Goal: Task Accomplishment & Management: Complete application form

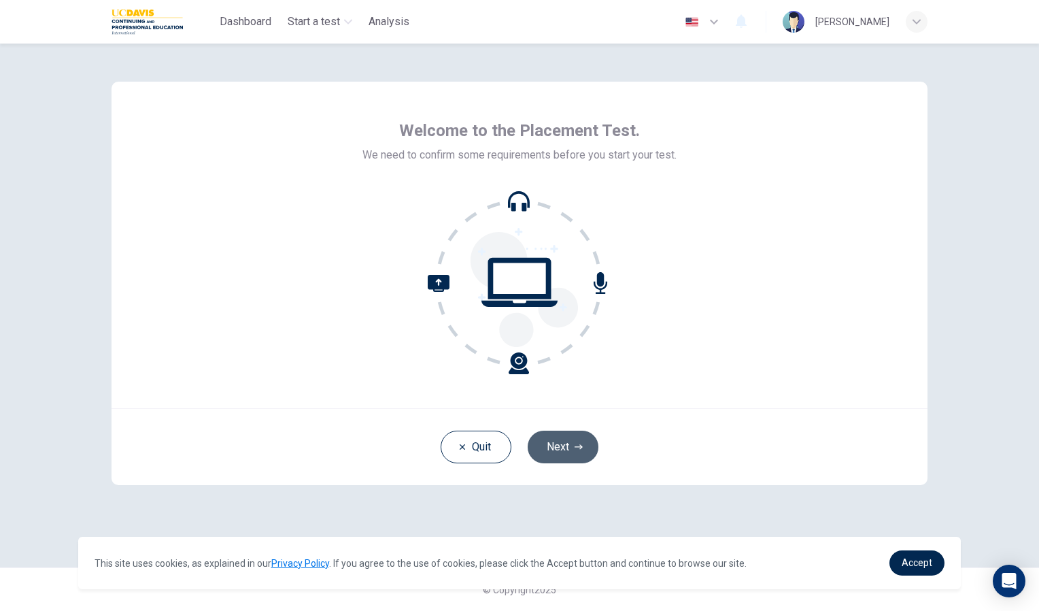
click at [587, 447] on button "Next" at bounding box center [563, 447] width 71 height 33
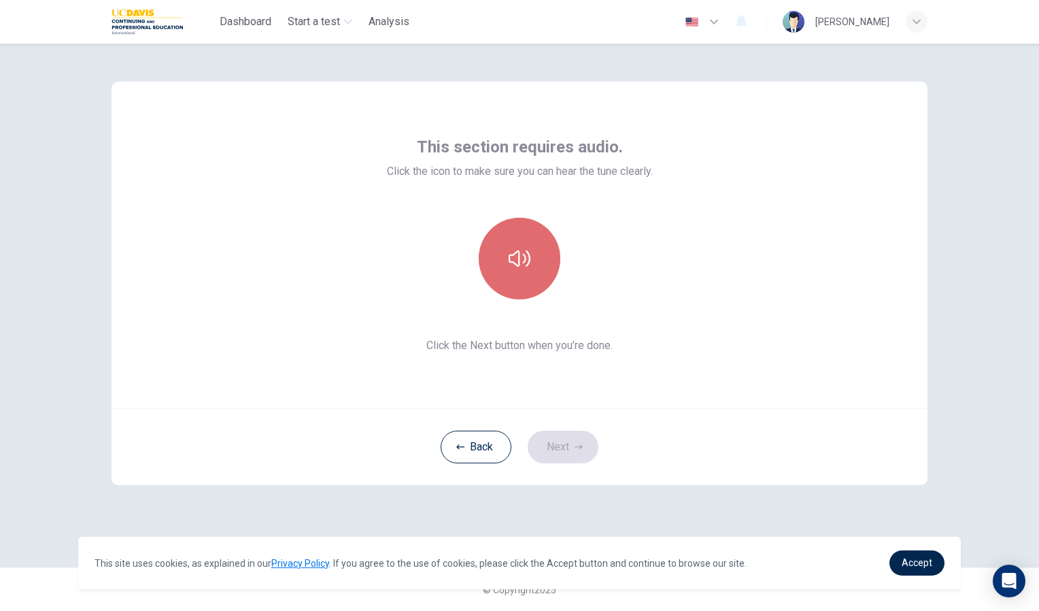
click at [537, 270] on button "button" at bounding box center [520, 259] width 82 height 82
click at [537, 267] on button "button" at bounding box center [520, 259] width 82 height 82
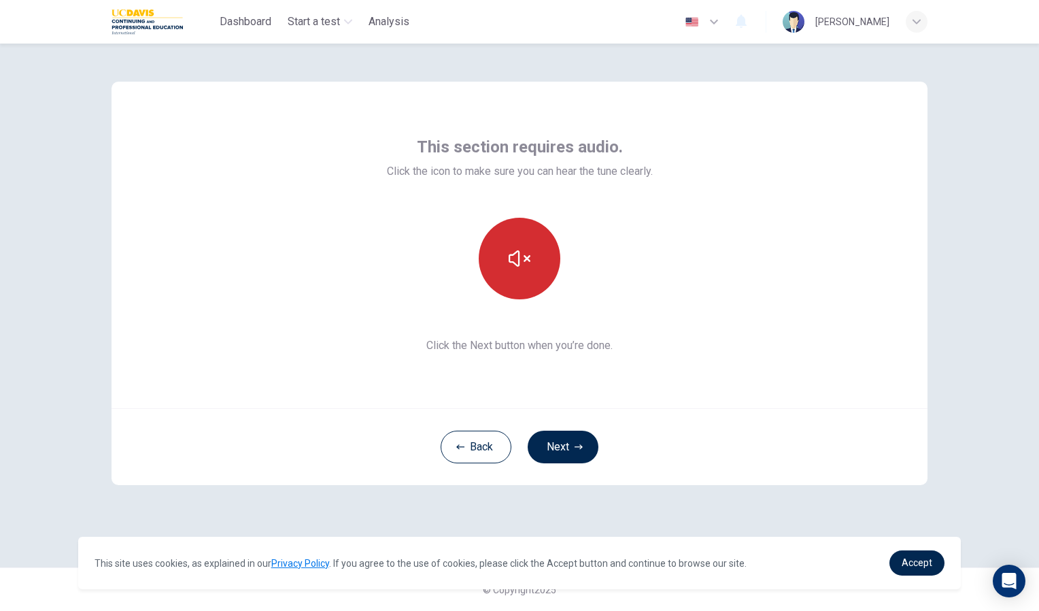
click at [537, 267] on button "button" at bounding box center [520, 259] width 82 height 82
click at [567, 437] on button "Next" at bounding box center [563, 447] width 71 height 33
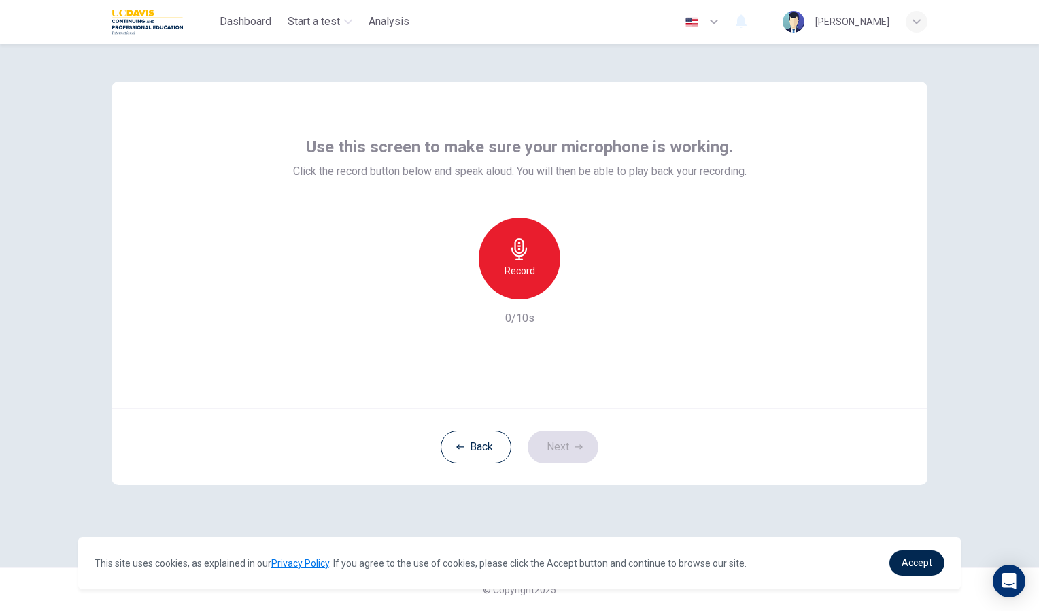
click at [518, 242] on icon "button" at bounding box center [520, 249] width 22 height 22
click at [571, 445] on button "Next" at bounding box center [563, 447] width 71 height 33
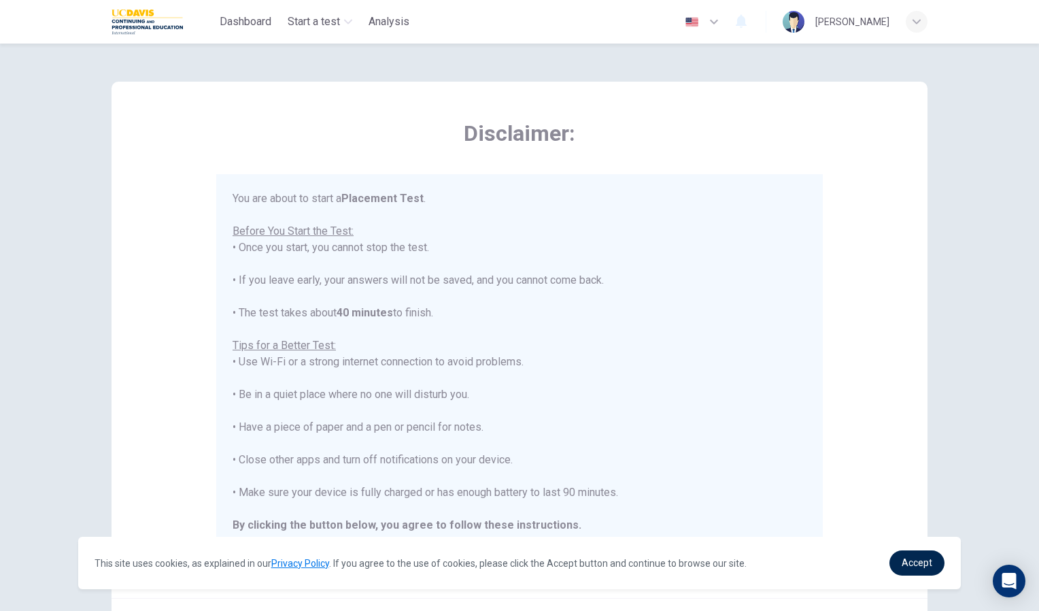
click at [931, 577] on div "This site uses cookies, as explained in our Privacy Policy . If you agree to th…" at bounding box center [520, 563] width 884 height 52
click at [927, 567] on span "Accept" at bounding box center [917, 562] width 31 height 11
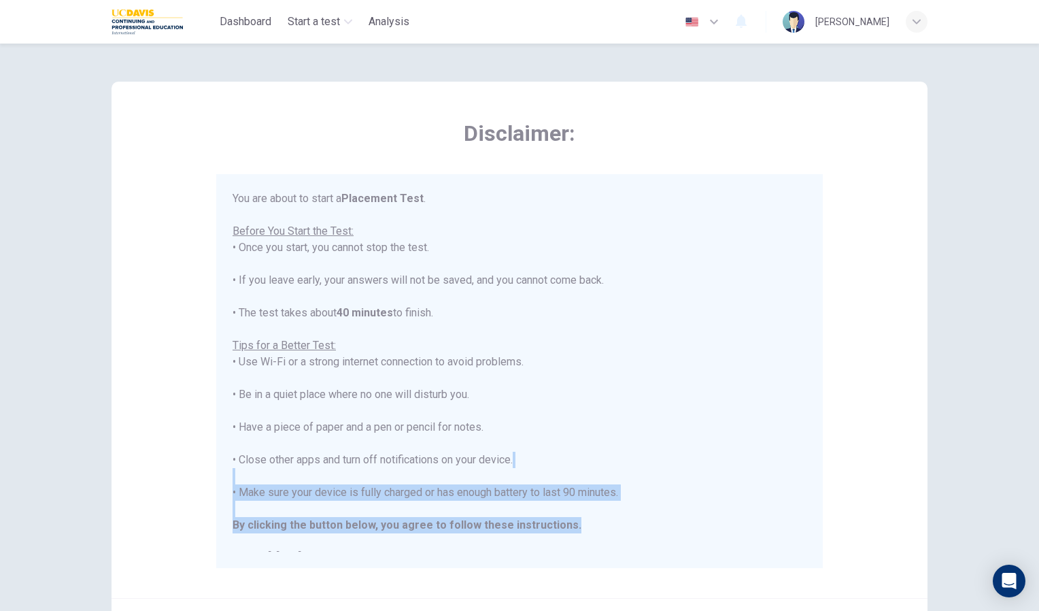
drag, startPoint x: 801, startPoint y: 478, endPoint x: 805, endPoint y: 520, distance: 43.0
click at [805, 520] on div "You are about to start a Placement Test . Before You Start the Test: • Once you…" at bounding box center [523, 370] width 580 height 361
click at [752, 523] on div "You are about to start a Placement Test . Before You Start the Test: • Once you…" at bounding box center [520, 377] width 574 height 375
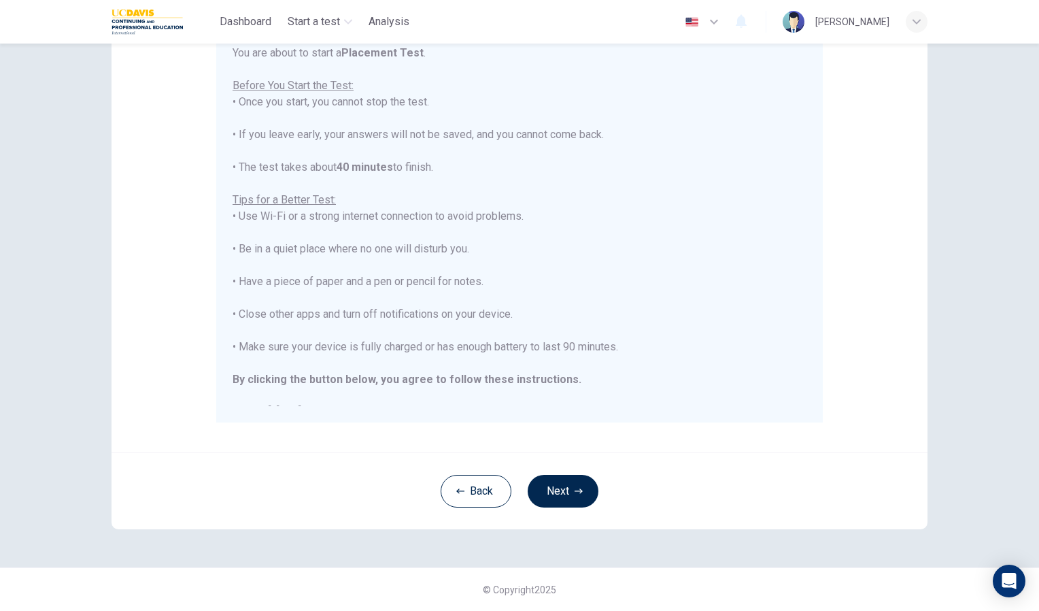
scroll to position [143, 0]
click at [567, 490] on button "Next" at bounding box center [563, 494] width 71 height 33
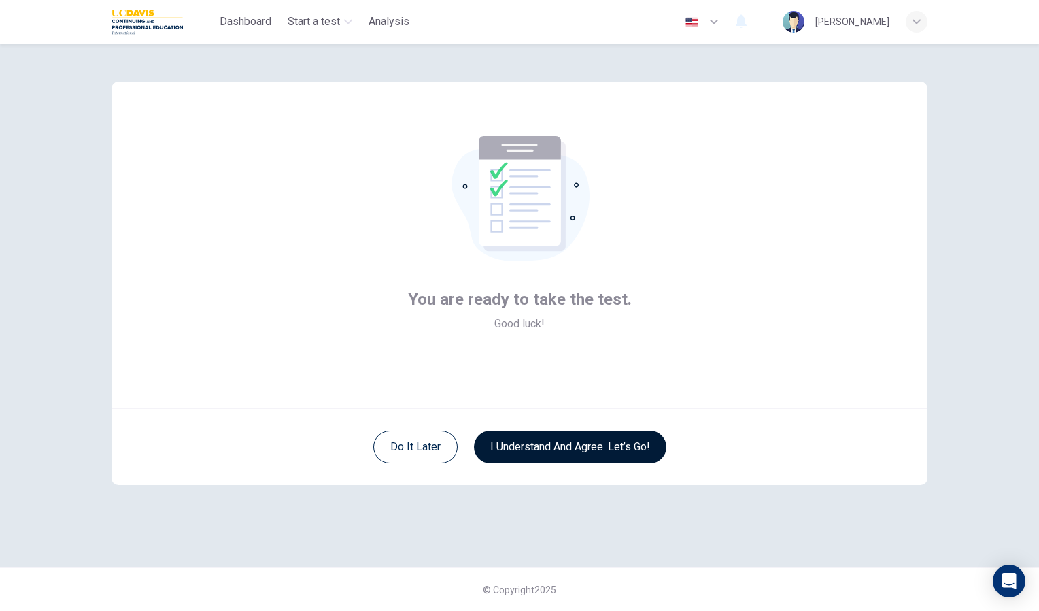
scroll to position [0, 0]
click at [552, 446] on button "I understand and agree. Let’s go!" at bounding box center [570, 447] width 193 height 33
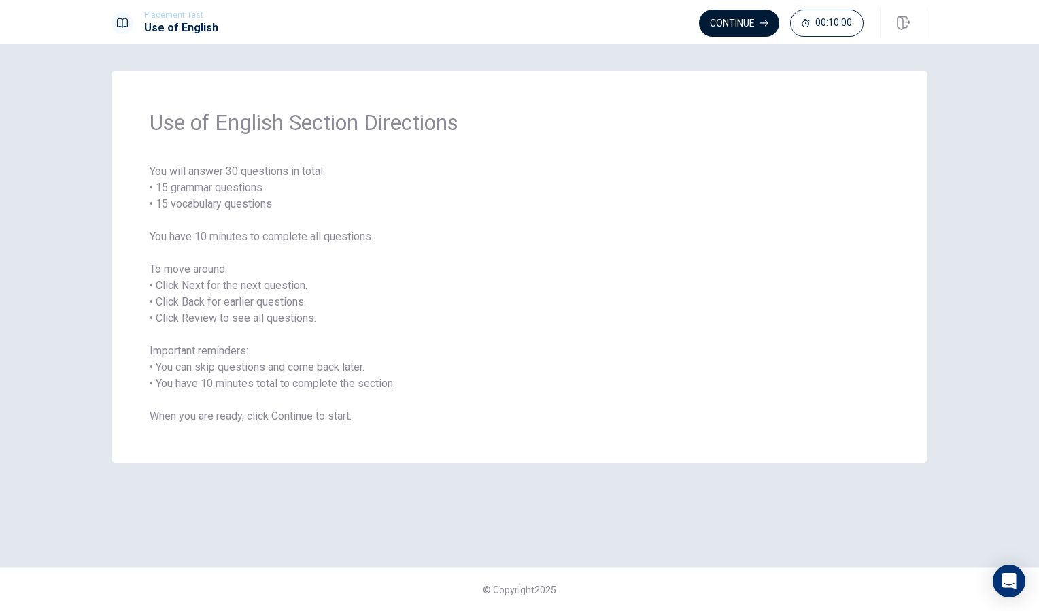
click at [729, 22] on button "Continue" at bounding box center [739, 23] width 80 height 27
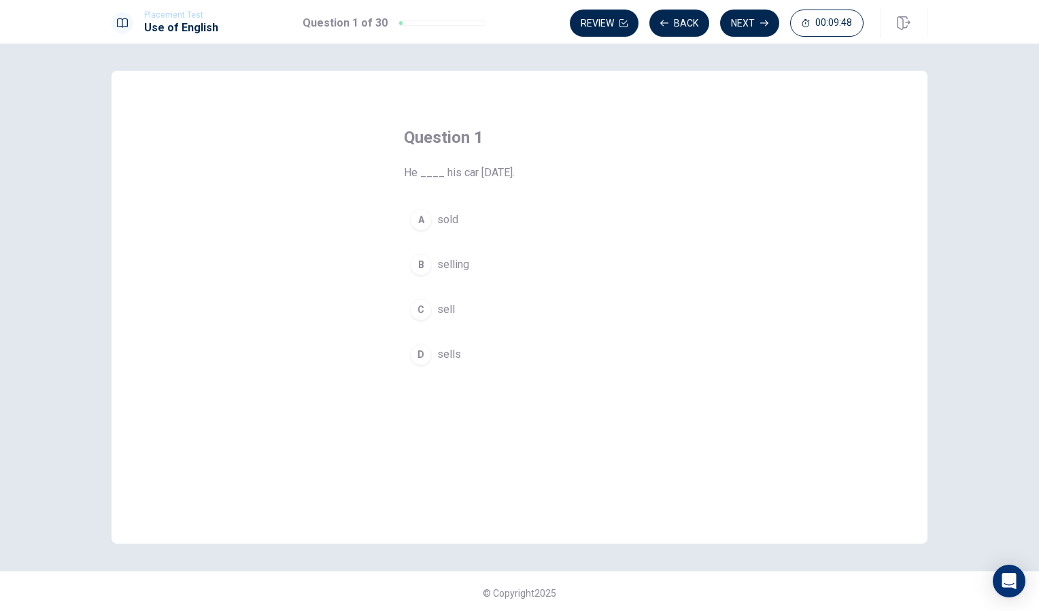
click at [415, 216] on div "A" at bounding box center [421, 220] width 22 height 22
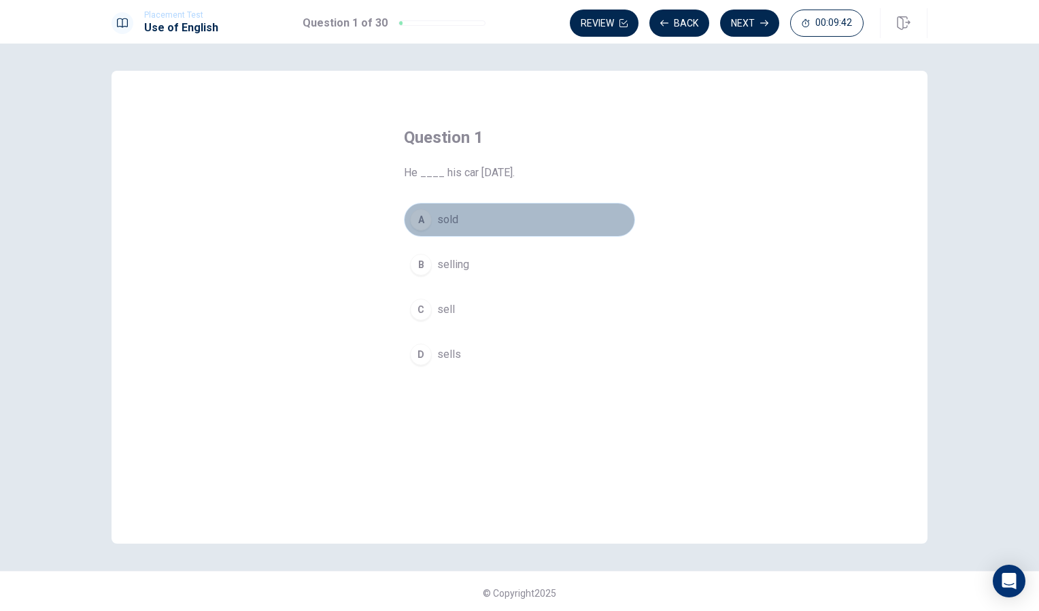
click at [527, 210] on button "A sold" at bounding box center [519, 220] width 231 height 34
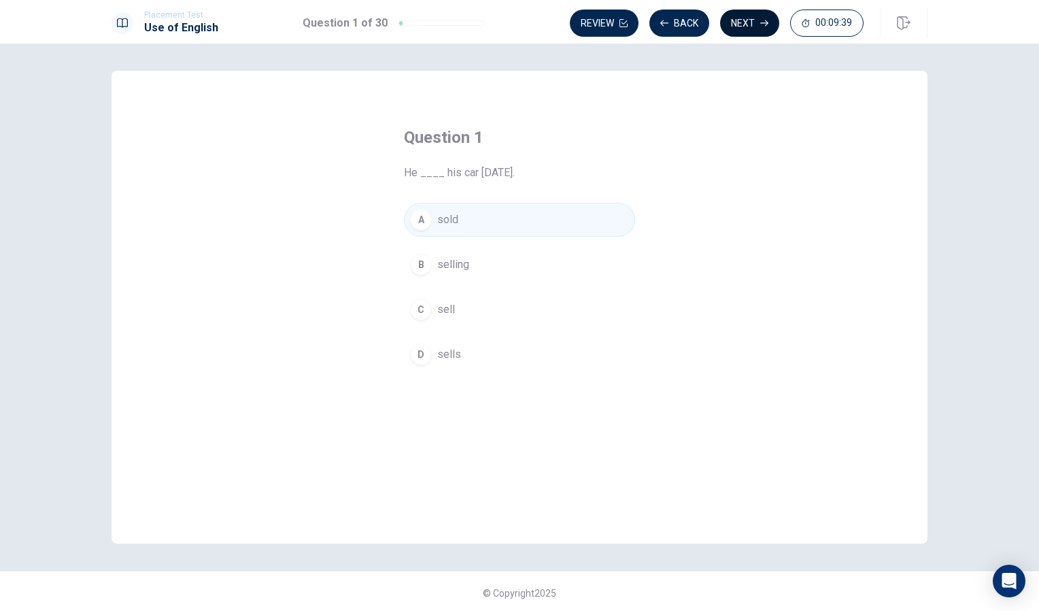
click at [738, 18] on button "Next" at bounding box center [749, 23] width 59 height 27
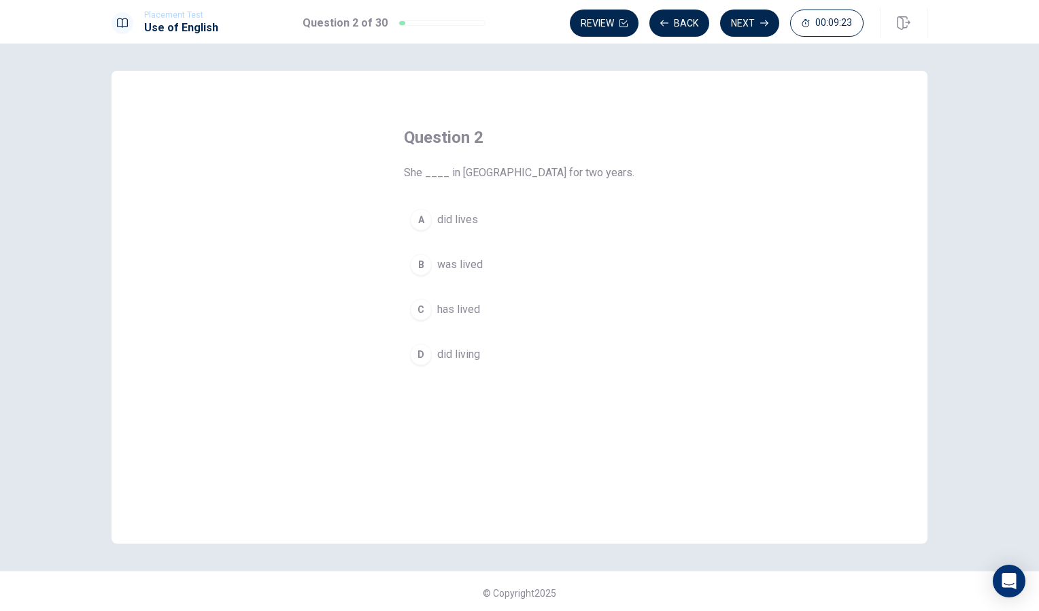
click at [421, 310] on div "C" at bounding box center [421, 310] width 22 height 22
click at [756, 22] on button "Next" at bounding box center [749, 23] width 59 height 27
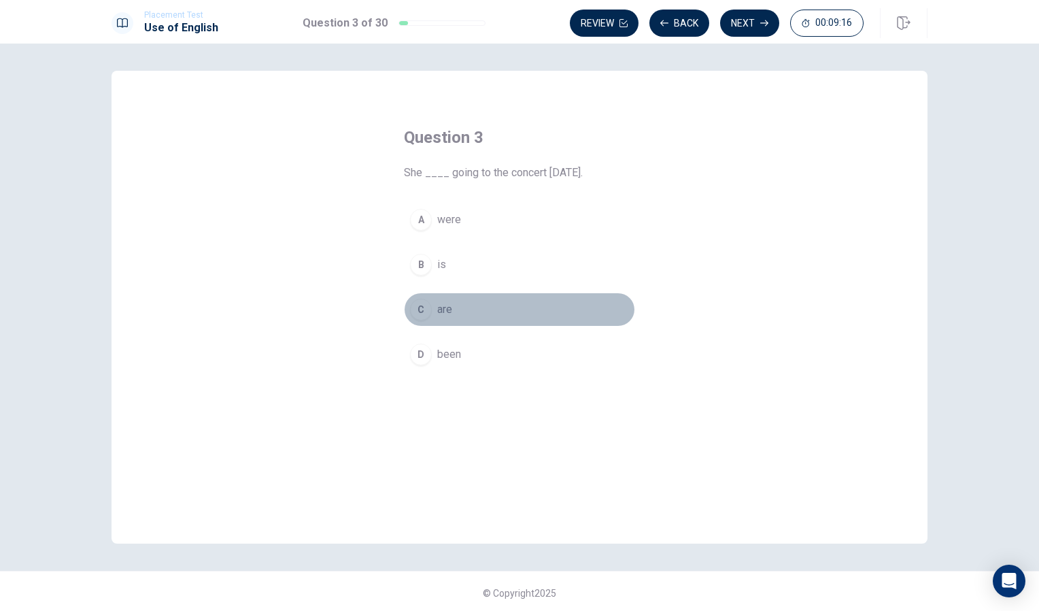
click at [422, 303] on div "C" at bounding box center [421, 310] width 22 height 22
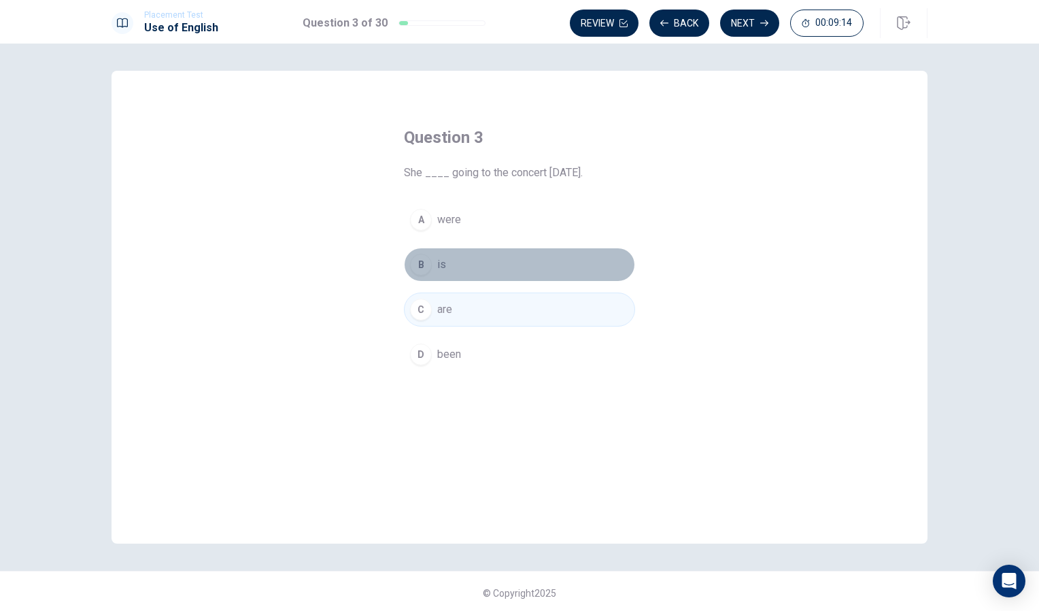
click at [418, 269] on div "B" at bounding box center [421, 265] width 22 height 22
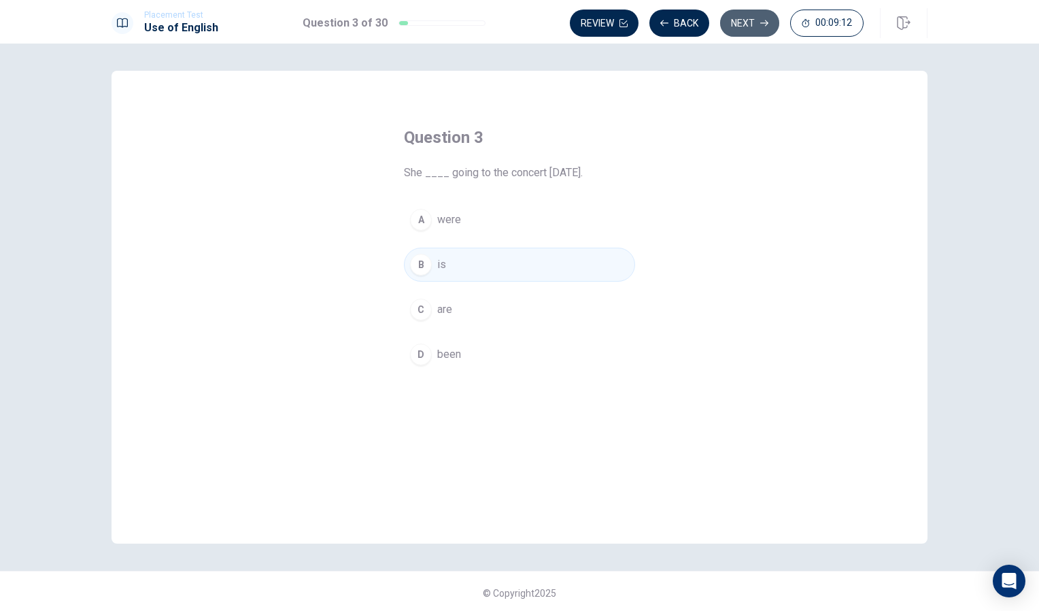
click at [755, 17] on button "Next" at bounding box center [749, 23] width 59 height 27
click at [427, 261] on div "B" at bounding box center [421, 265] width 22 height 22
click at [753, 13] on button "Next" at bounding box center [749, 23] width 59 height 27
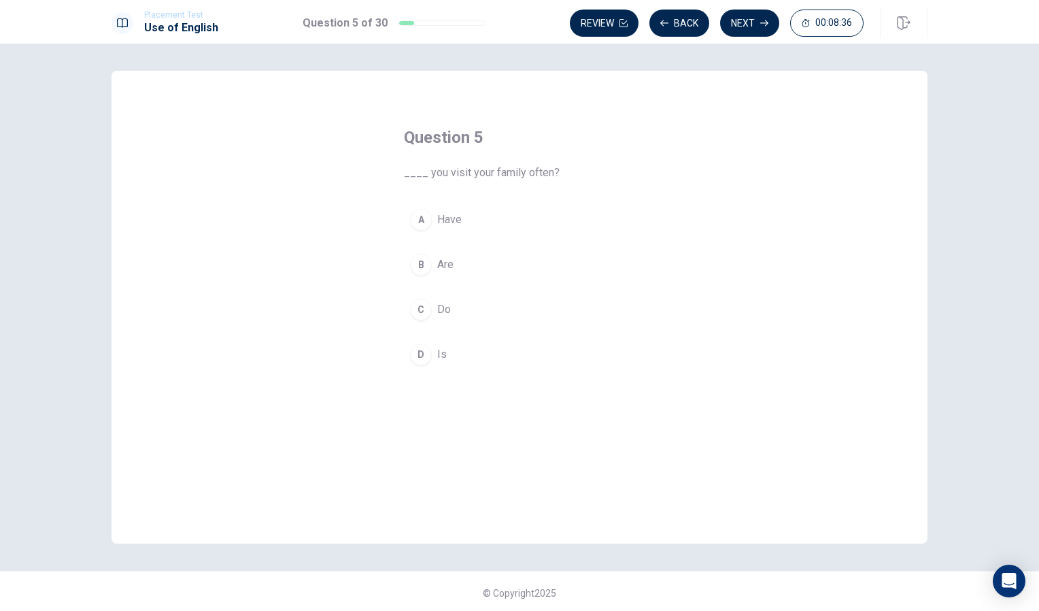
click at [421, 301] on div "C" at bounding box center [421, 310] width 22 height 22
click at [752, 26] on button "Next" at bounding box center [749, 23] width 59 height 27
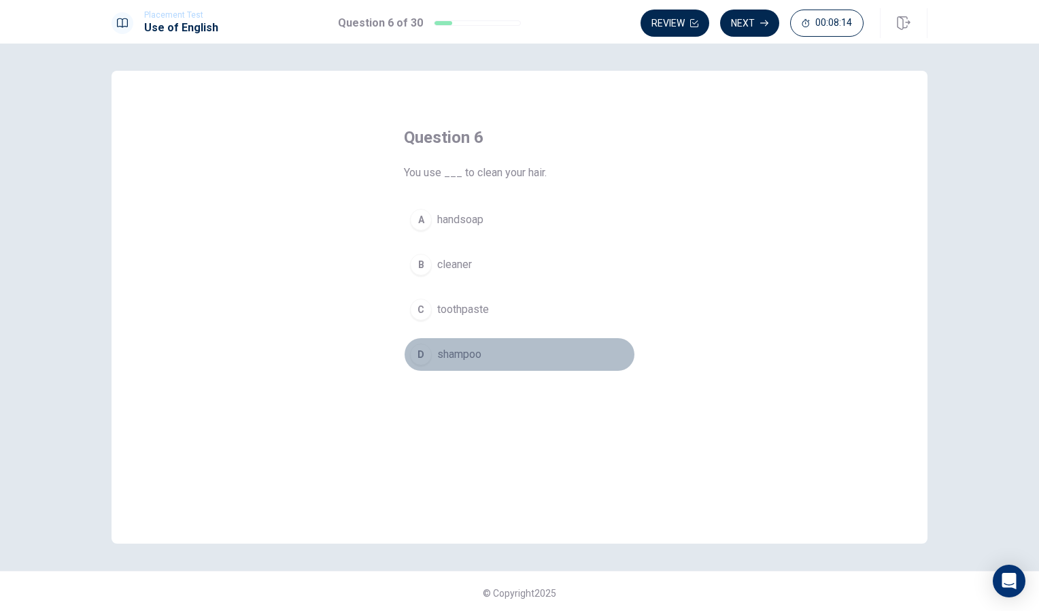
click at [420, 358] on div "D" at bounding box center [421, 355] width 22 height 22
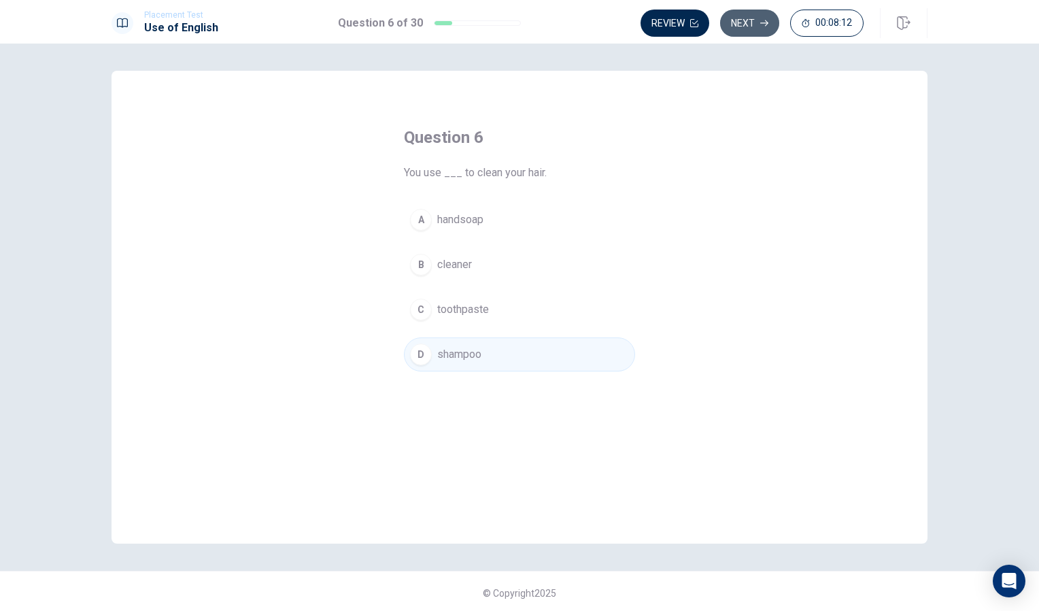
click at [754, 19] on button "Next" at bounding box center [749, 23] width 59 height 27
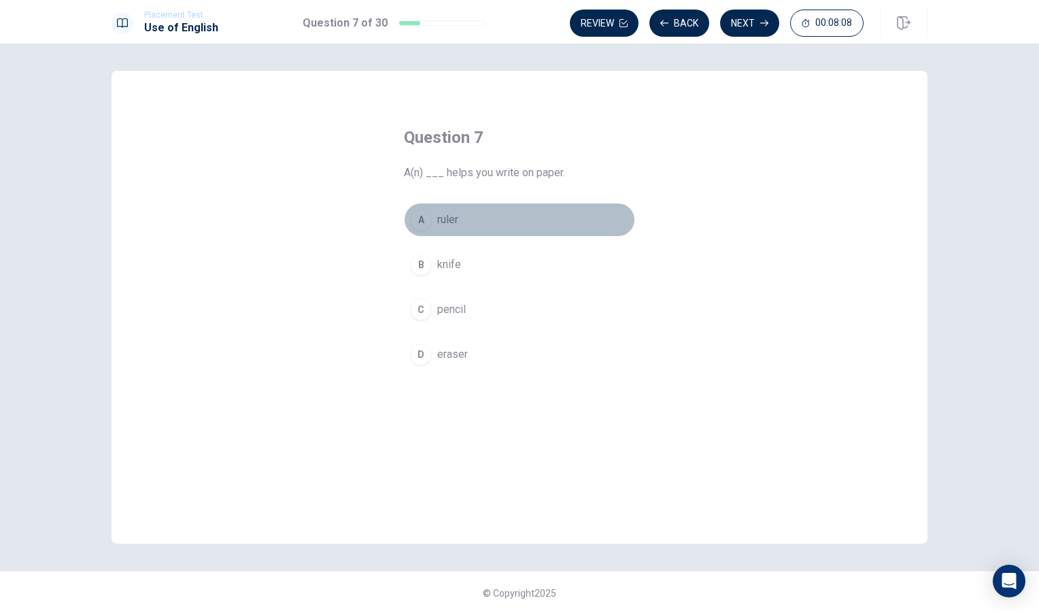
click at [419, 224] on div "A" at bounding box center [421, 220] width 22 height 22
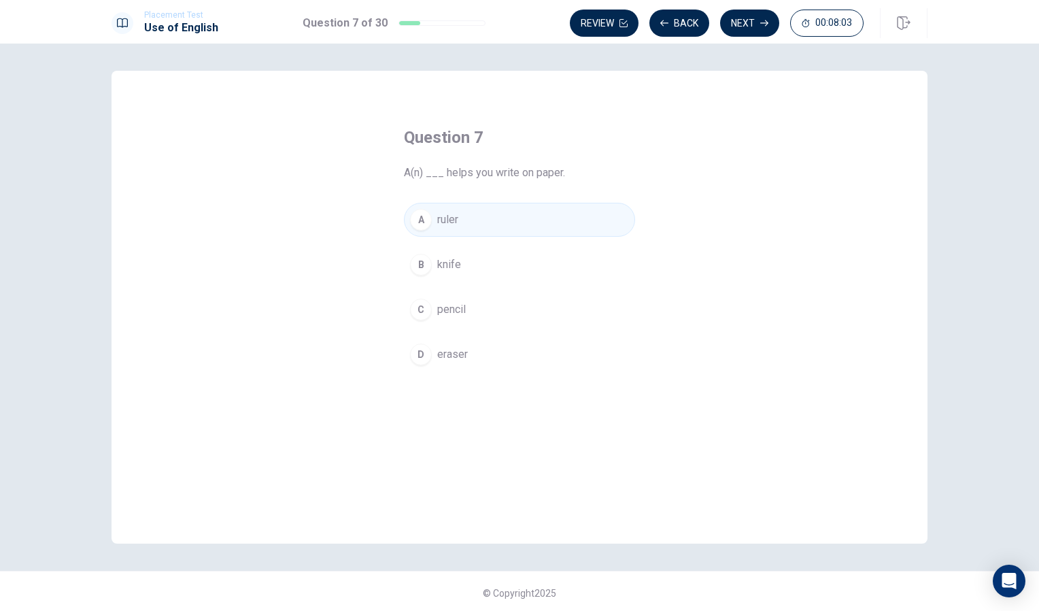
click at [422, 307] on div "C" at bounding box center [421, 310] width 22 height 22
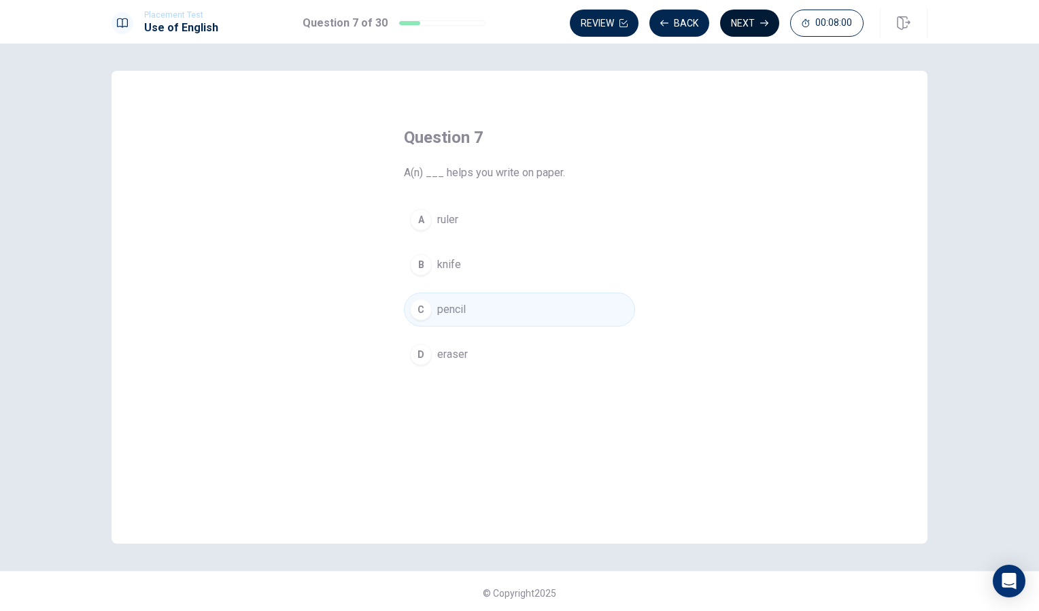
click at [746, 16] on button "Next" at bounding box center [749, 23] width 59 height 27
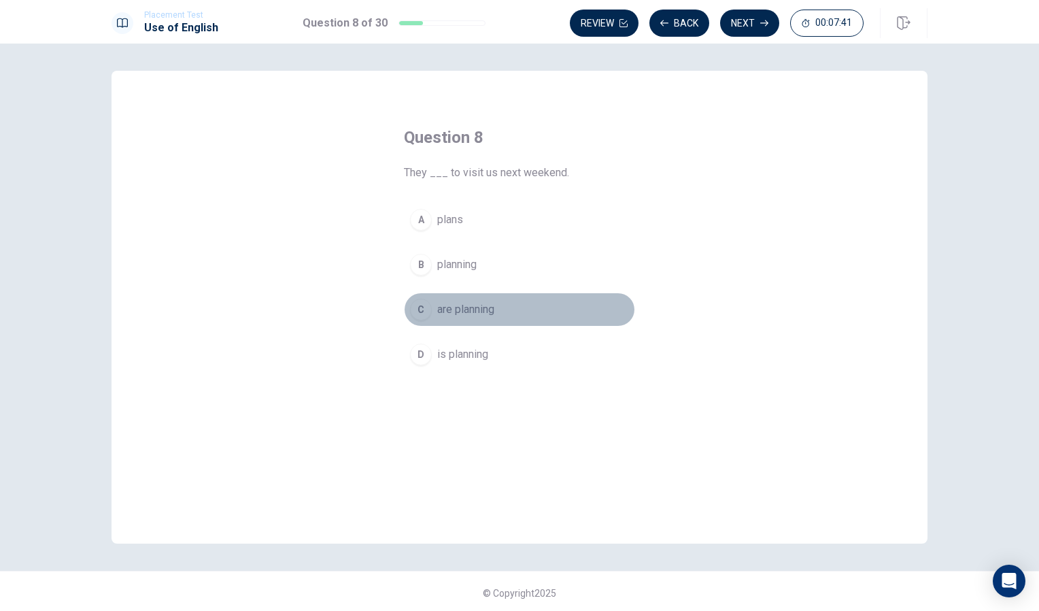
click at [429, 314] on button "C are planning" at bounding box center [519, 310] width 231 height 34
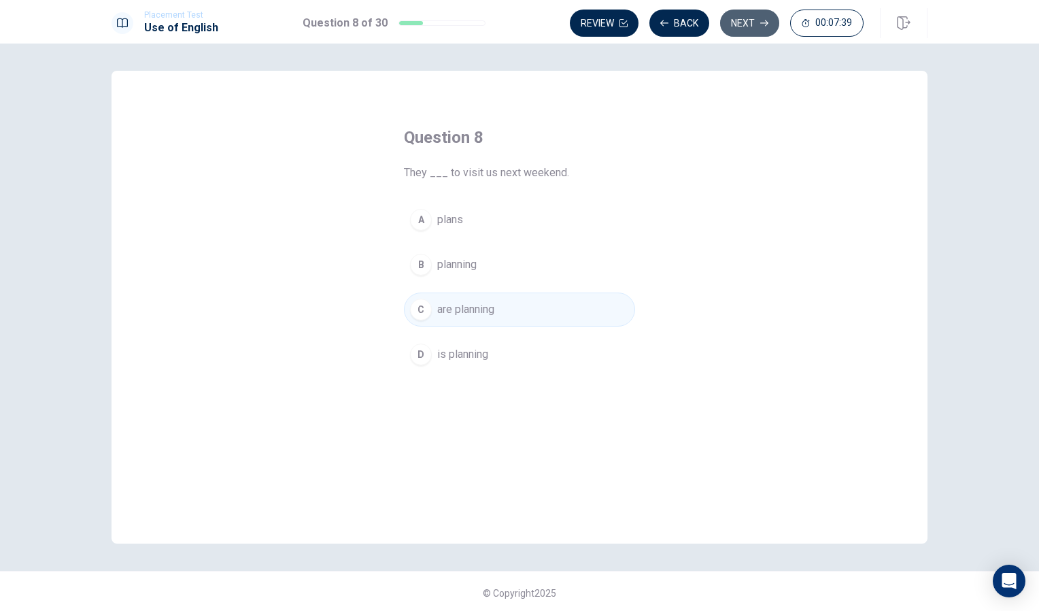
click at [744, 24] on button "Next" at bounding box center [749, 23] width 59 height 27
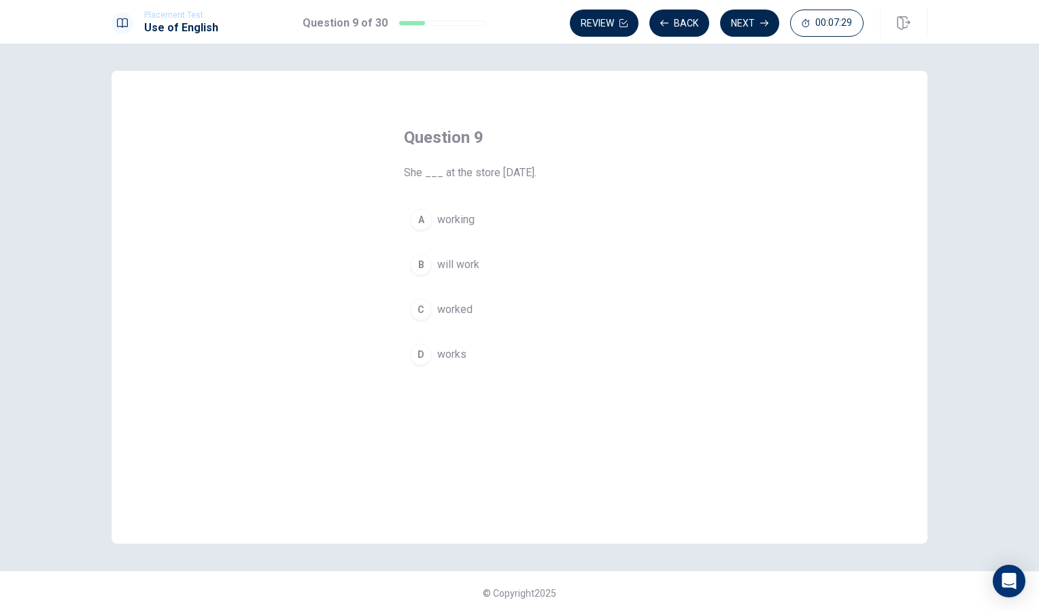
click at [421, 308] on div "C" at bounding box center [421, 310] width 22 height 22
click at [743, 14] on button "Next" at bounding box center [749, 23] width 59 height 27
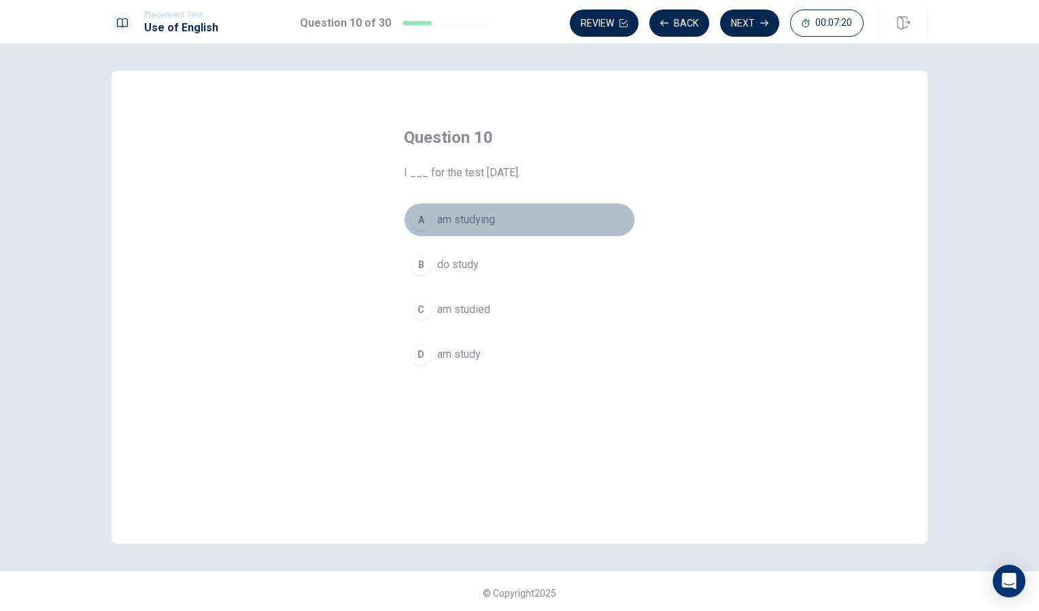
click at [426, 221] on div "A" at bounding box center [421, 220] width 22 height 22
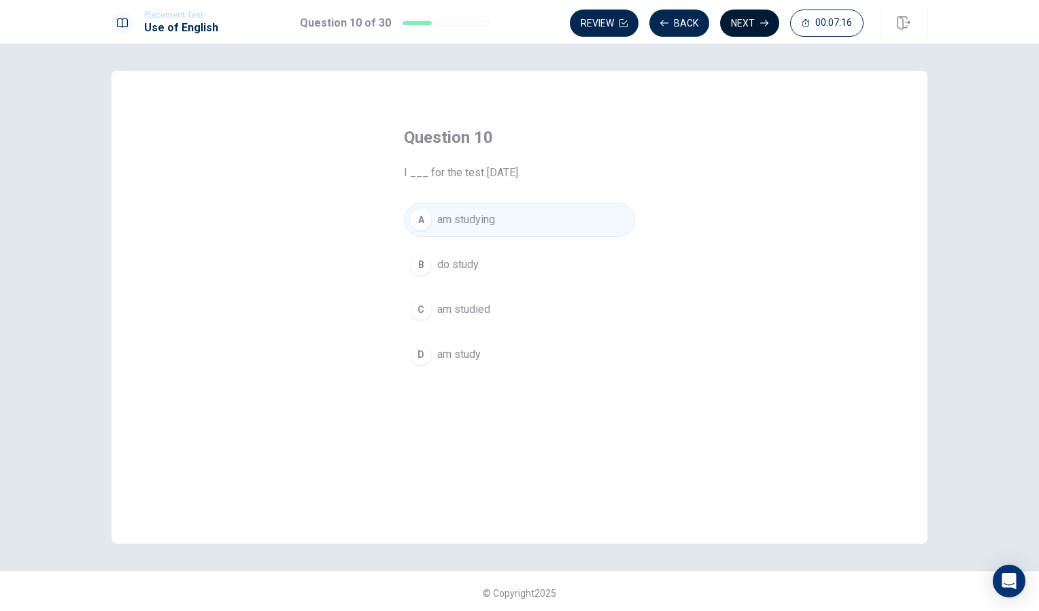
click at [750, 24] on button "Next" at bounding box center [749, 23] width 59 height 27
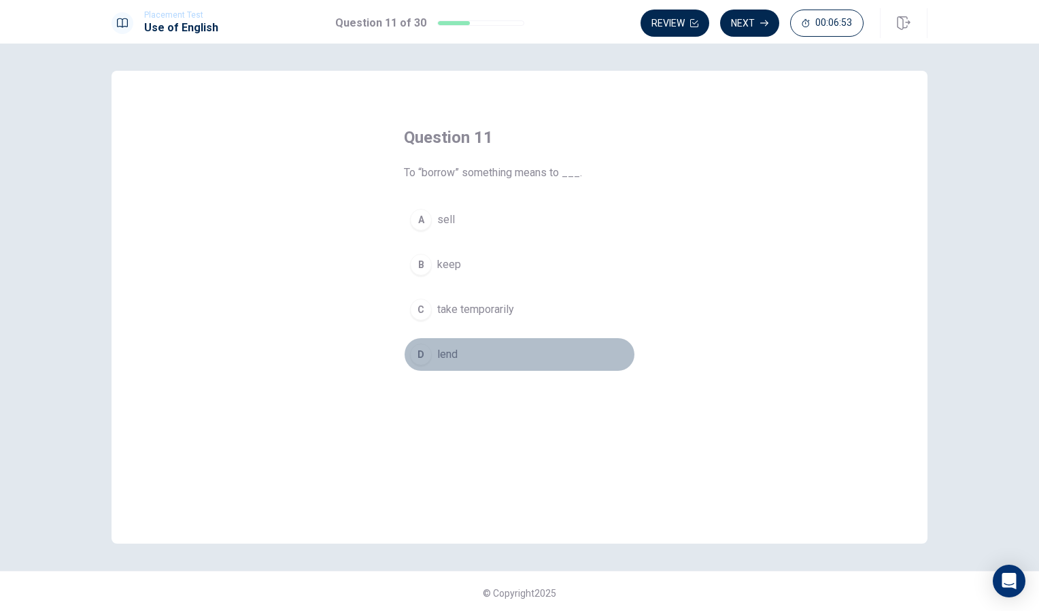
click at [418, 358] on div "D" at bounding box center [421, 355] width 22 height 22
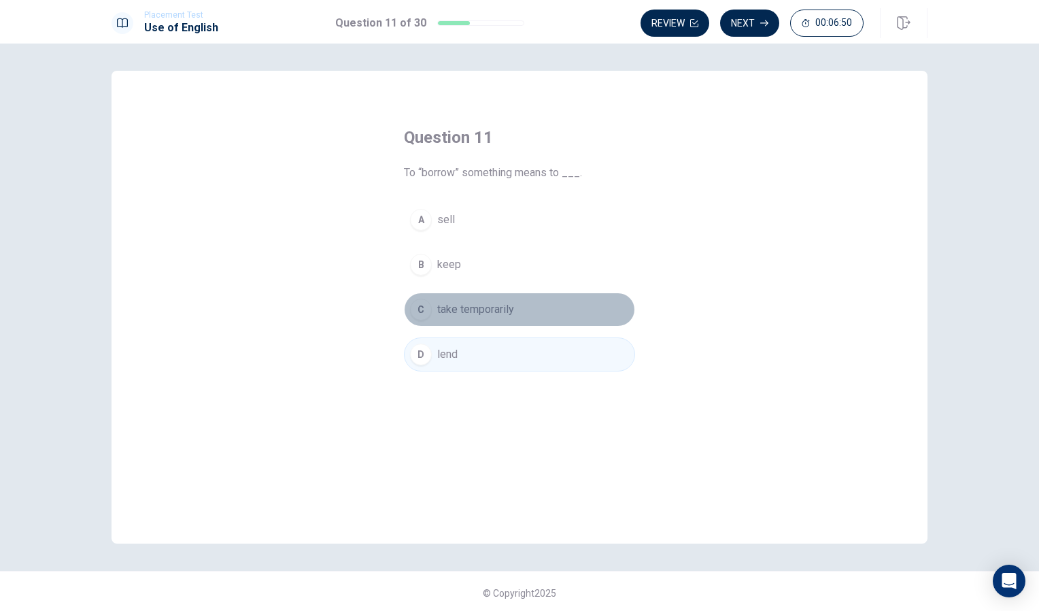
click at [413, 303] on div "C" at bounding box center [421, 310] width 22 height 22
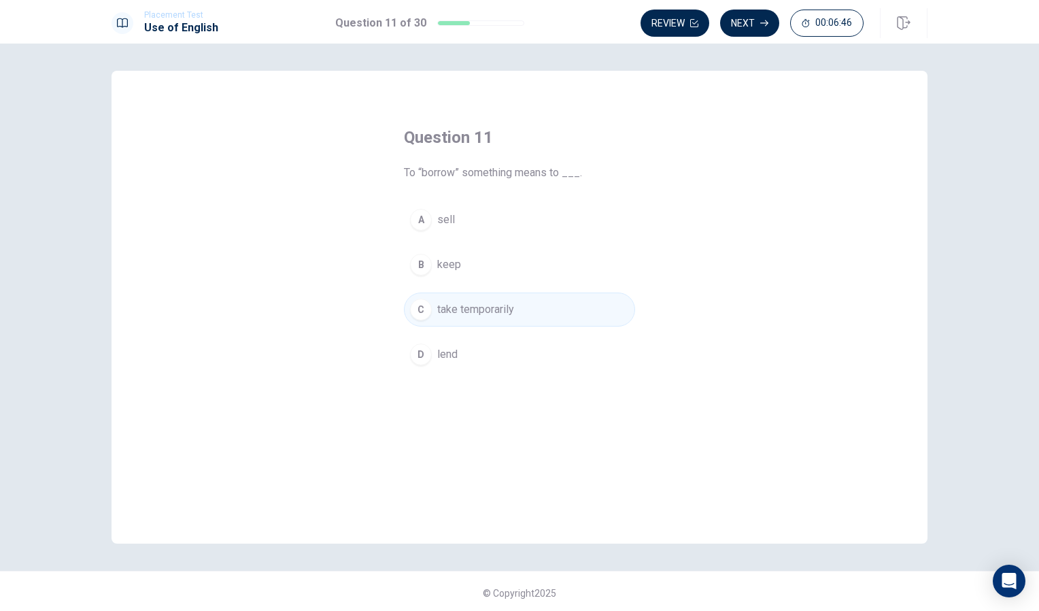
click at [420, 271] on div "B" at bounding box center [421, 265] width 22 height 22
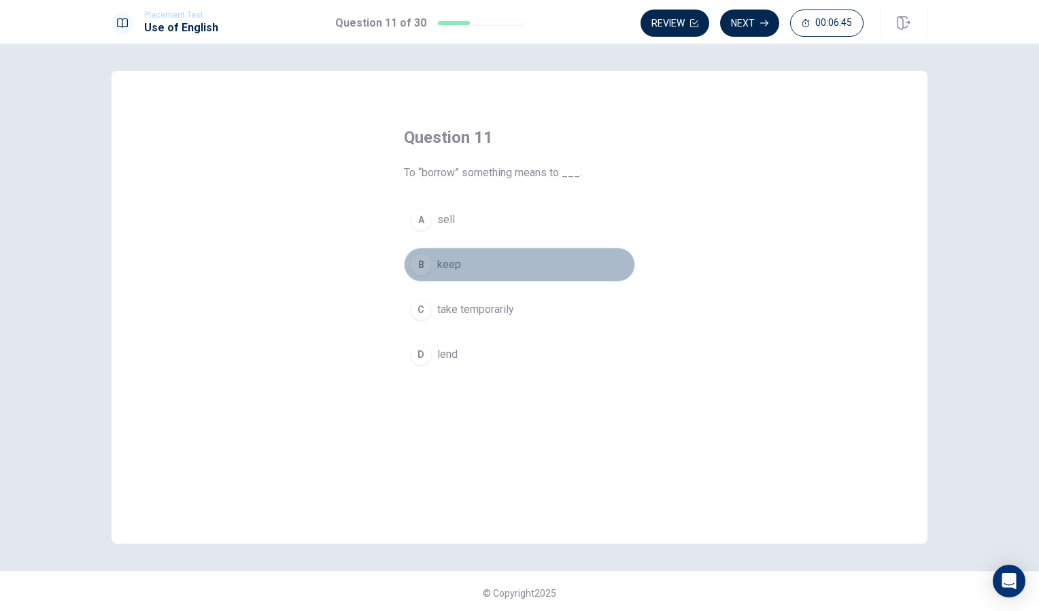
click at [412, 261] on div "B" at bounding box center [421, 265] width 22 height 22
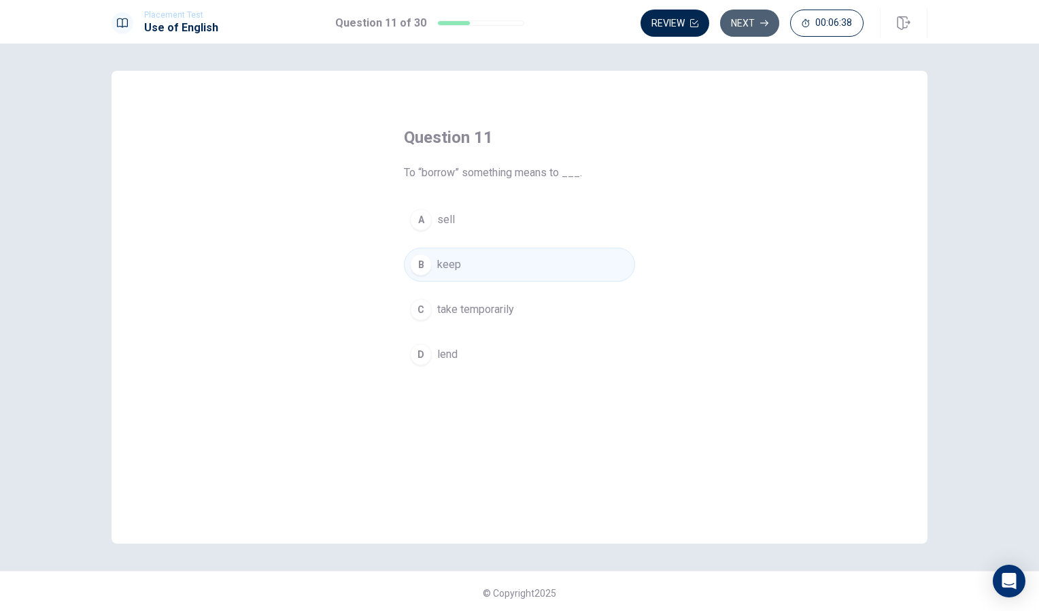
click at [749, 18] on button "Next" at bounding box center [749, 23] width 59 height 27
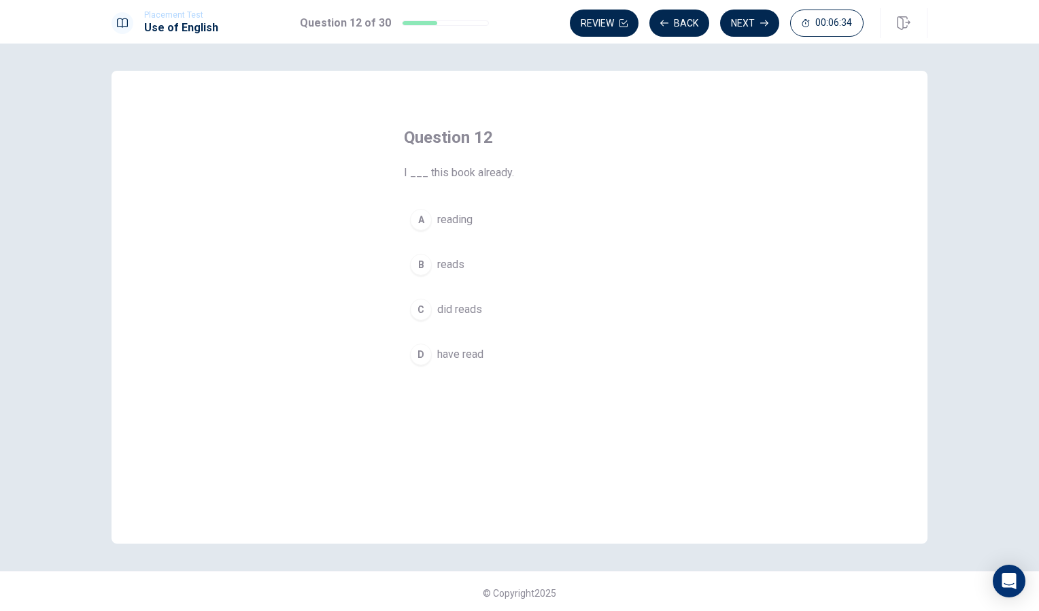
click at [416, 355] on div "D" at bounding box center [421, 355] width 22 height 22
click at [737, 22] on button "Next" at bounding box center [749, 23] width 59 height 27
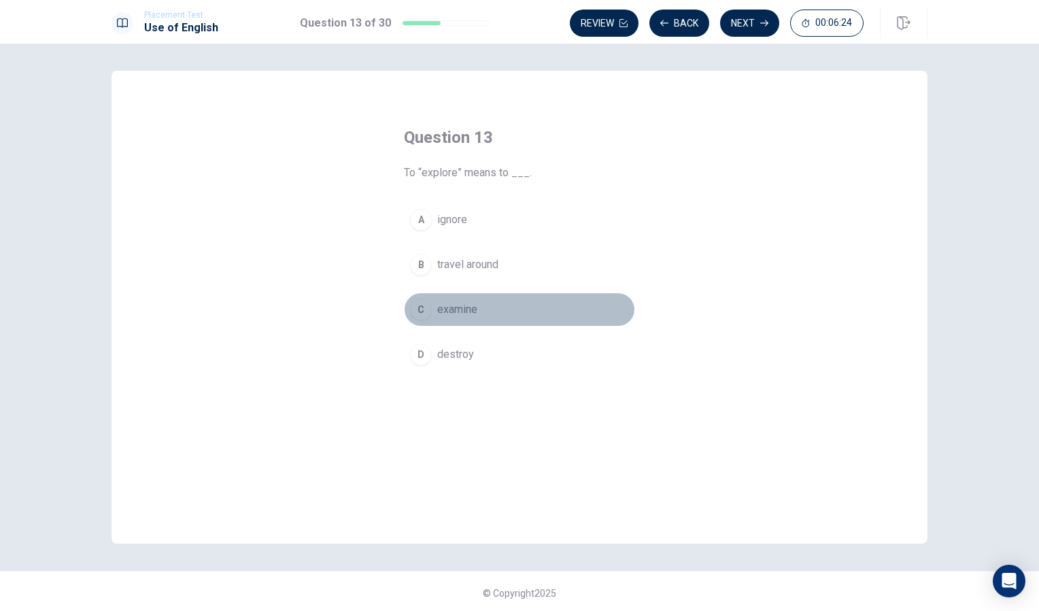
click at [418, 309] on div "C" at bounding box center [421, 310] width 22 height 22
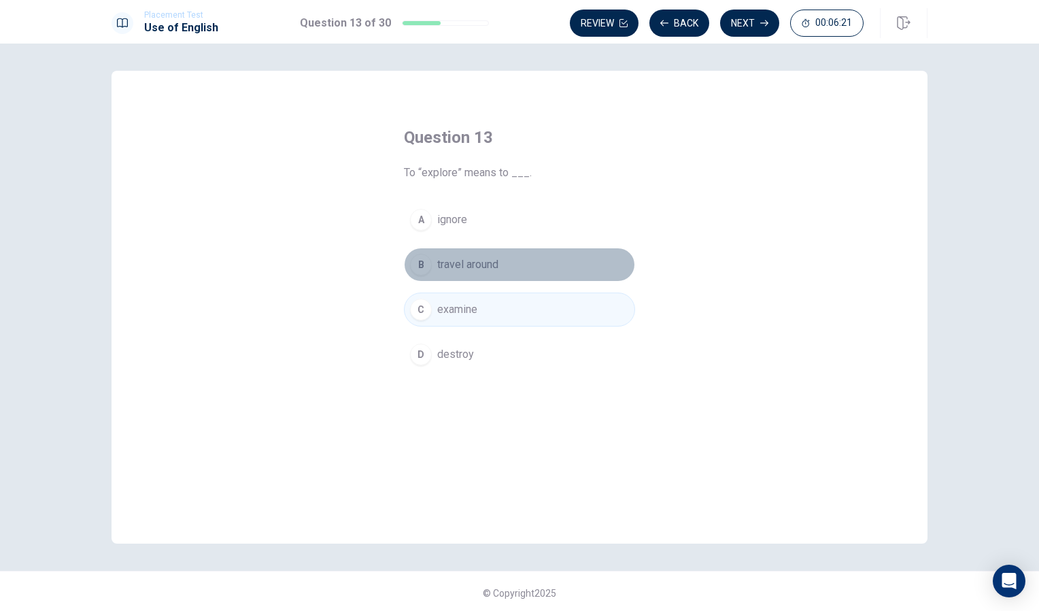
click at [424, 268] on div "B" at bounding box center [421, 265] width 22 height 22
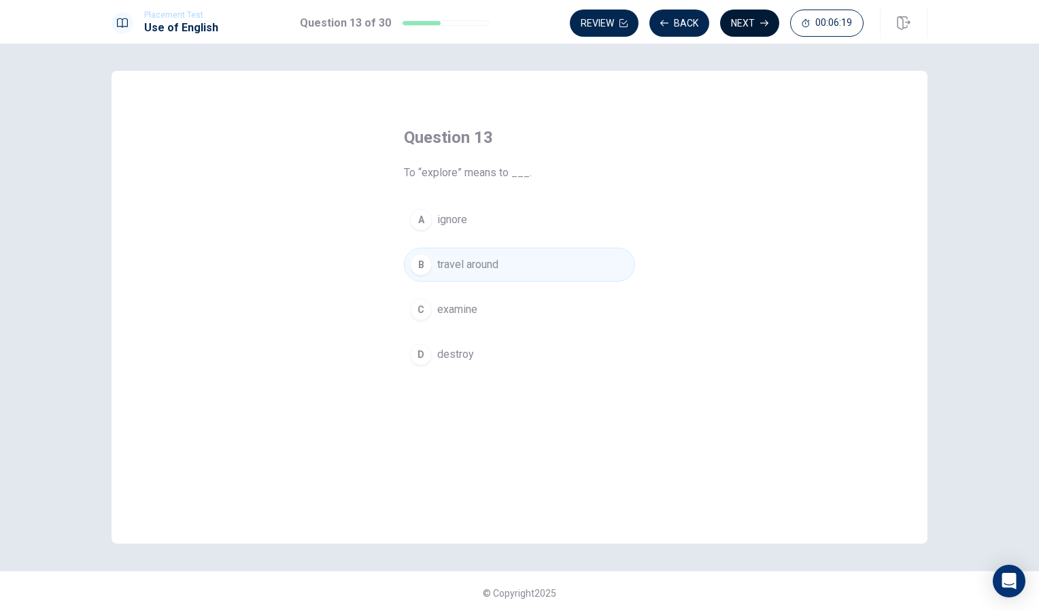
click at [732, 22] on button "Next" at bounding box center [749, 23] width 59 height 27
click at [422, 349] on div "D" at bounding box center [421, 355] width 22 height 22
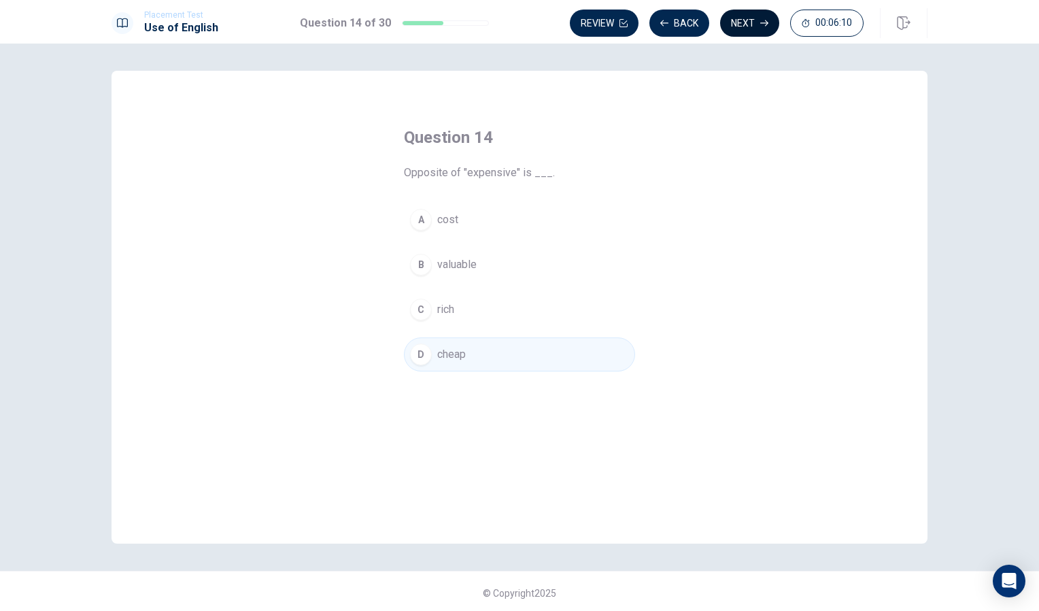
click at [746, 18] on button "Next" at bounding box center [749, 23] width 59 height 27
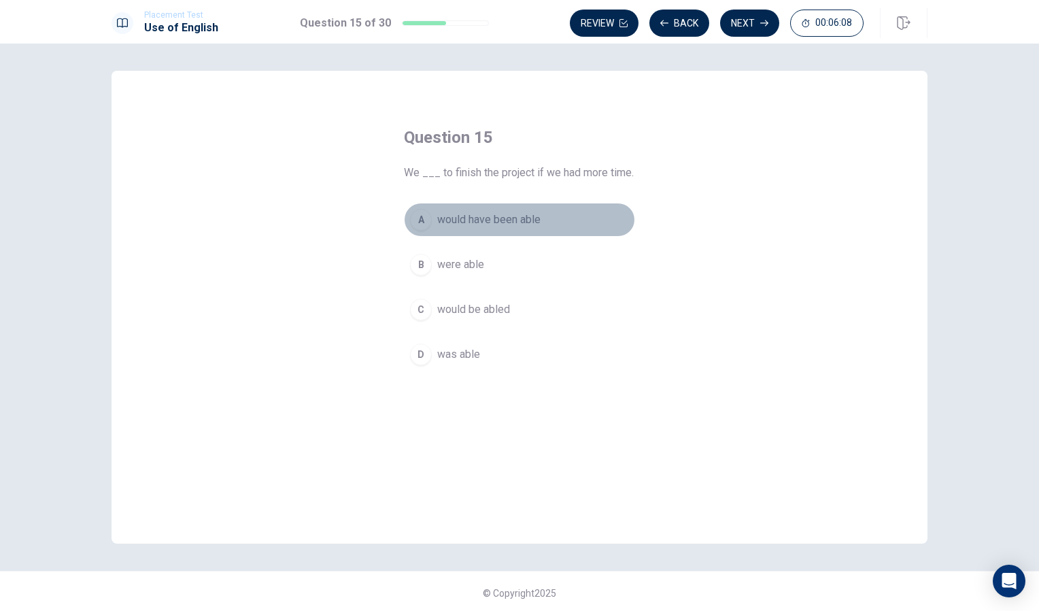
click at [418, 231] on button "A would have been able" at bounding box center [519, 220] width 231 height 34
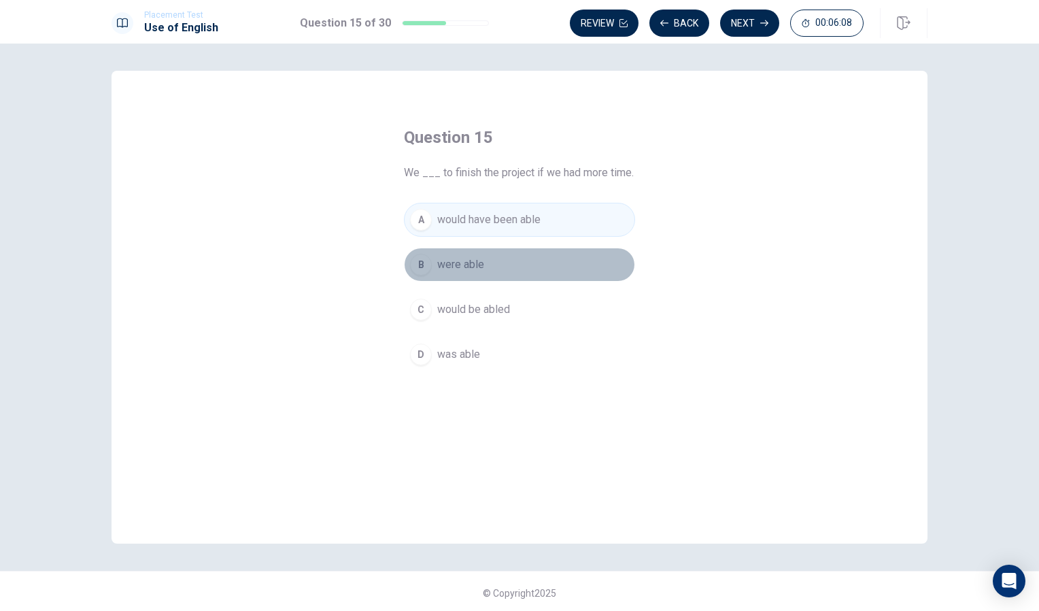
click at [418, 267] on div "B" at bounding box center [421, 265] width 22 height 22
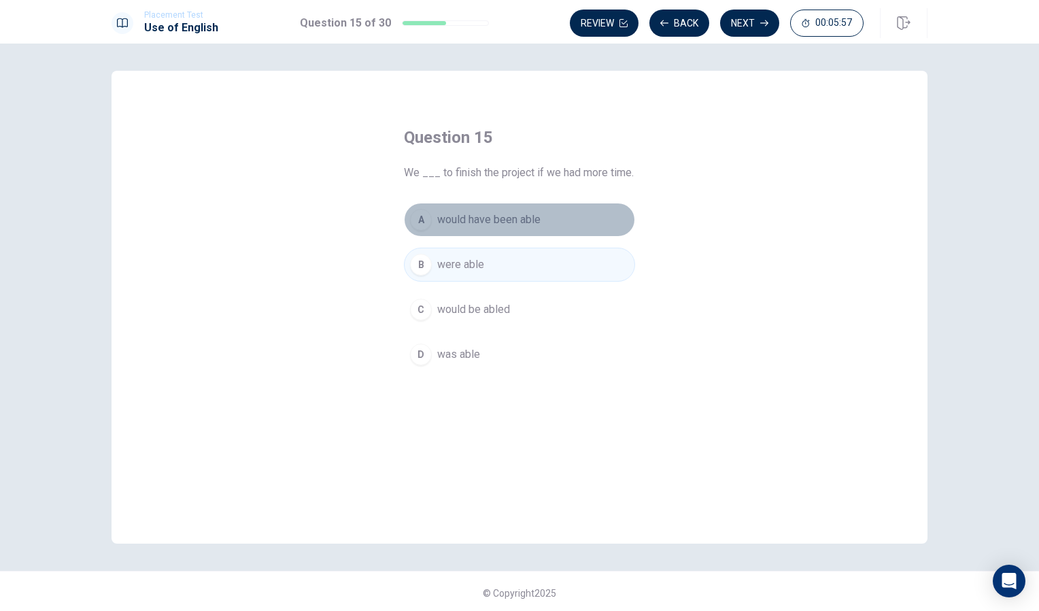
click at [432, 218] on button "A would have been able" at bounding box center [519, 220] width 231 height 34
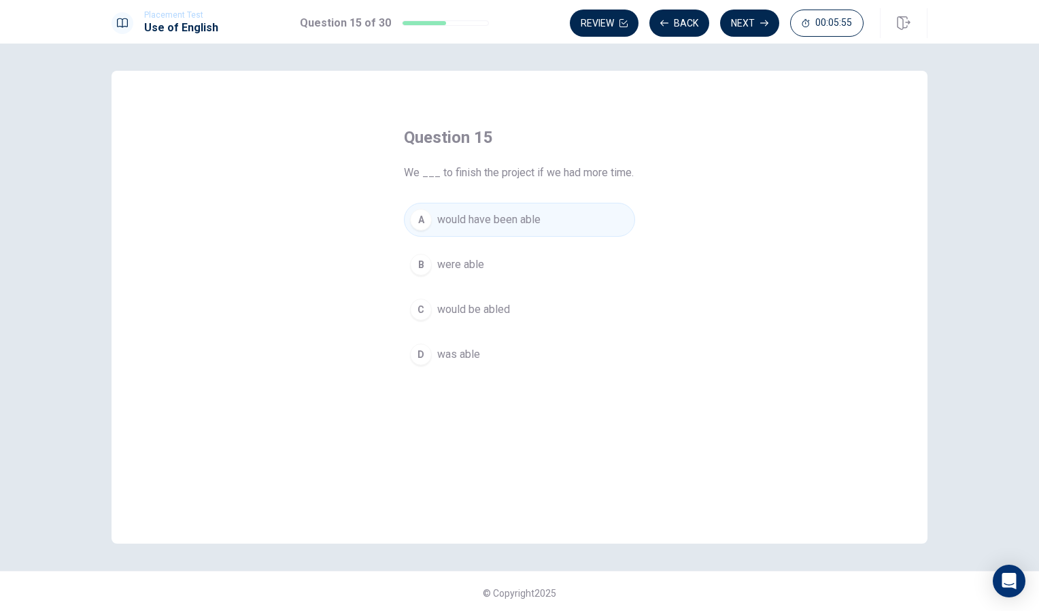
click at [433, 293] on button "C would be abled" at bounding box center [519, 310] width 231 height 34
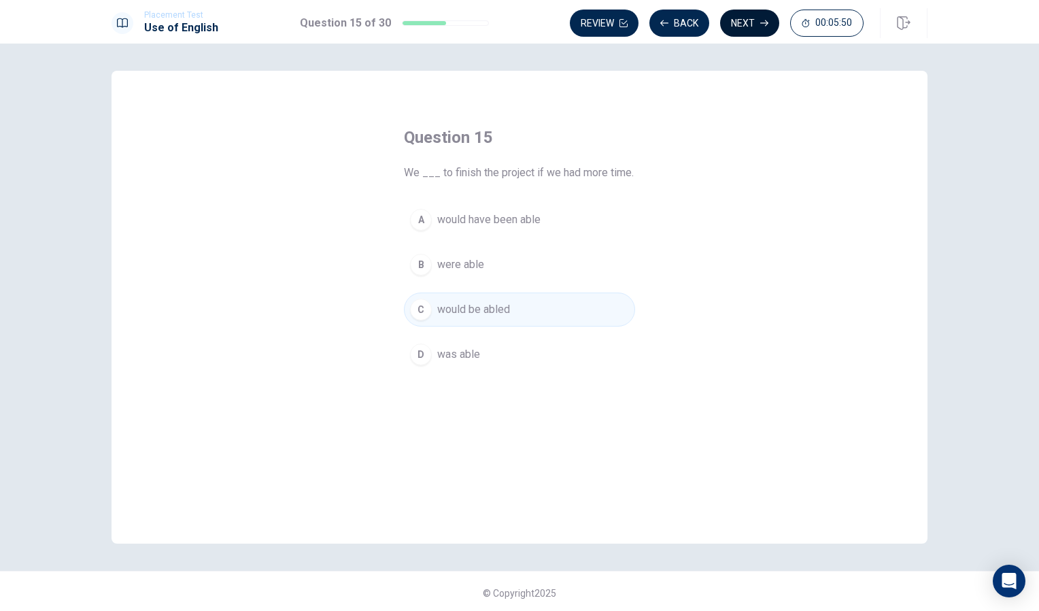
click at [748, 17] on button "Next" at bounding box center [749, 23] width 59 height 27
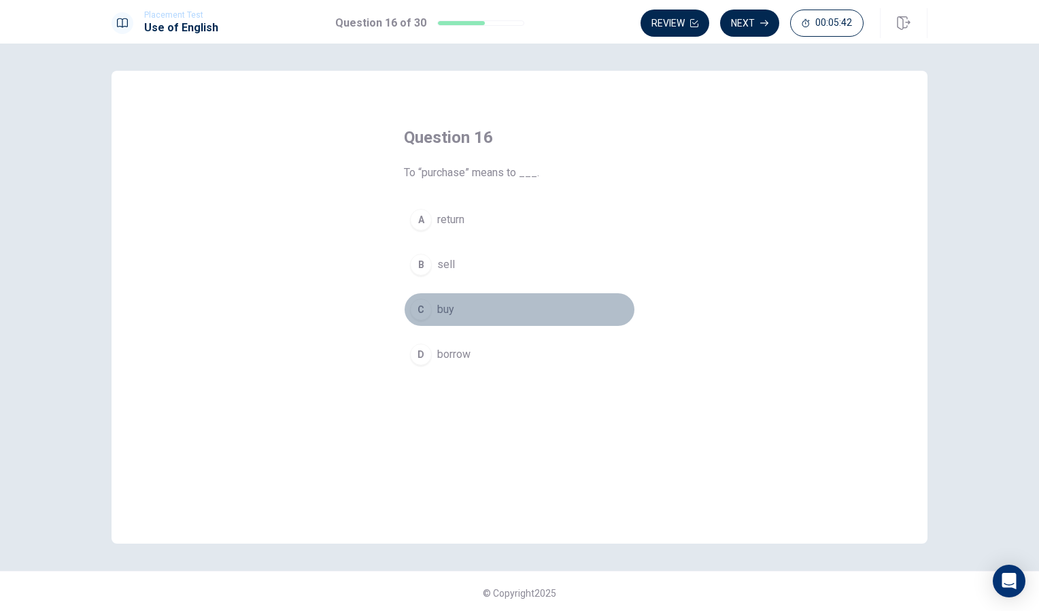
click at [422, 317] on div "C" at bounding box center [421, 310] width 22 height 22
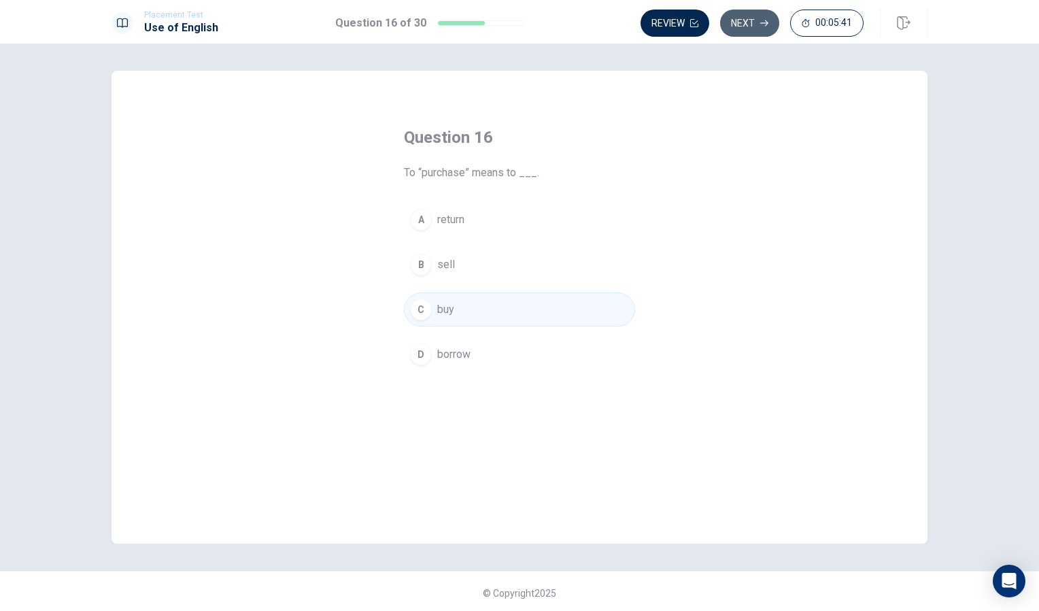
click at [750, 18] on button "Next" at bounding box center [749, 23] width 59 height 27
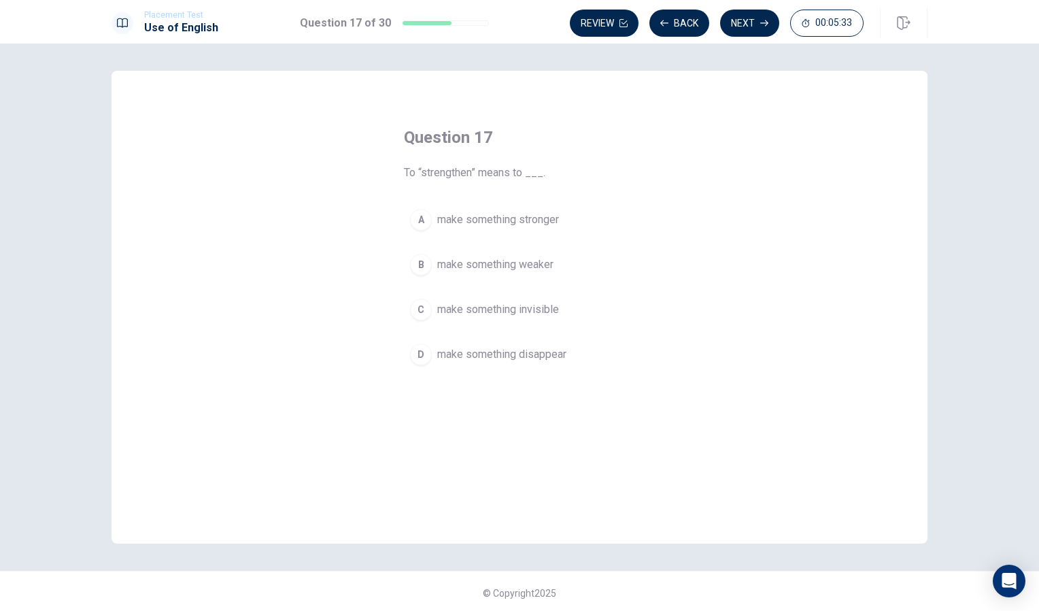
click at [422, 214] on div "A" at bounding box center [421, 220] width 22 height 22
click at [754, 22] on button "Next" at bounding box center [749, 23] width 59 height 27
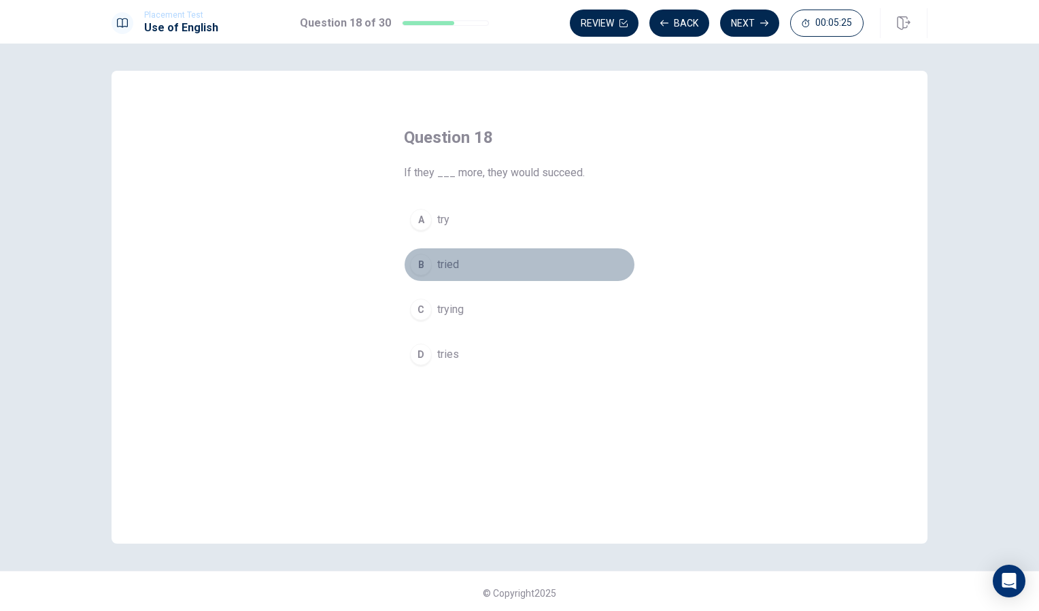
click at [412, 259] on div "B" at bounding box center [421, 265] width 22 height 22
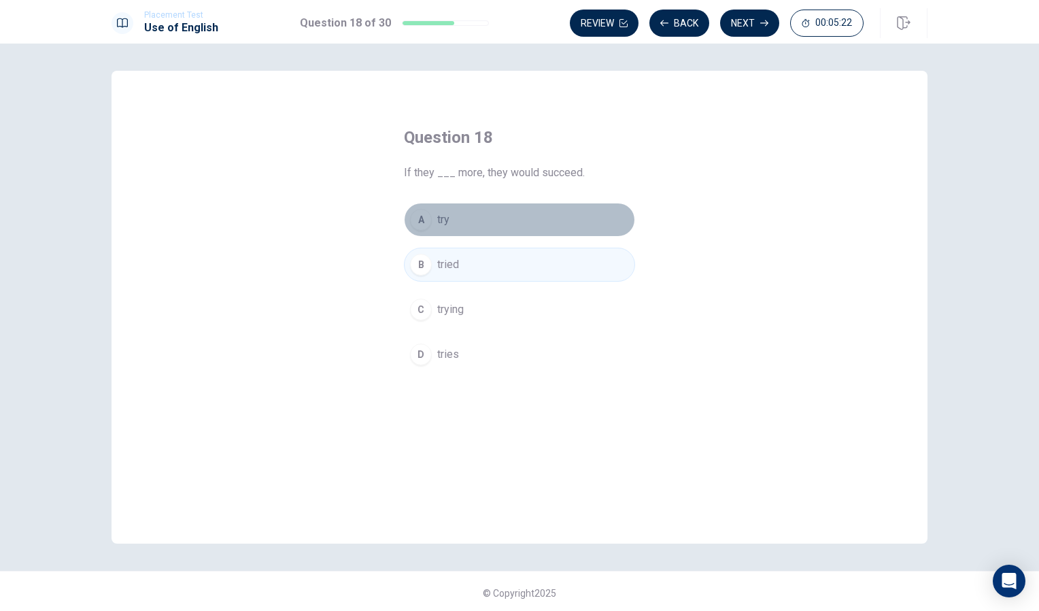
click at [420, 227] on div "A" at bounding box center [421, 220] width 22 height 22
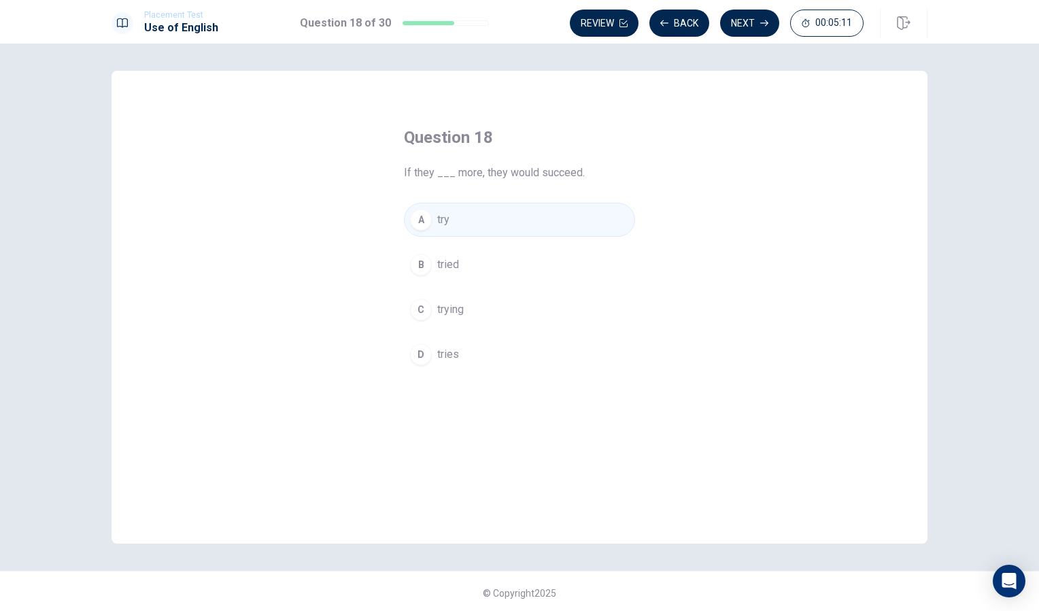
click at [765, 0] on div "Placement Test Use of English Question 18 of 30 Review Back Next 00:05:11" at bounding box center [519, 22] width 1039 height 44
click at [751, 17] on button "Next" at bounding box center [749, 23] width 59 height 27
click at [421, 259] on div "B" at bounding box center [421, 265] width 22 height 22
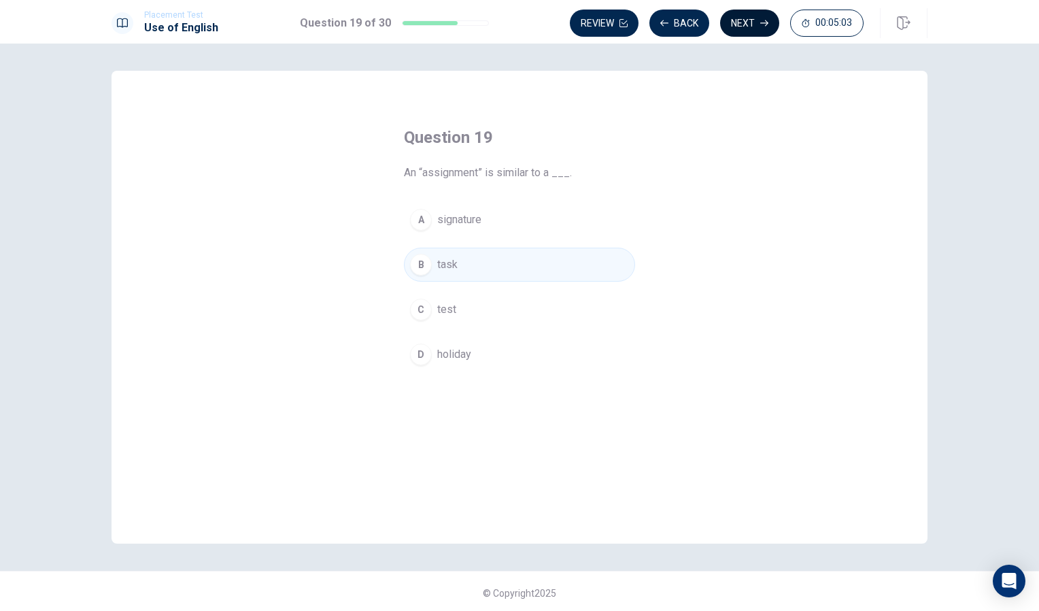
click at [750, 26] on button "Next" at bounding box center [749, 23] width 59 height 27
click at [424, 312] on div "C" at bounding box center [421, 310] width 22 height 22
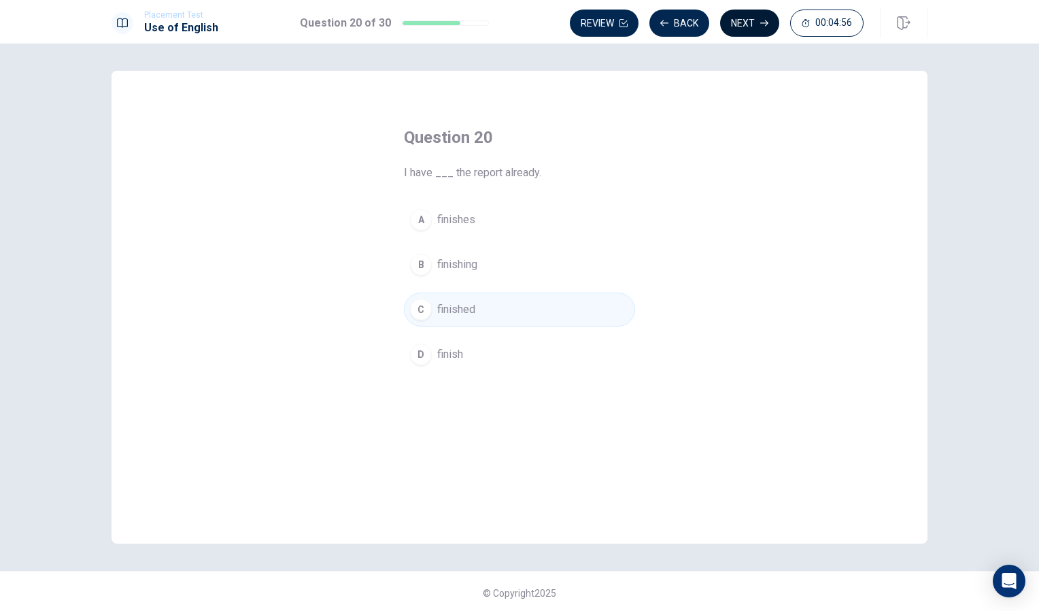
click at [754, 13] on button "Next" at bounding box center [749, 23] width 59 height 27
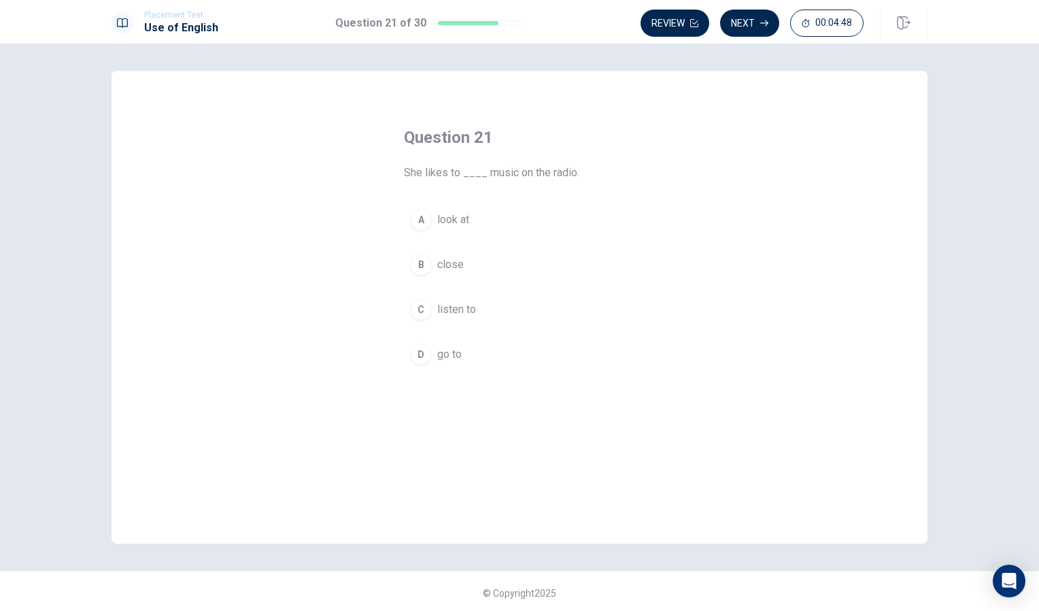
click at [423, 307] on div "C" at bounding box center [421, 310] width 22 height 22
click at [749, 21] on button "Next" at bounding box center [749, 23] width 59 height 27
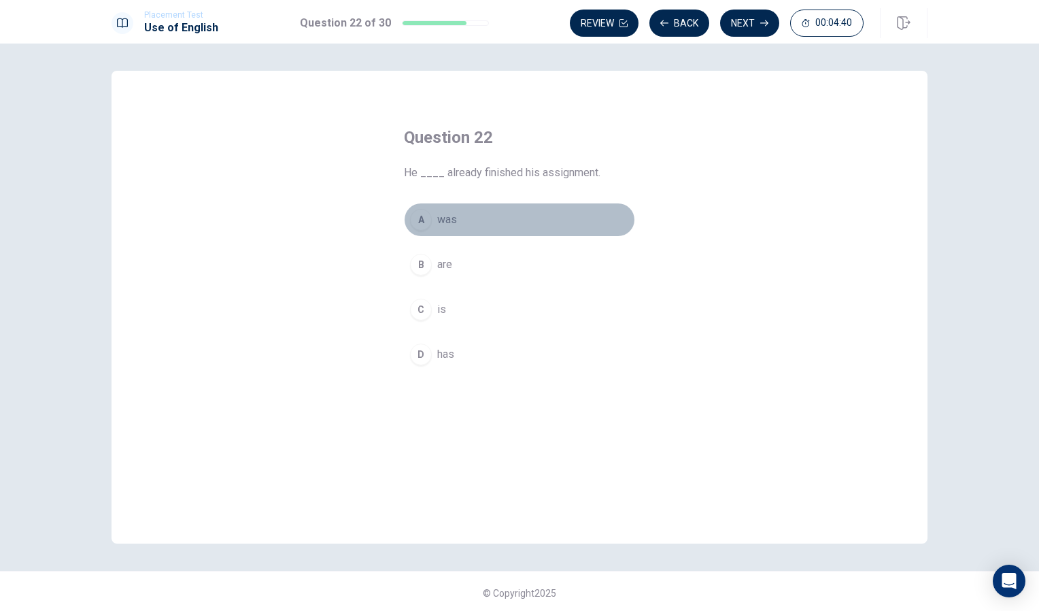
click at [417, 223] on div "A" at bounding box center [421, 220] width 22 height 22
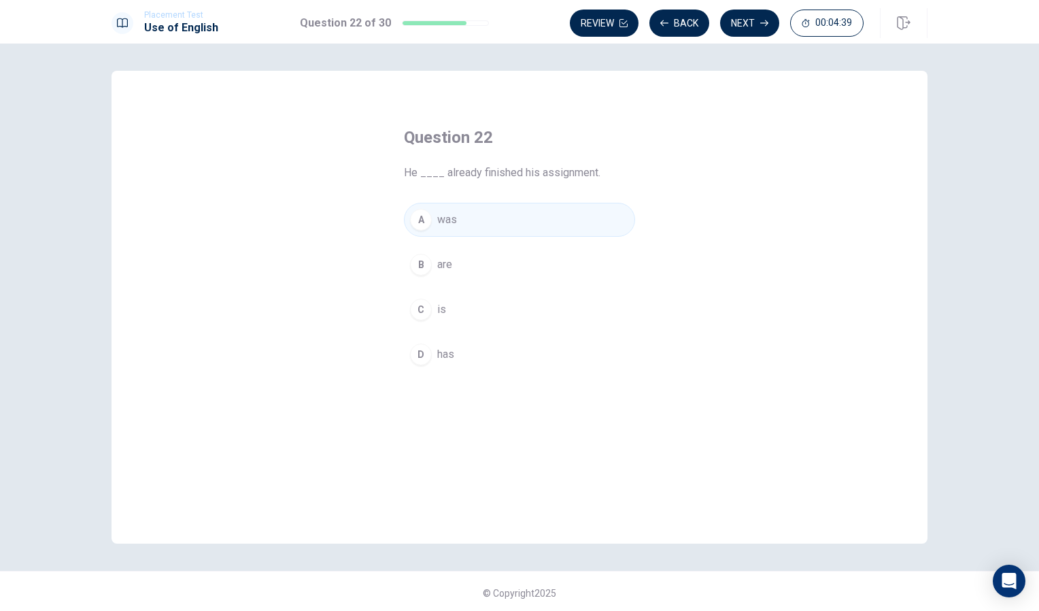
click at [431, 361] on button "D has" at bounding box center [519, 354] width 231 height 34
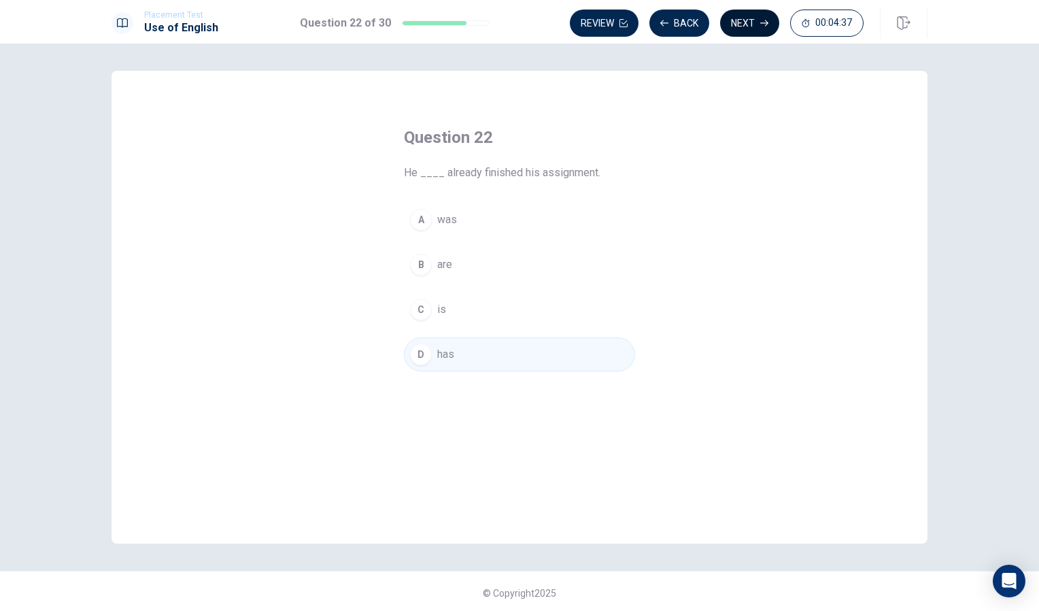
click at [748, 24] on button "Next" at bounding box center [749, 23] width 59 height 27
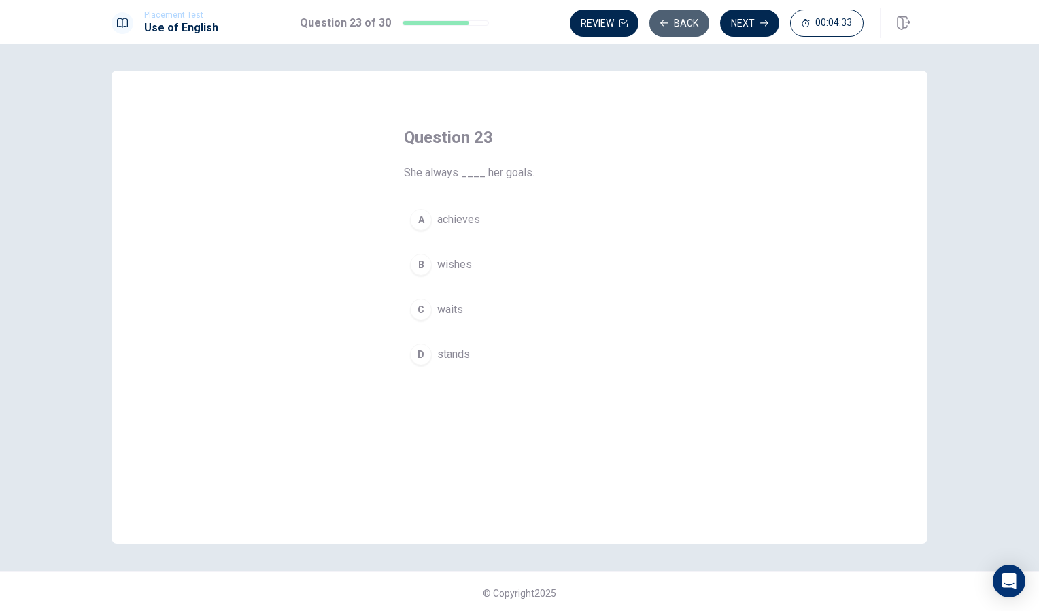
click at [686, 17] on button "Back" at bounding box center [680, 23] width 60 height 27
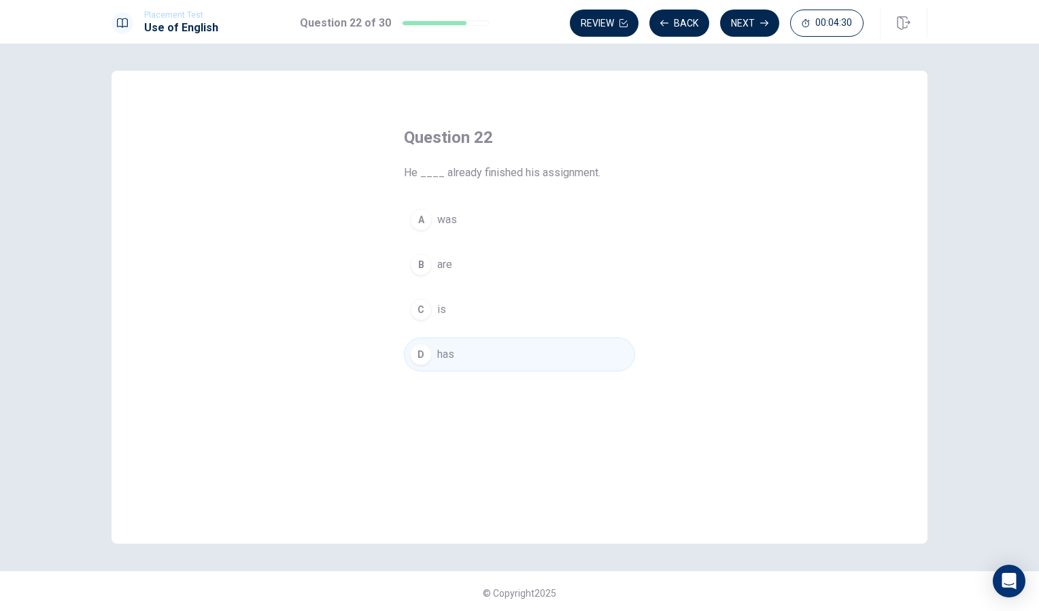
click at [453, 222] on span "was" at bounding box center [447, 220] width 20 height 16
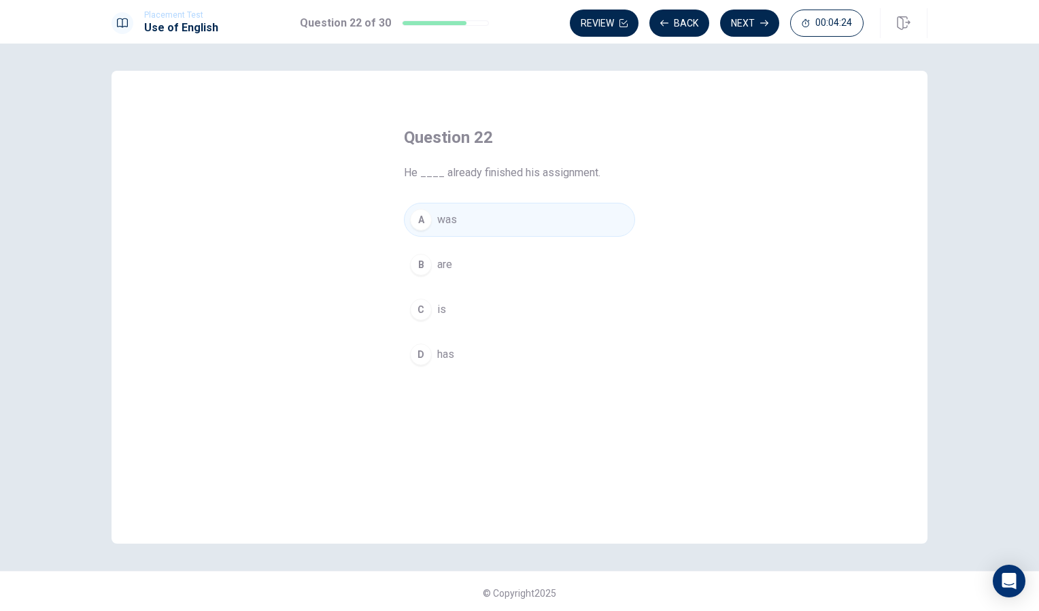
click at [433, 363] on button "D has" at bounding box center [519, 354] width 231 height 34
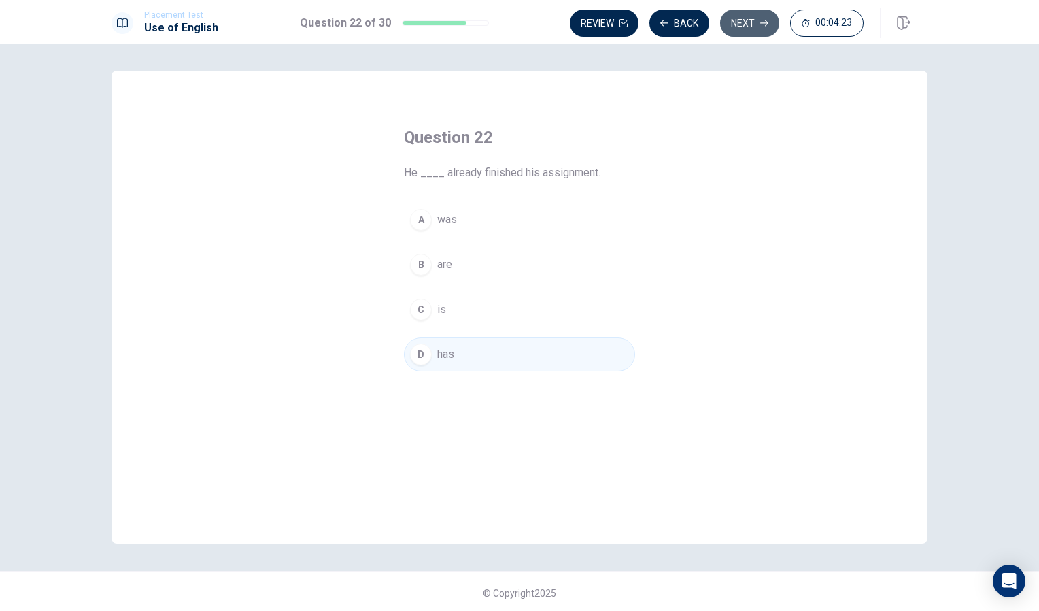
click at [750, 20] on button "Next" at bounding box center [749, 23] width 59 height 27
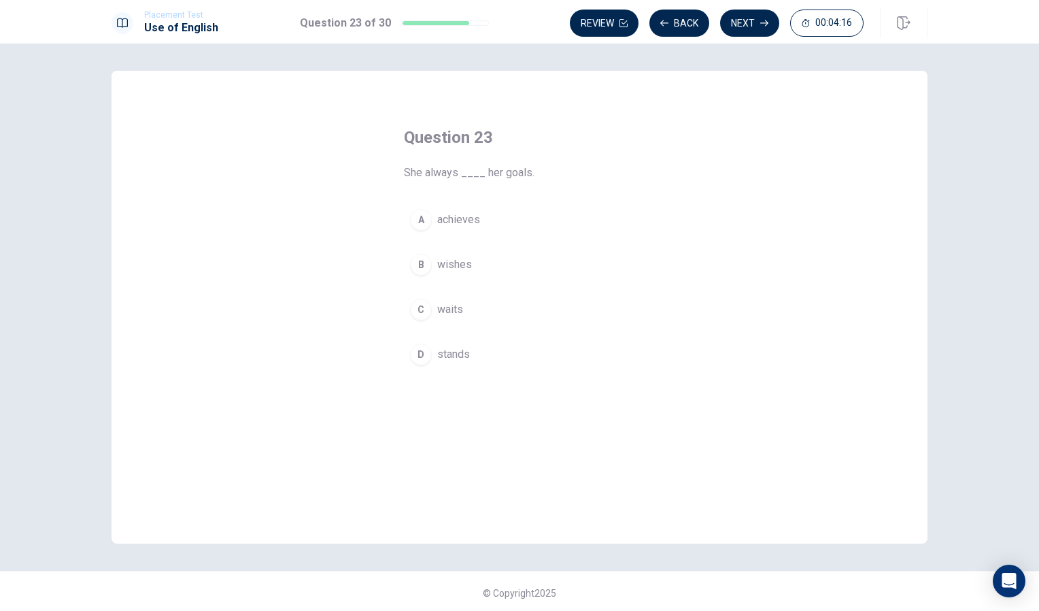
click at [422, 203] on button "A achieves" at bounding box center [519, 220] width 231 height 34
click at [744, 14] on button "Next" at bounding box center [749, 23] width 59 height 27
click at [426, 271] on div "B" at bounding box center [421, 265] width 22 height 22
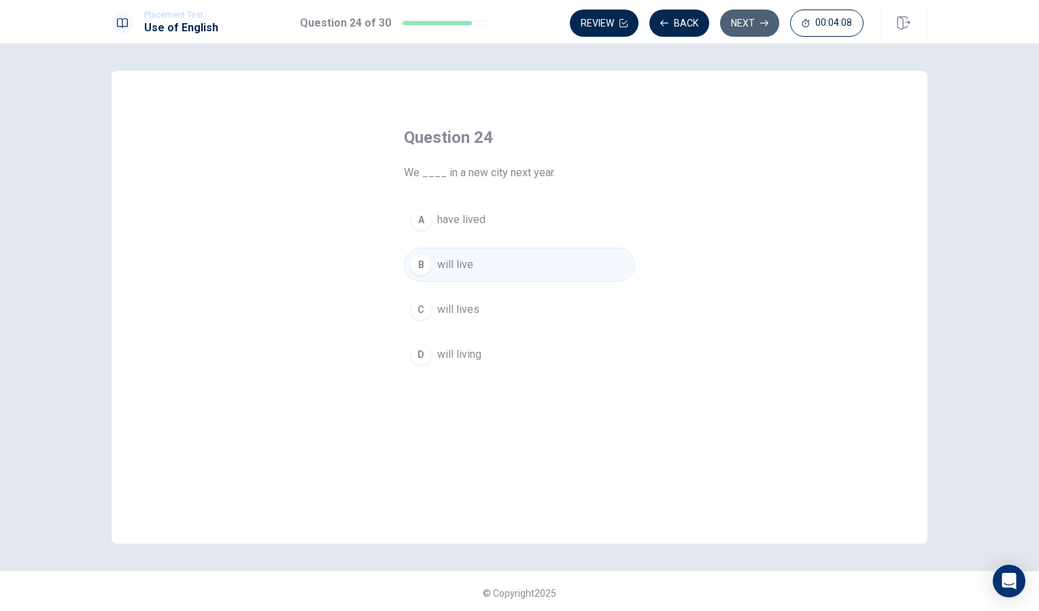
click at [761, 22] on icon "button" at bounding box center [765, 23] width 8 height 8
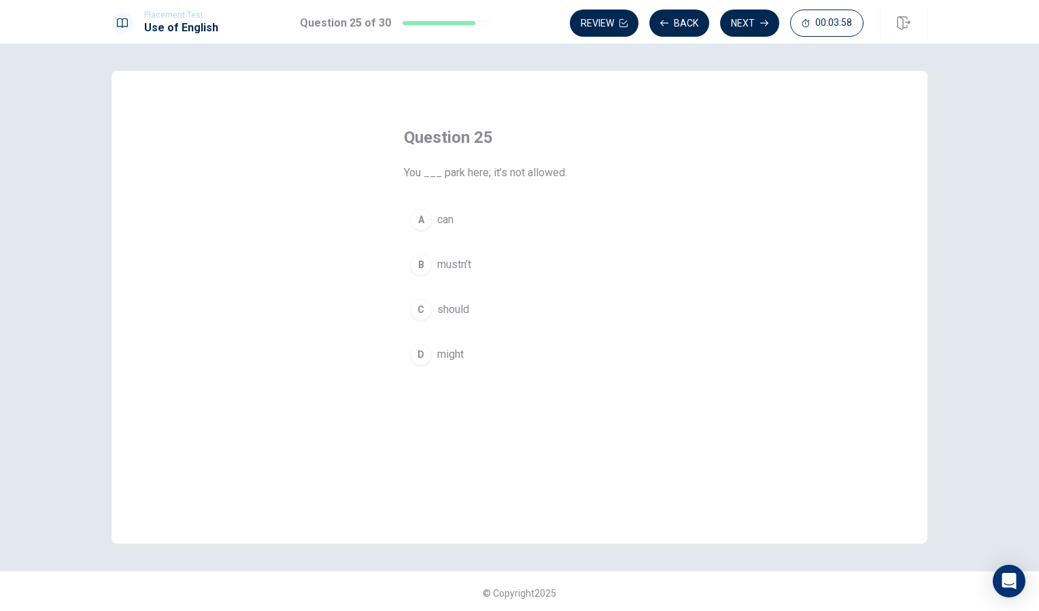
click at [422, 258] on div "B" at bounding box center [421, 265] width 22 height 22
click at [748, 24] on button "Next" at bounding box center [749, 23] width 59 height 27
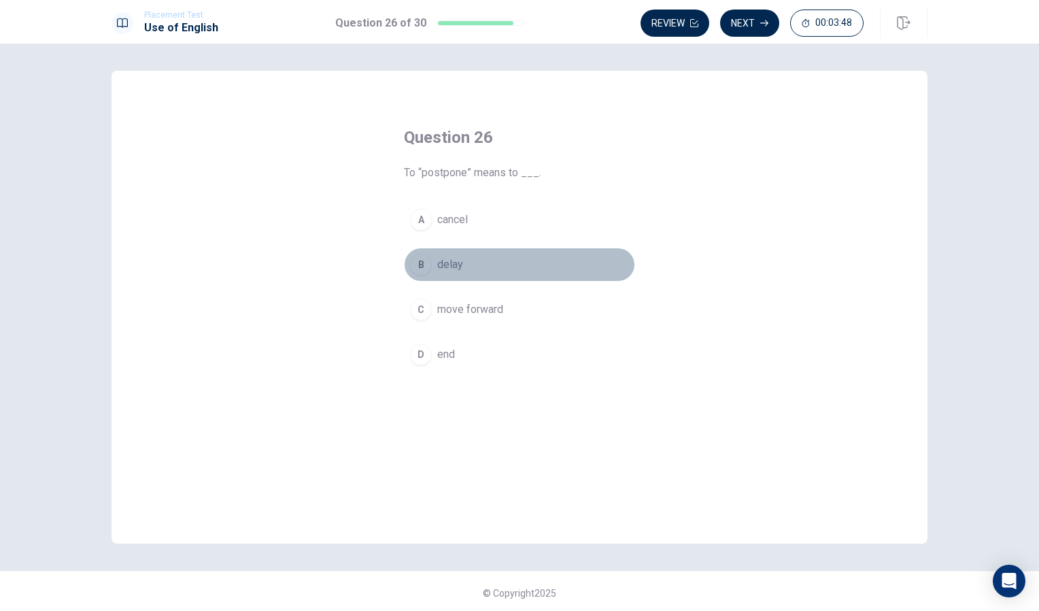
click at [427, 257] on button "B delay" at bounding box center [519, 265] width 231 height 34
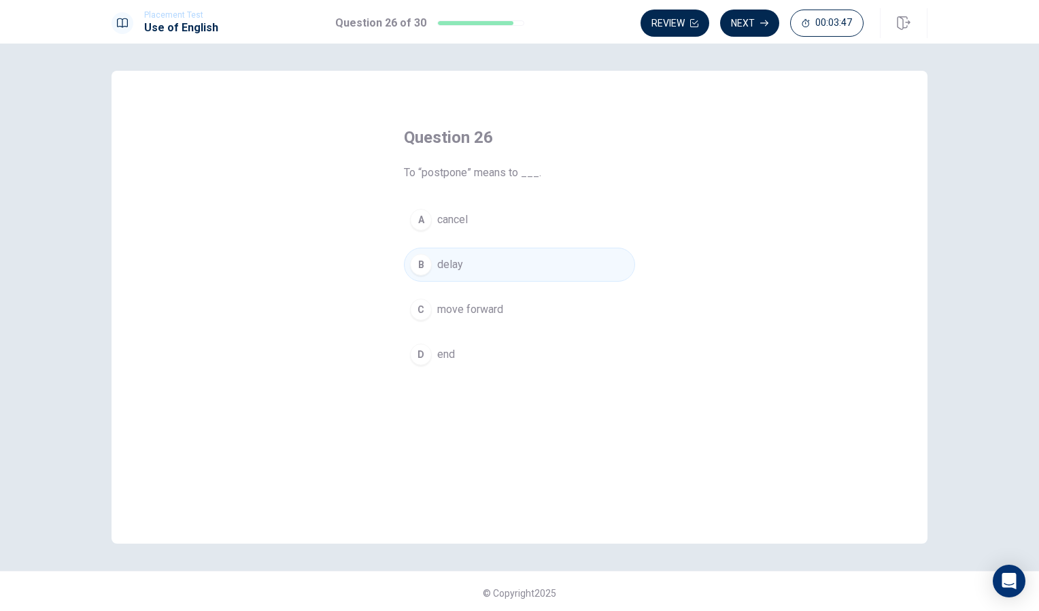
click at [412, 314] on div "C" at bounding box center [421, 310] width 22 height 22
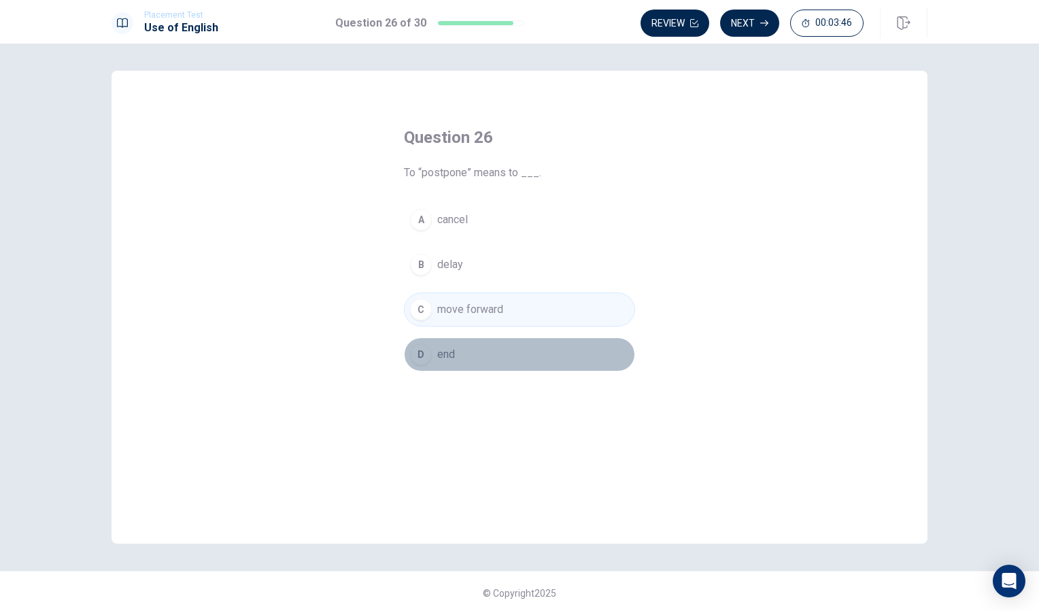
click at [410, 346] on div "D" at bounding box center [421, 355] width 22 height 22
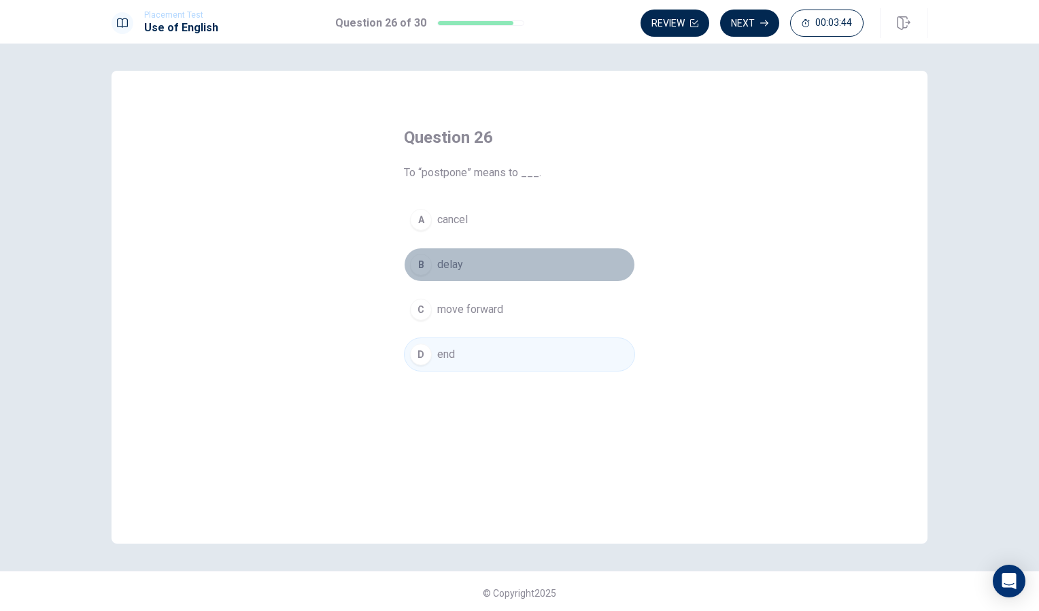
click at [412, 254] on button "B delay" at bounding box center [519, 265] width 231 height 34
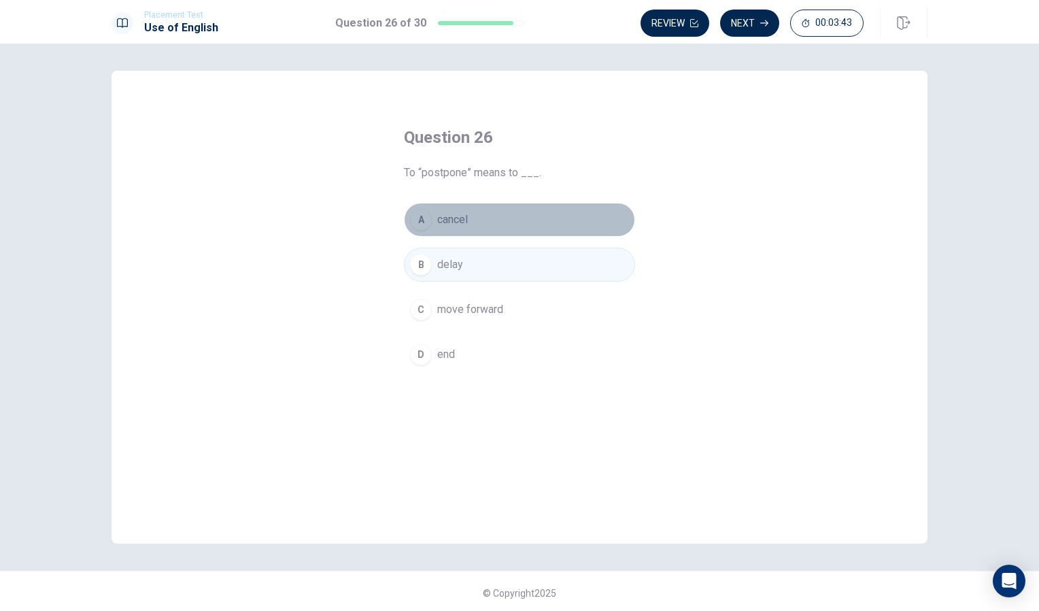
click at [438, 224] on span "cancel" at bounding box center [452, 220] width 31 height 16
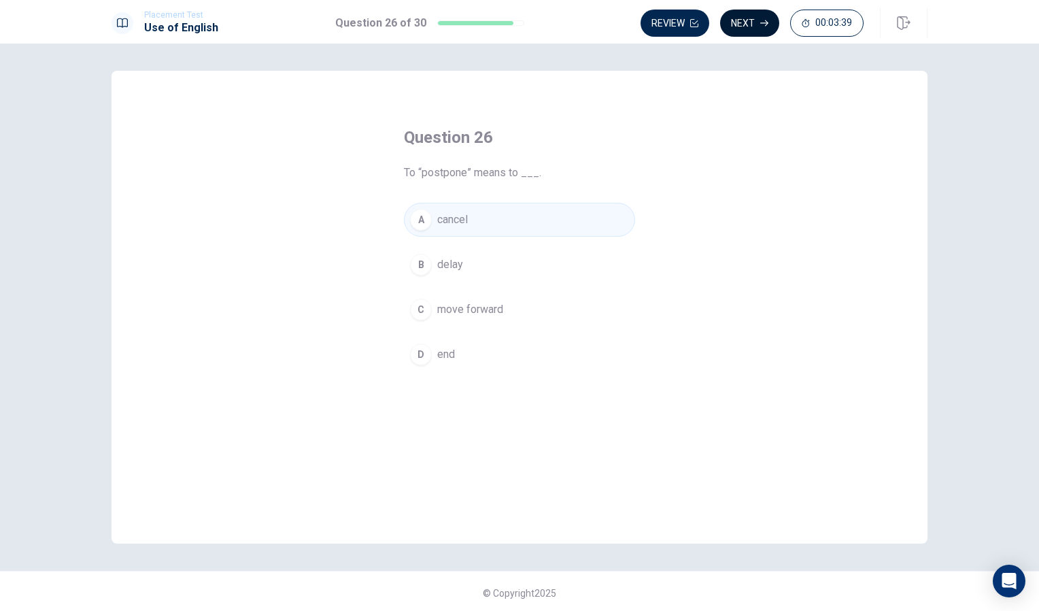
click at [751, 26] on button "Next" at bounding box center [749, 23] width 59 height 27
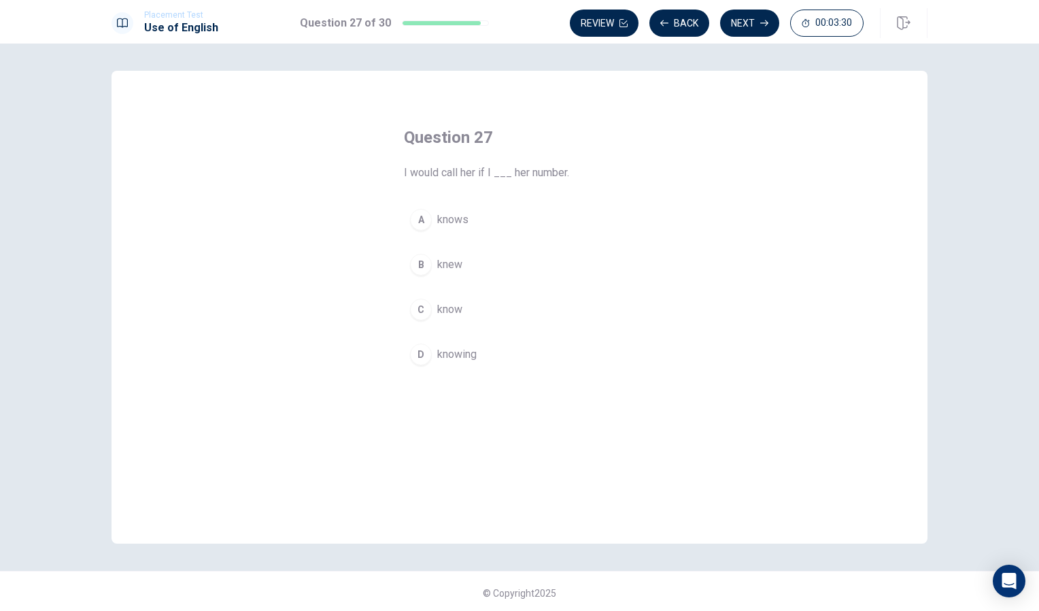
click at [424, 332] on div "A knows B knew C know D knowing" at bounding box center [519, 287] width 231 height 169
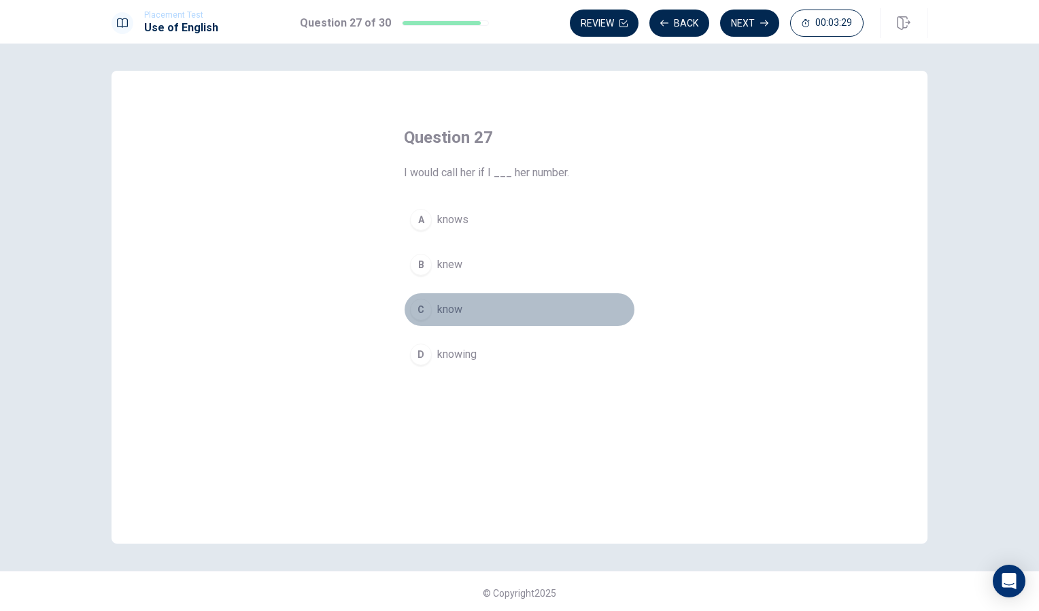
click at [420, 310] on div "C" at bounding box center [421, 310] width 22 height 22
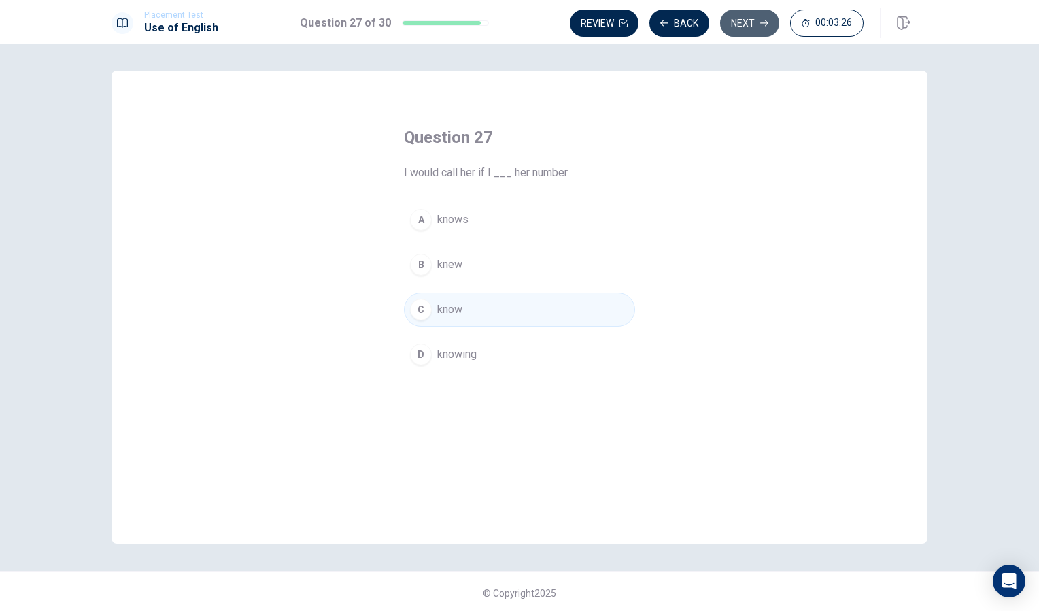
click at [749, 22] on button "Next" at bounding box center [749, 23] width 59 height 27
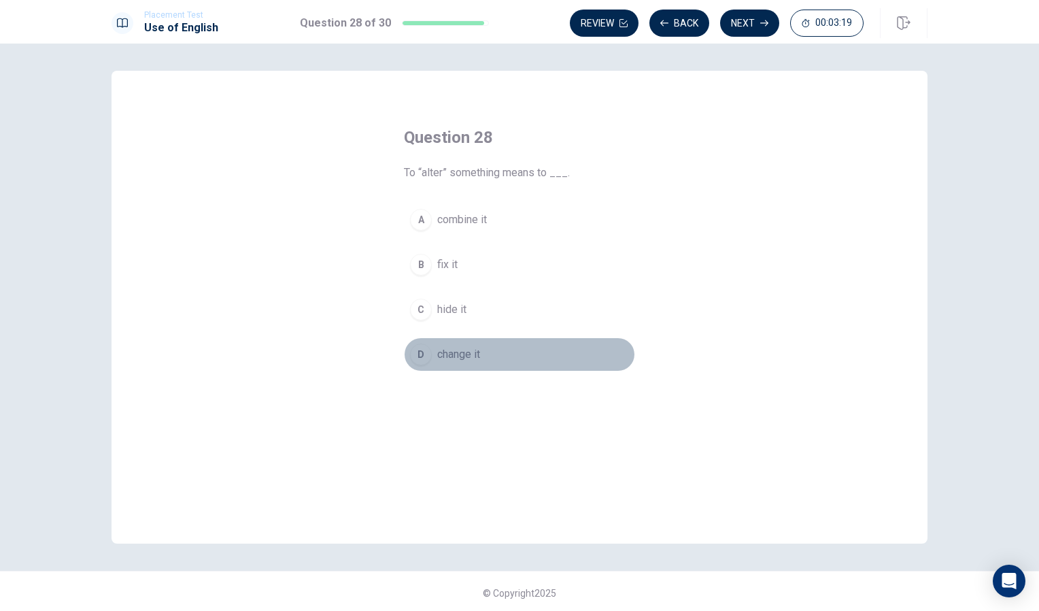
click at [420, 361] on div "D" at bounding box center [421, 355] width 22 height 22
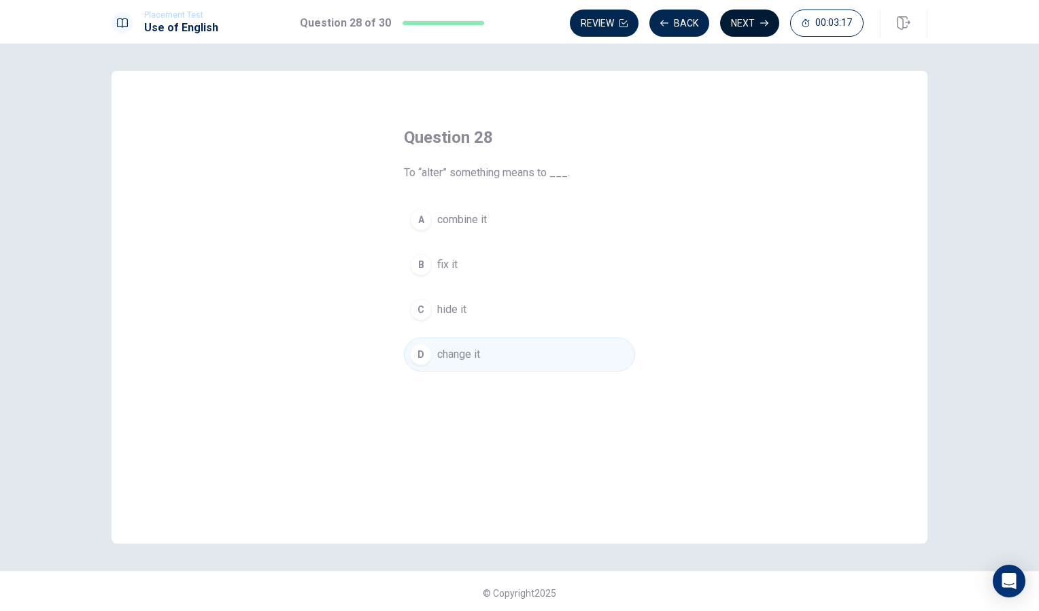
click at [762, 17] on button "Next" at bounding box center [749, 23] width 59 height 27
click at [418, 261] on div "B" at bounding box center [421, 265] width 22 height 22
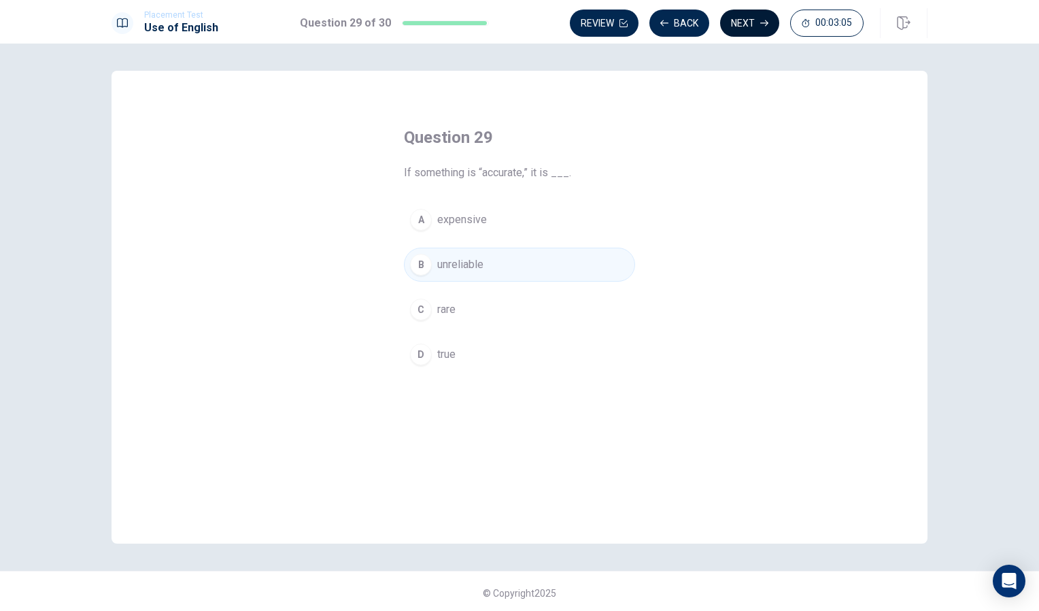
click at [752, 20] on button "Next" at bounding box center [749, 23] width 59 height 27
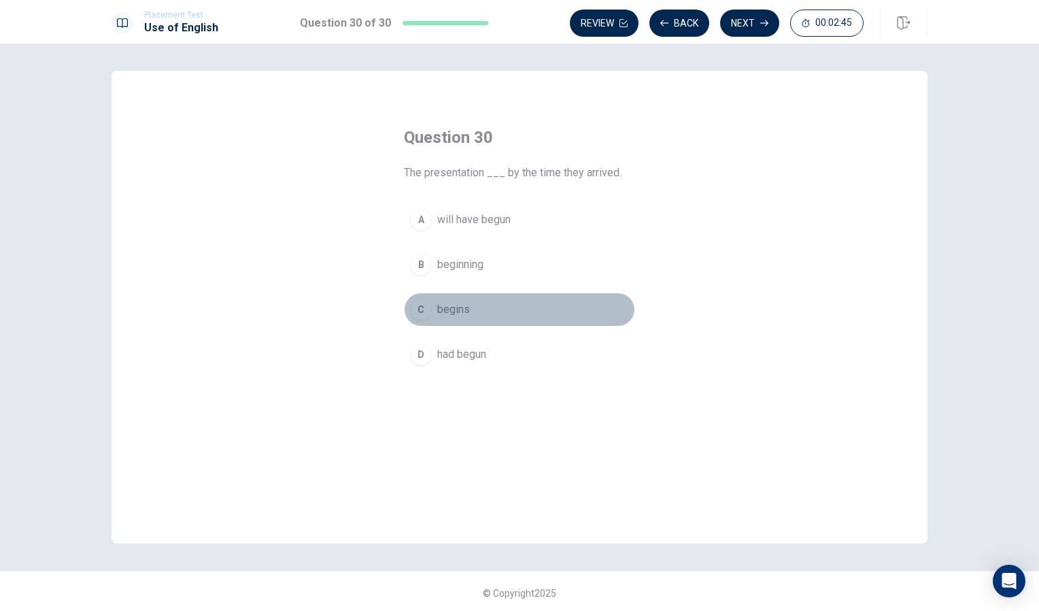
click at [416, 306] on div "C" at bounding box center [421, 310] width 22 height 22
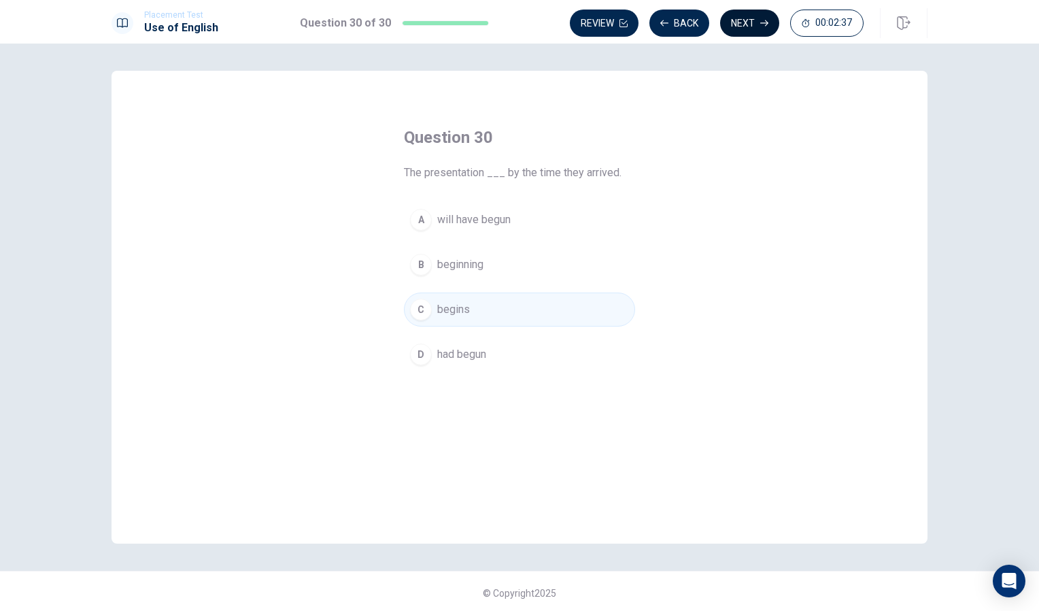
click at [745, 27] on button "Next" at bounding box center [749, 23] width 59 height 27
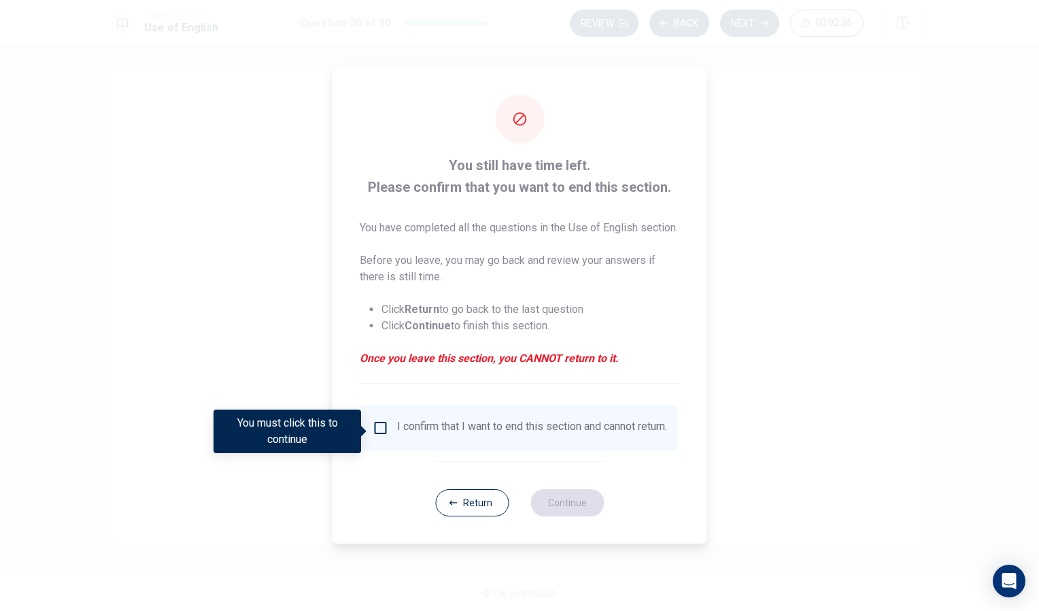
click at [397, 433] on div "I confirm that I want to end this section and cannot return." at bounding box center [532, 428] width 270 height 16
click at [376, 436] on div "I confirm that I want to end this section and cannot return." at bounding box center [520, 428] width 295 height 16
click at [365, 432] on span at bounding box center [364, 431] width 7 height 11
click at [380, 433] on input "You must click this to continue" at bounding box center [381, 428] width 16 height 16
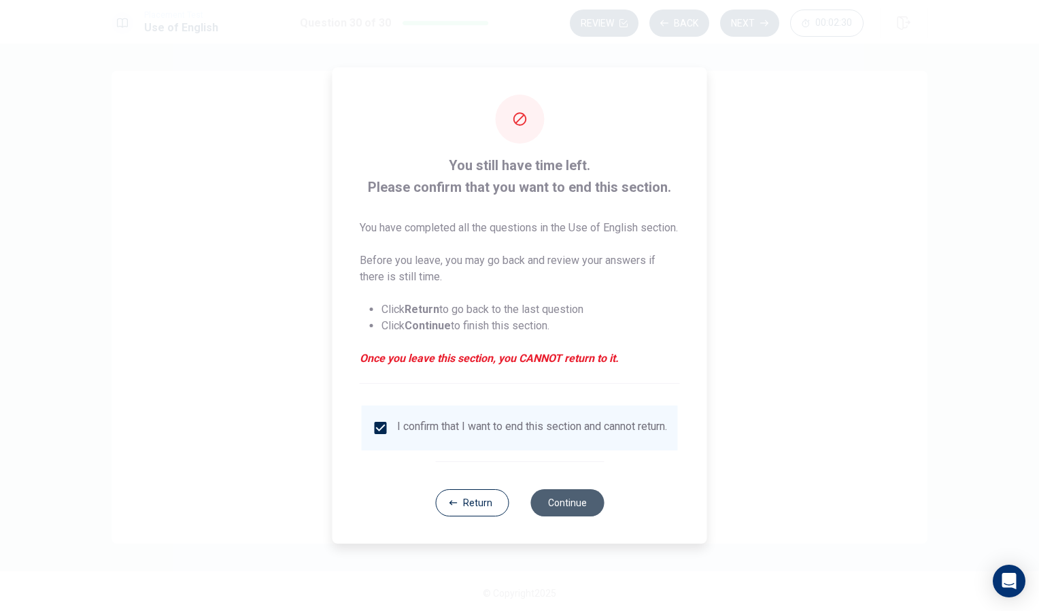
click at [574, 514] on button "Continue" at bounding box center [567, 502] width 73 height 27
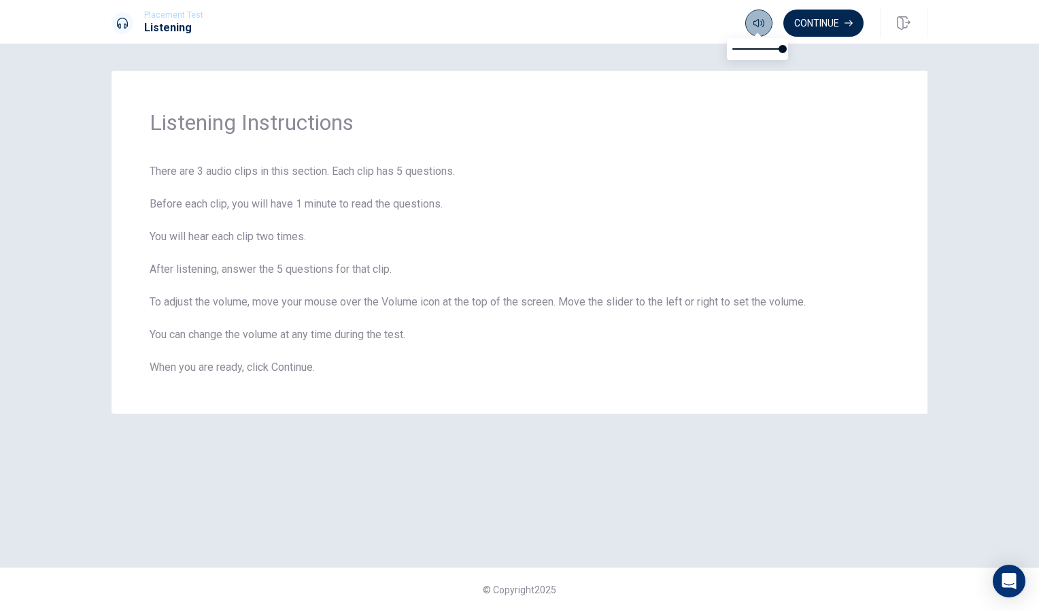
click at [764, 28] on button "button" at bounding box center [759, 23] width 27 height 27
click at [822, 20] on button "Continue" at bounding box center [824, 23] width 80 height 27
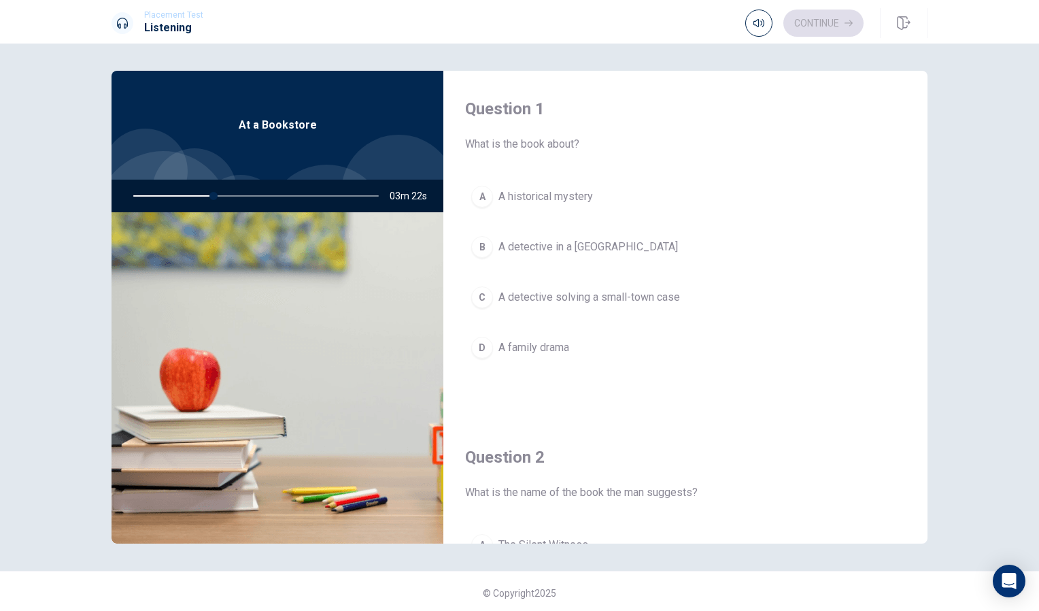
click at [488, 186] on button "A A historical mystery" at bounding box center [685, 197] width 441 height 34
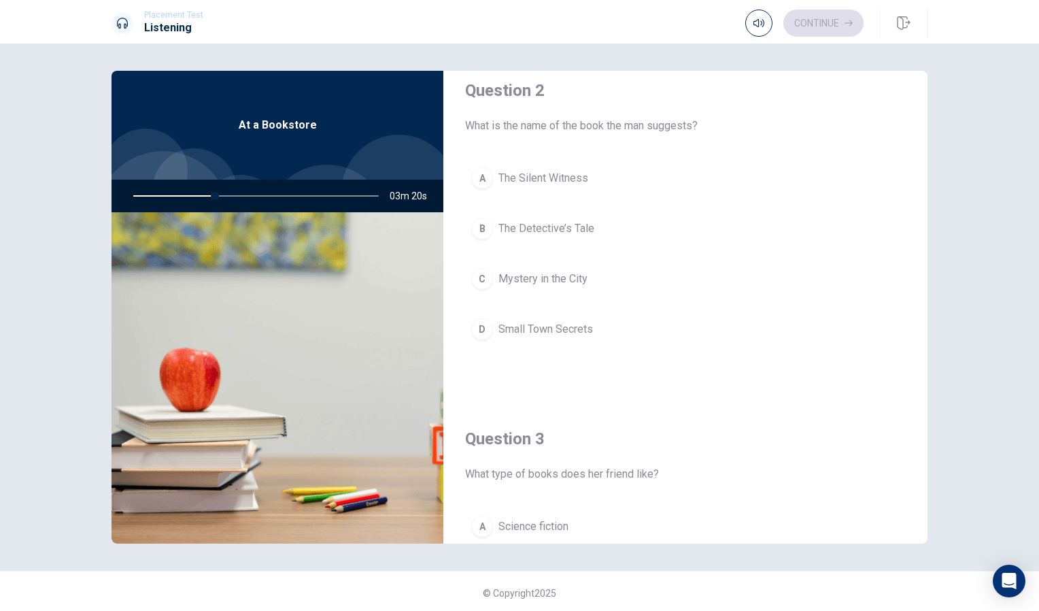
scroll to position [366, 0]
click at [491, 332] on button "D Small Town Secrets" at bounding box center [685, 330] width 441 height 34
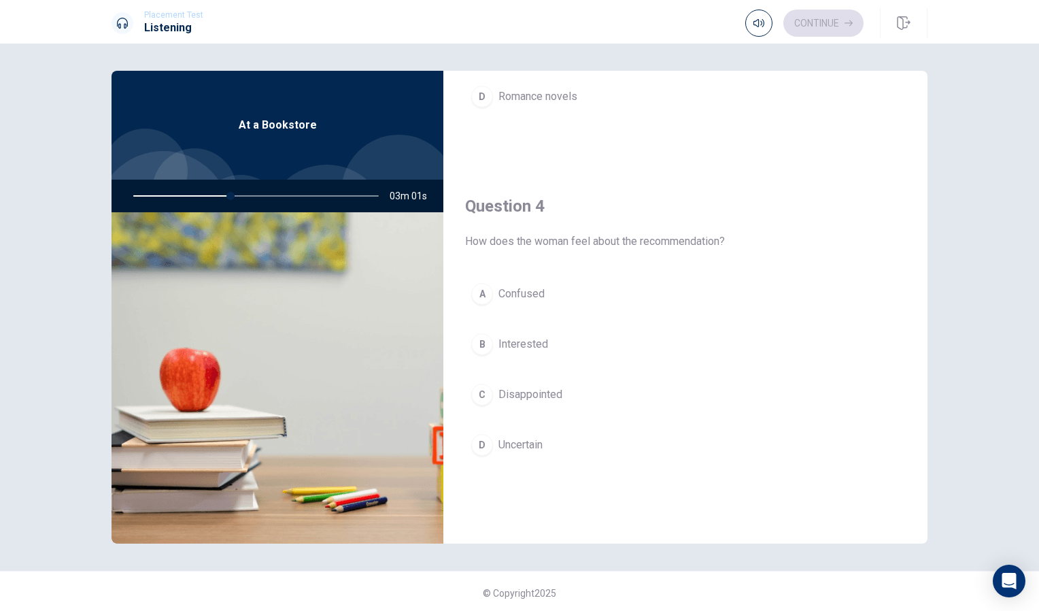
scroll to position [1269, 0]
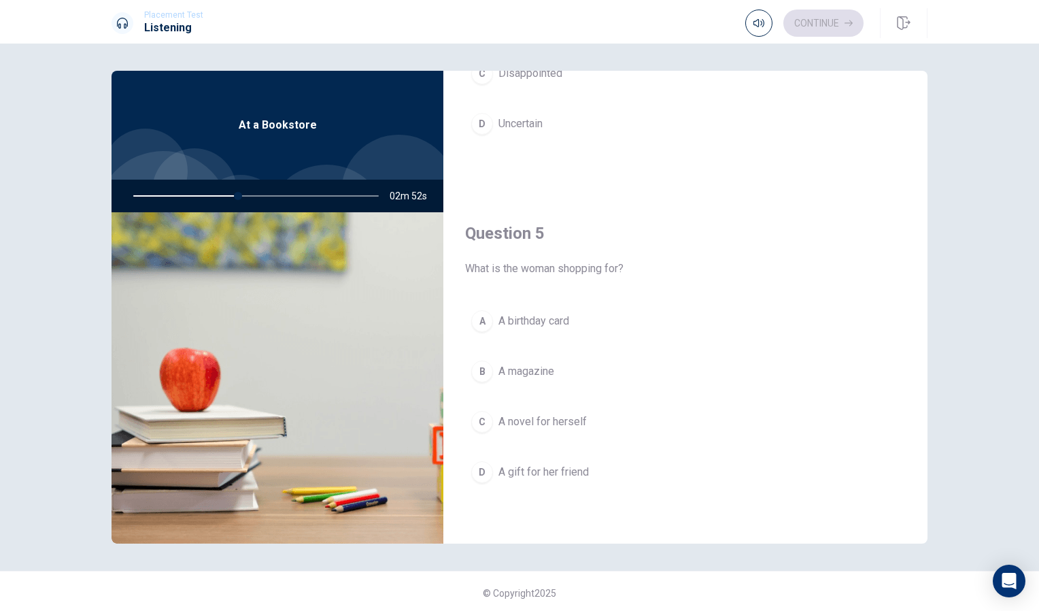
click at [505, 474] on span "A gift for her friend" at bounding box center [544, 472] width 90 height 16
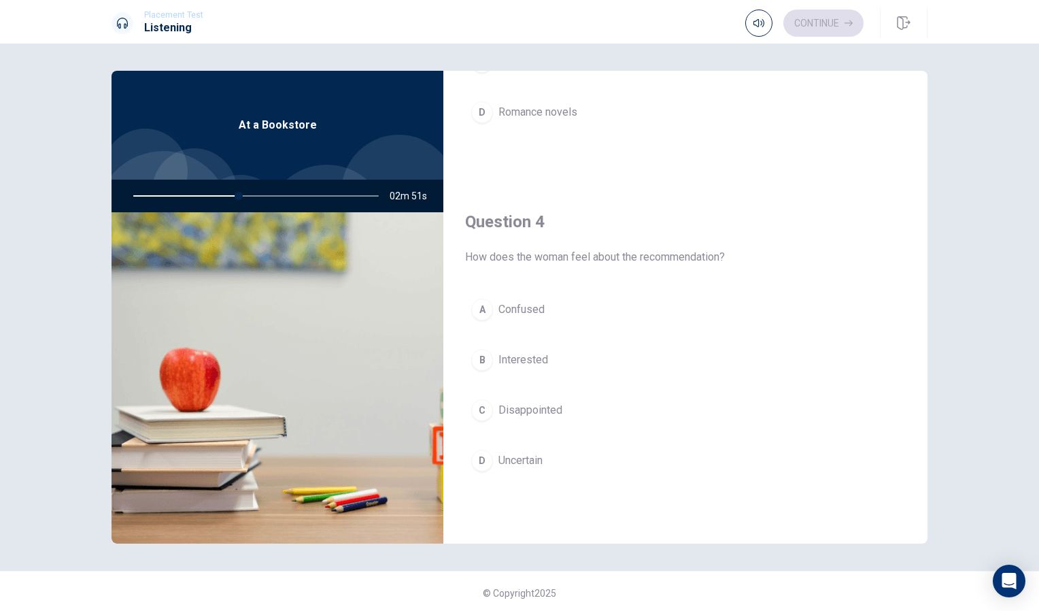
scroll to position [919, 0]
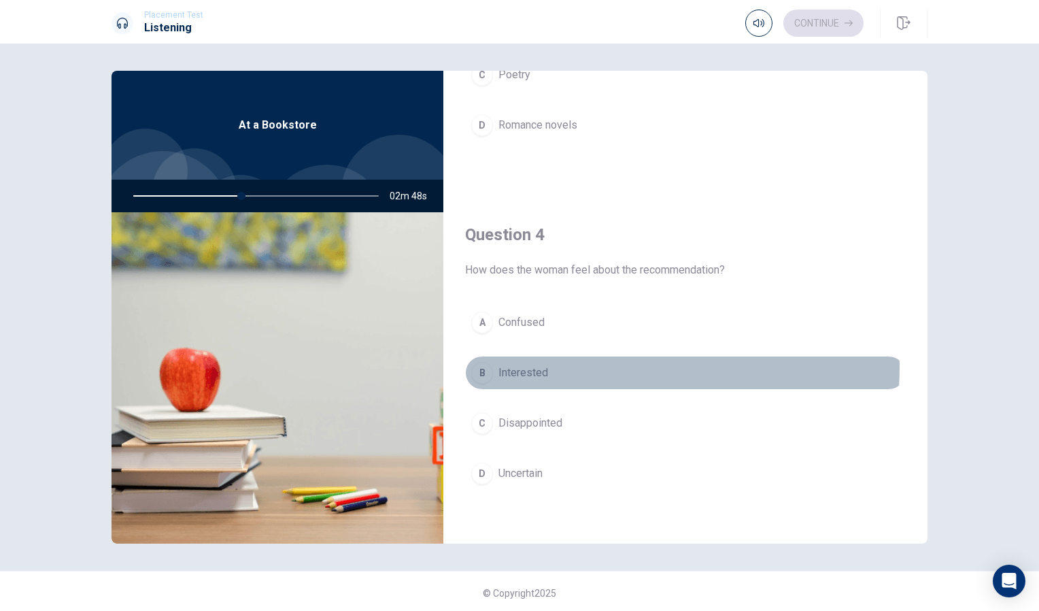
click at [538, 366] on span "Interested" at bounding box center [524, 373] width 50 height 16
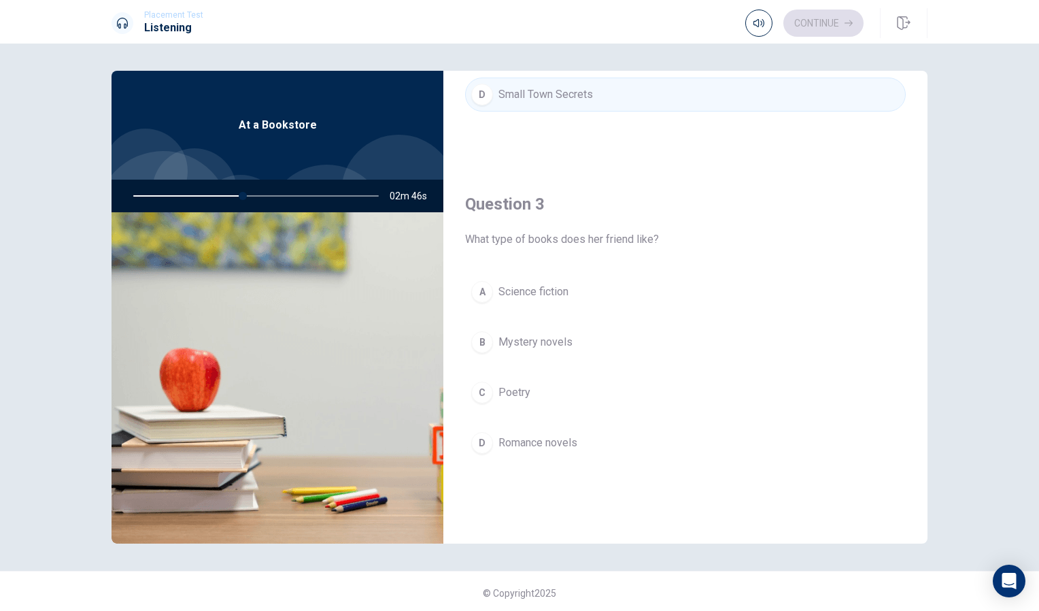
scroll to position [569, 0]
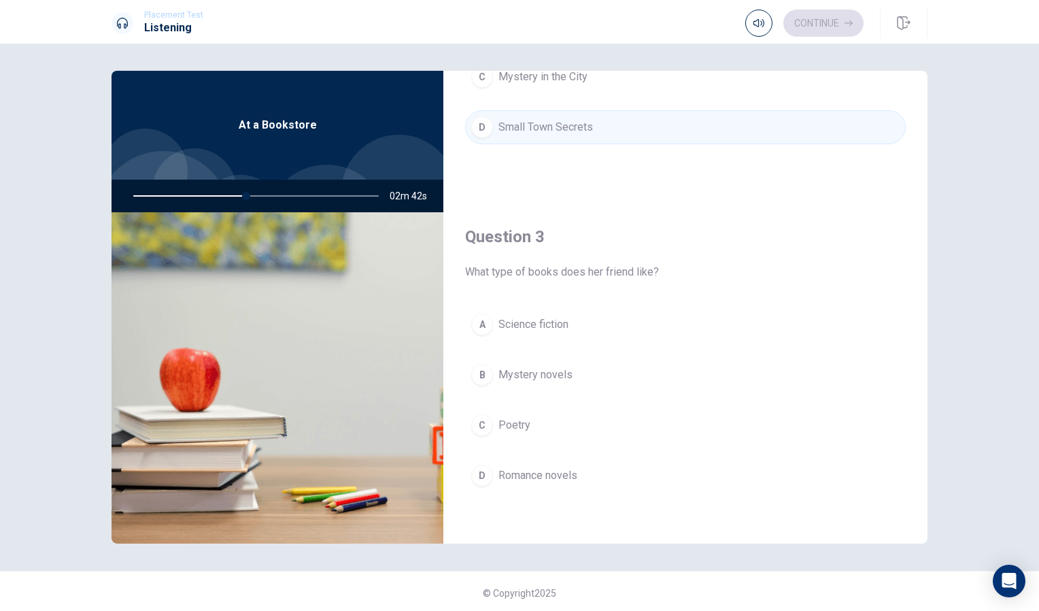
click at [525, 375] on span "Mystery novels" at bounding box center [536, 375] width 74 height 16
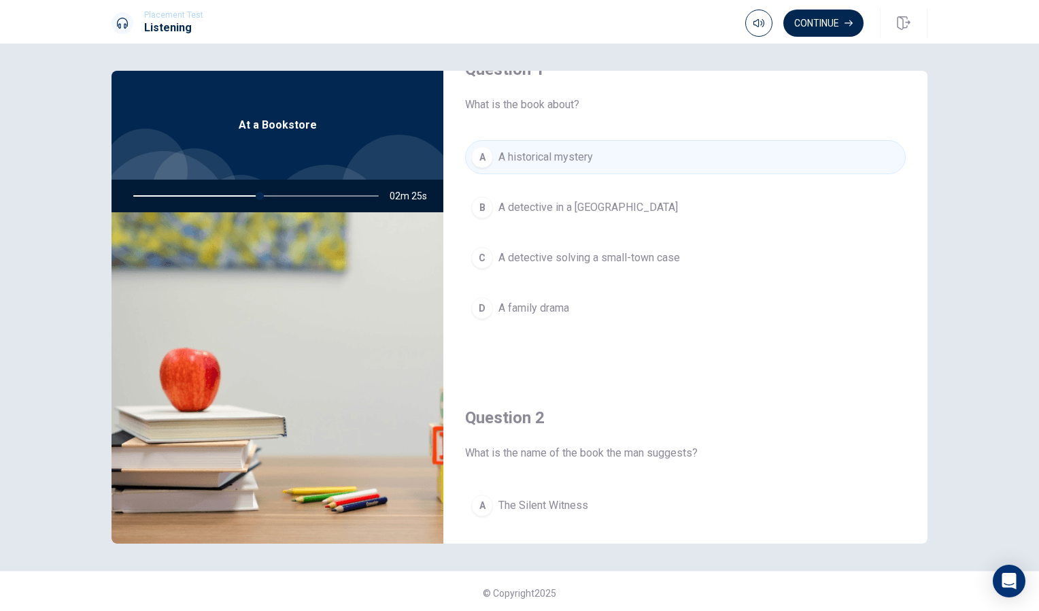
scroll to position [27, 0]
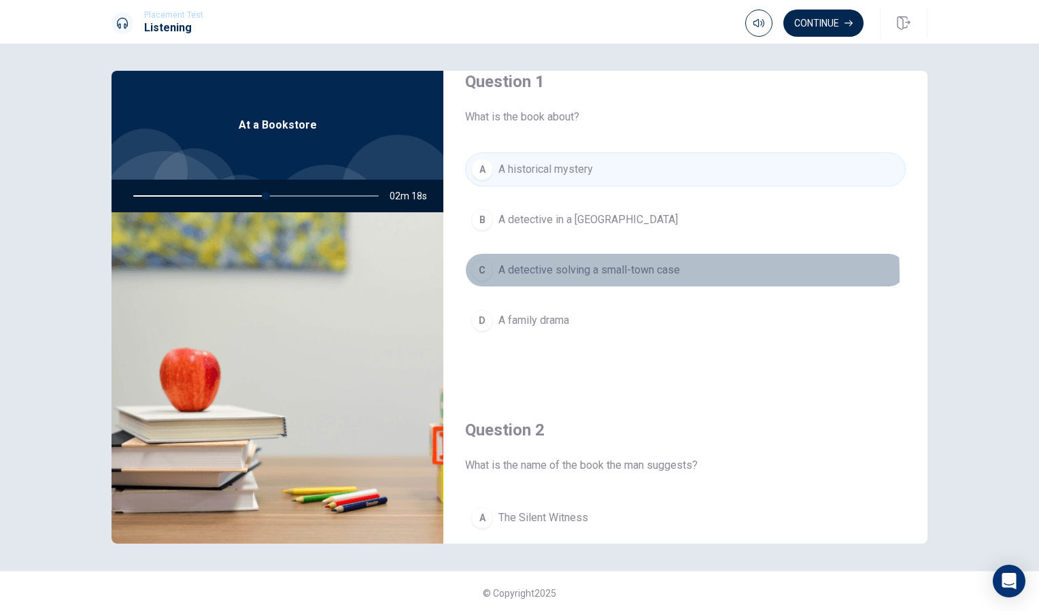
click at [550, 275] on span "A detective solving a small-town case" at bounding box center [590, 270] width 182 height 16
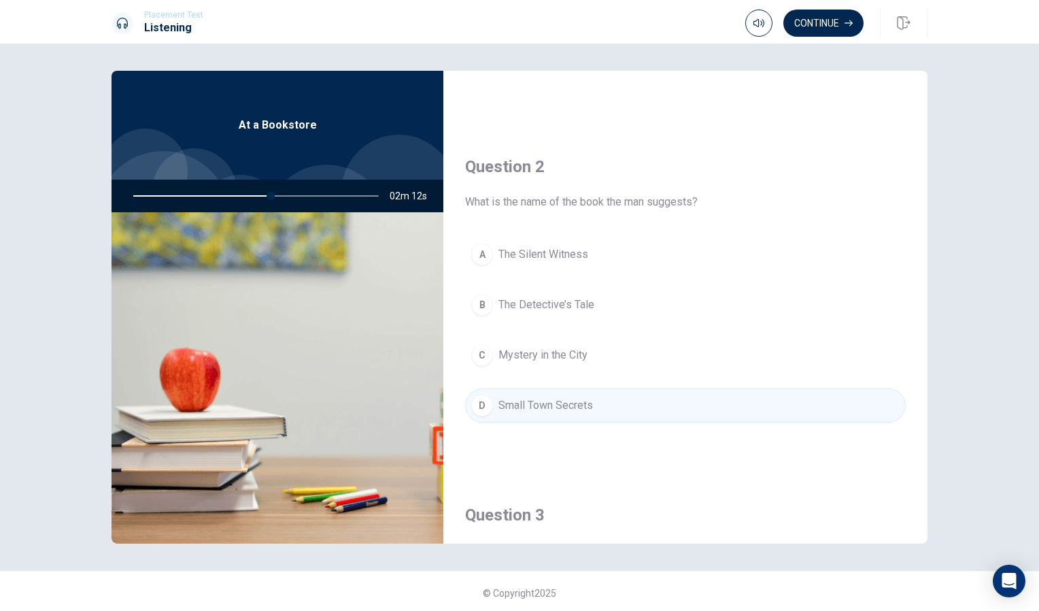
scroll to position [283, 0]
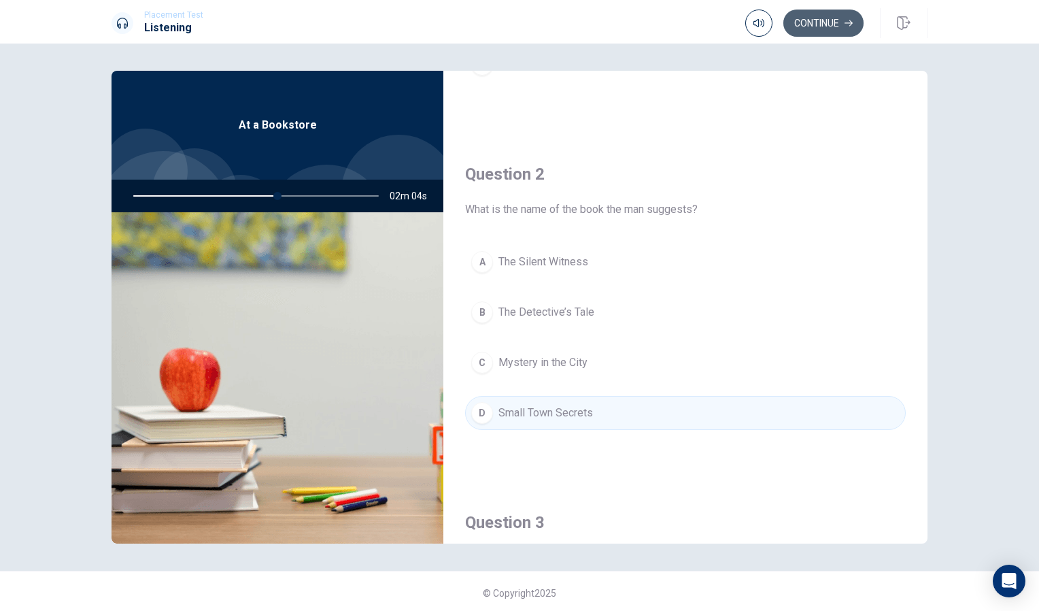
click at [810, 17] on button "Continue" at bounding box center [824, 23] width 80 height 27
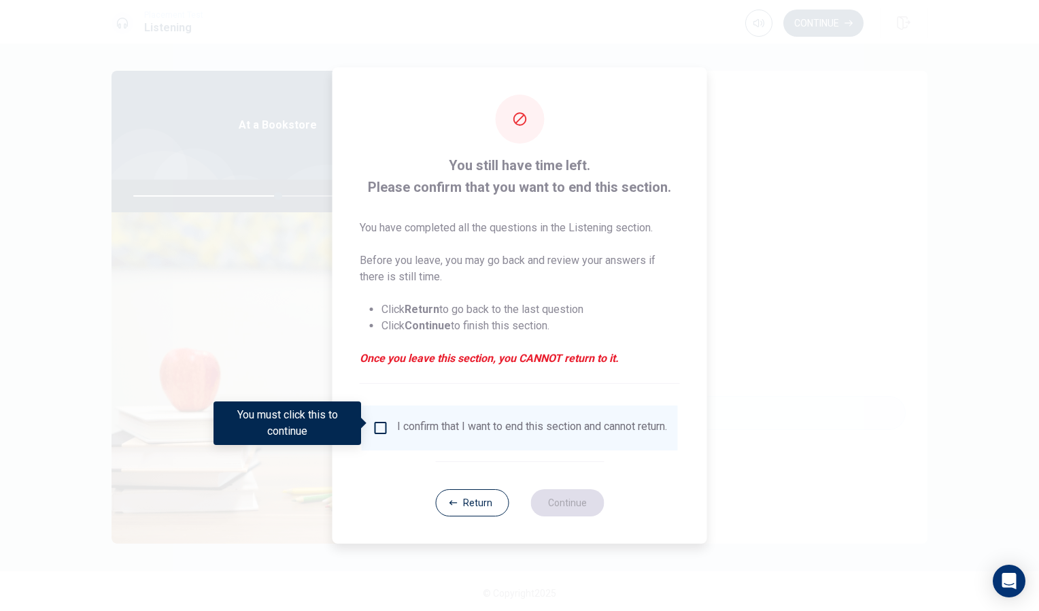
click at [404, 429] on div "I confirm that I want to end this section and cannot return." at bounding box center [532, 428] width 270 height 16
click at [380, 422] on input "You must click this to continue" at bounding box center [381, 428] width 16 height 16
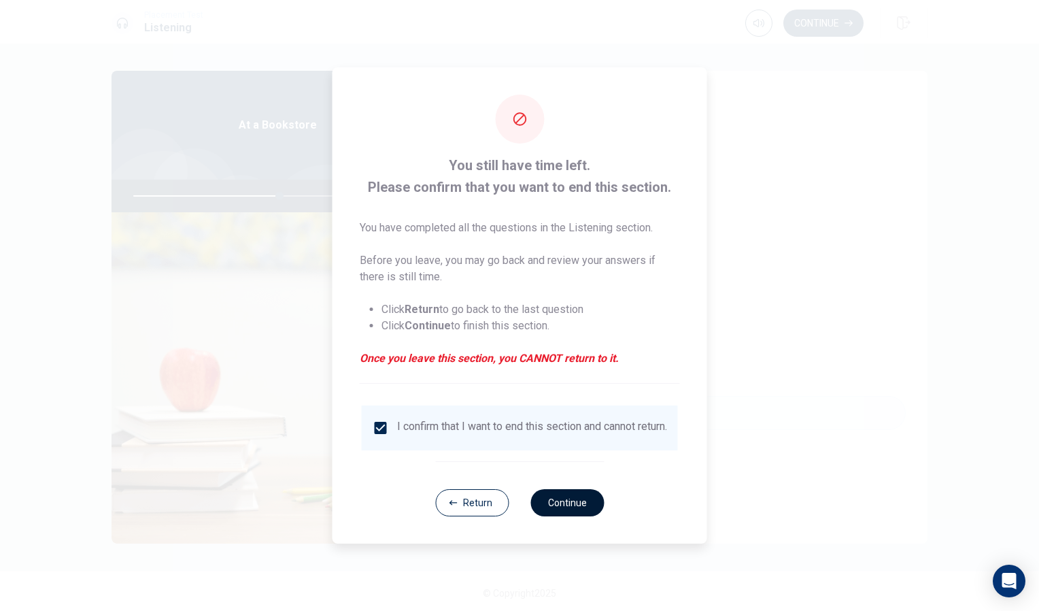
click at [559, 498] on button "Continue" at bounding box center [567, 502] width 73 height 27
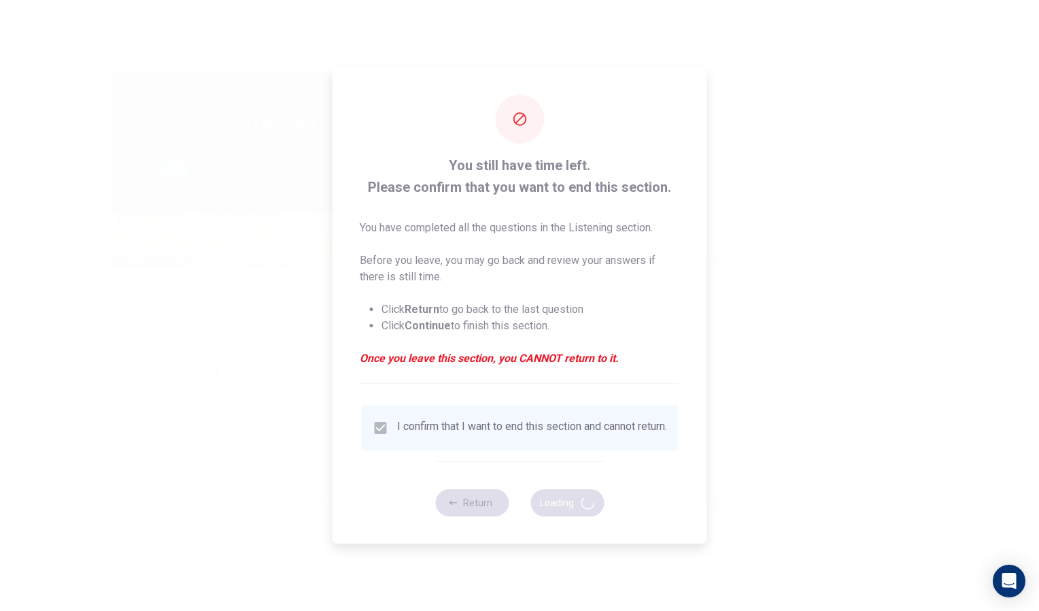
type input "61"
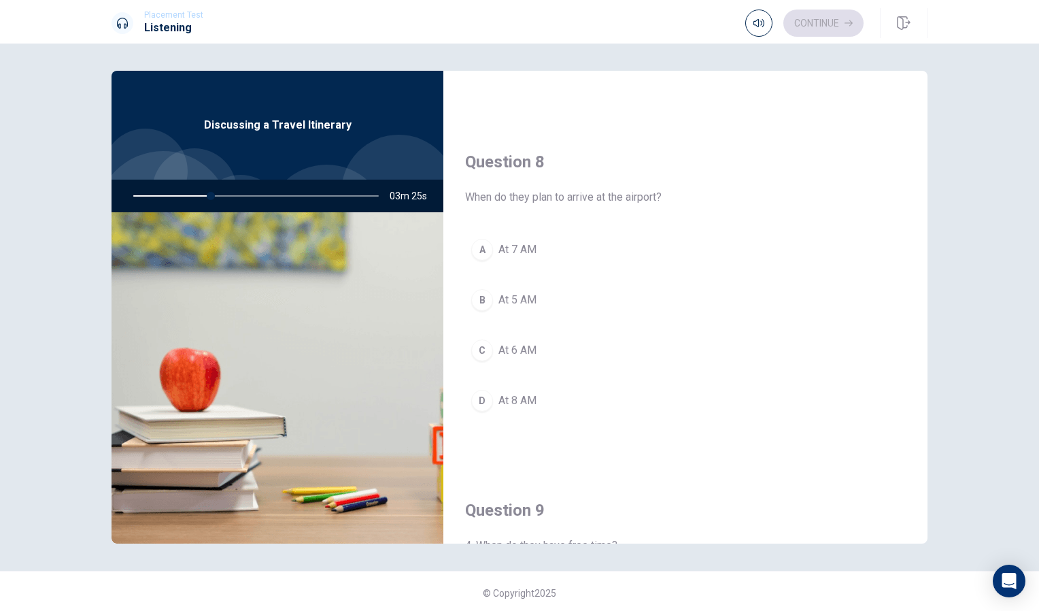
scroll to position [647, 0]
click at [536, 405] on button "D At 8 AM" at bounding box center [685, 397] width 441 height 34
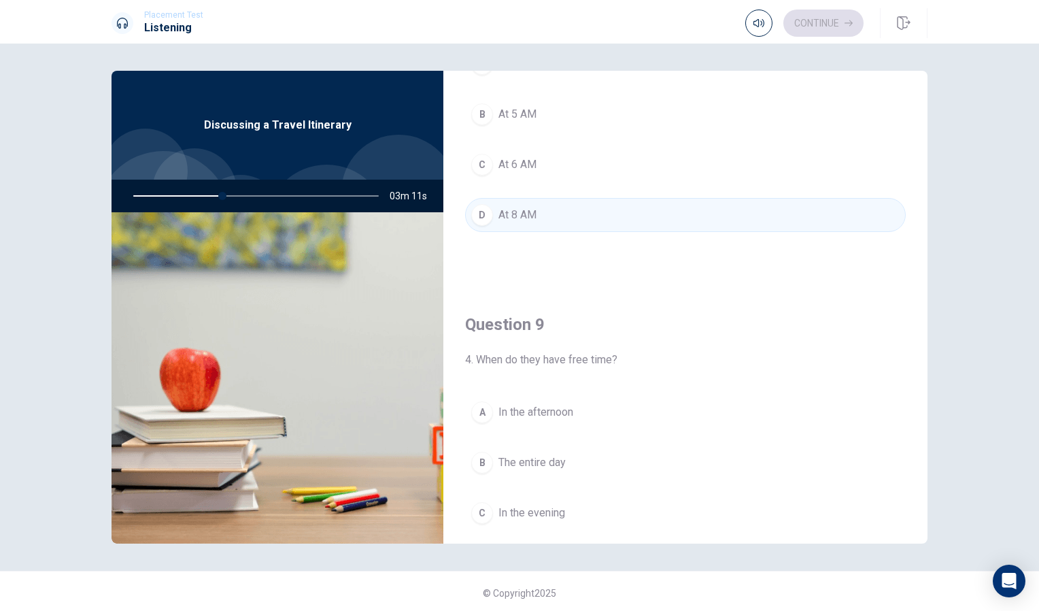
scroll to position [877, 0]
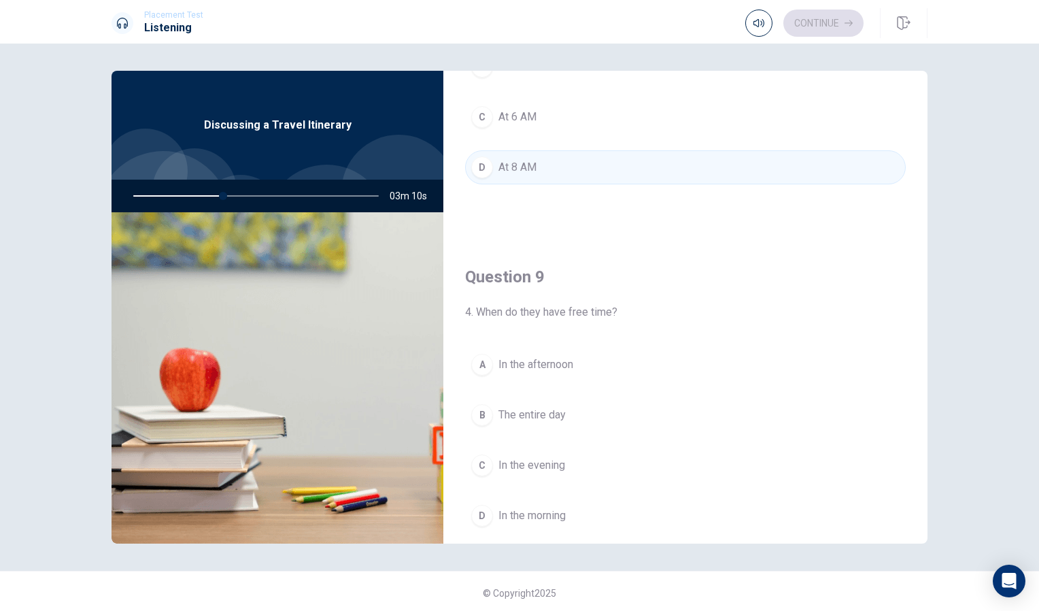
click at [560, 368] on span "In the afternoon" at bounding box center [536, 364] width 75 height 16
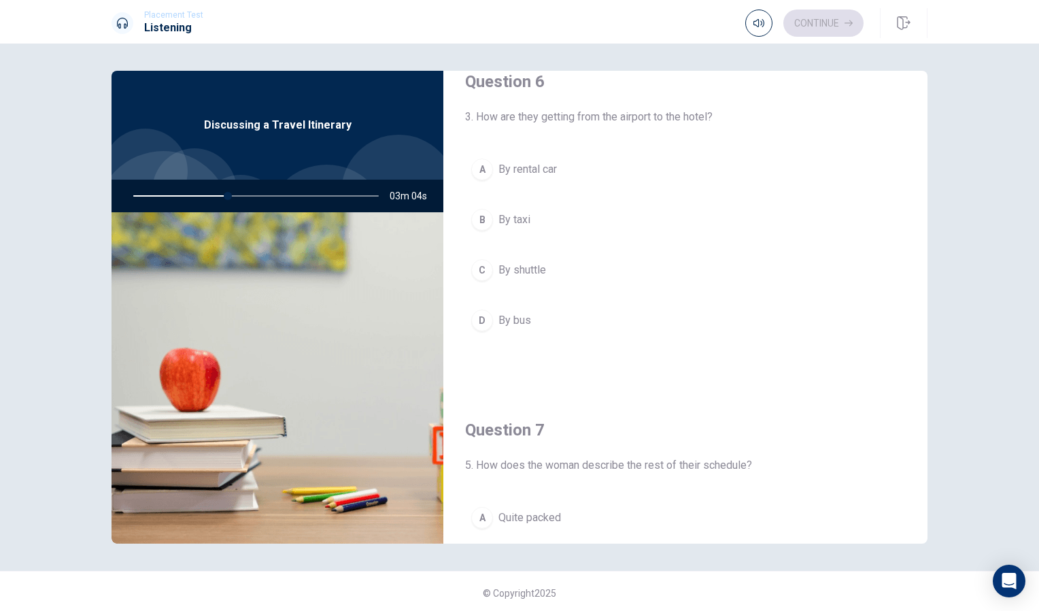
scroll to position [18, 0]
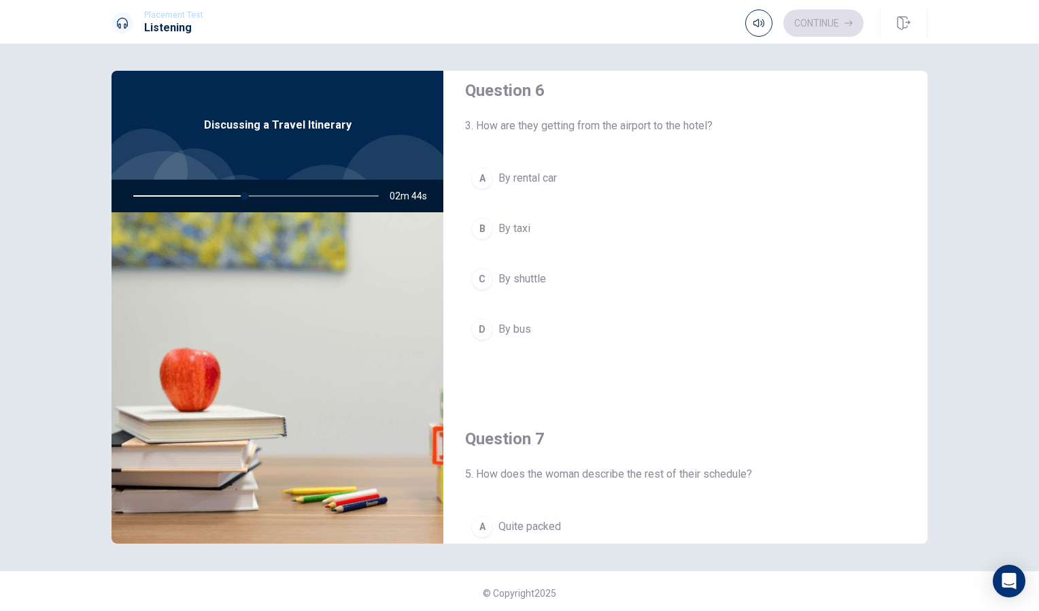
click at [499, 276] on span "By shuttle" at bounding box center [523, 279] width 48 height 16
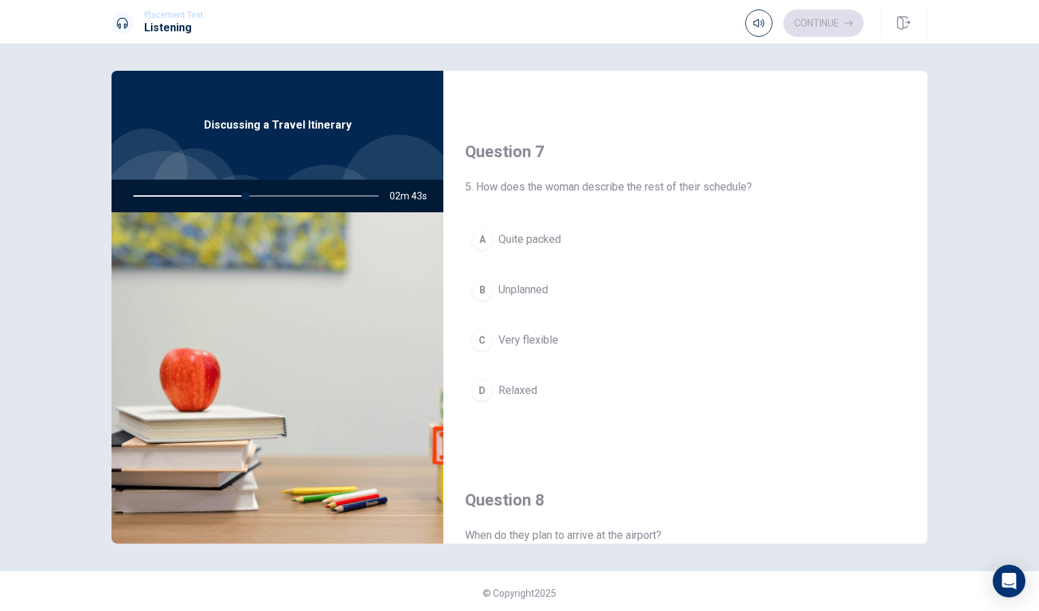
scroll to position [311, 0]
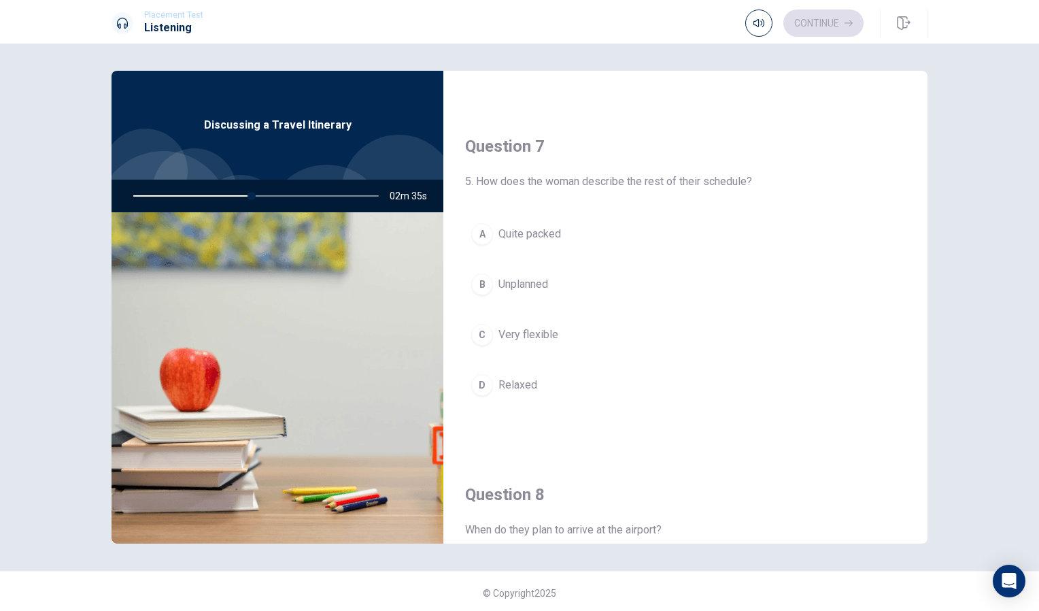
click at [562, 235] on button "A Quite packed" at bounding box center [685, 234] width 441 height 34
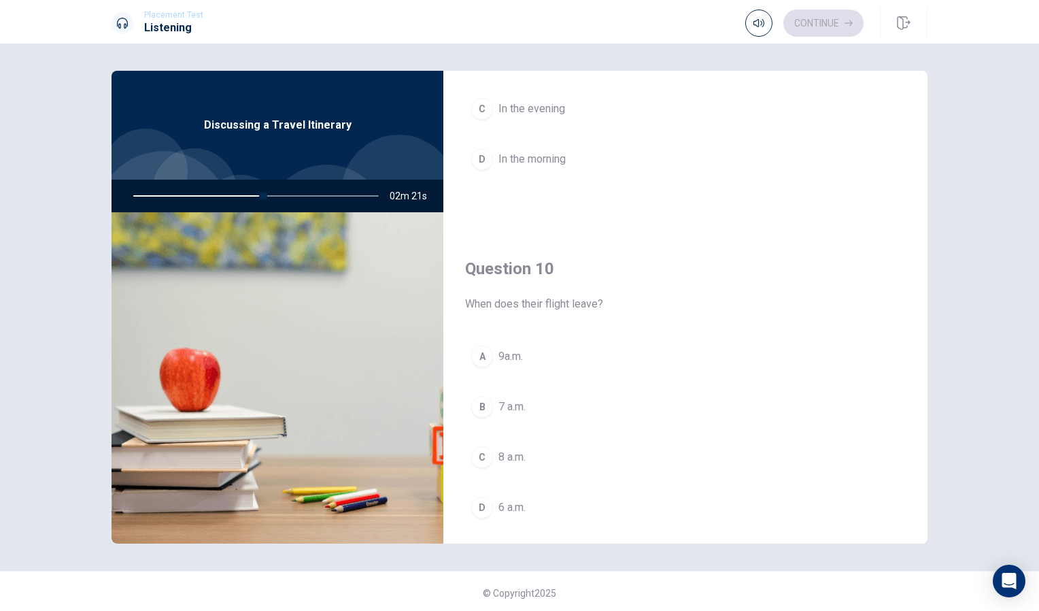
scroll to position [1237, 0]
click at [516, 346] on span "9a.m." at bounding box center [511, 352] width 24 height 16
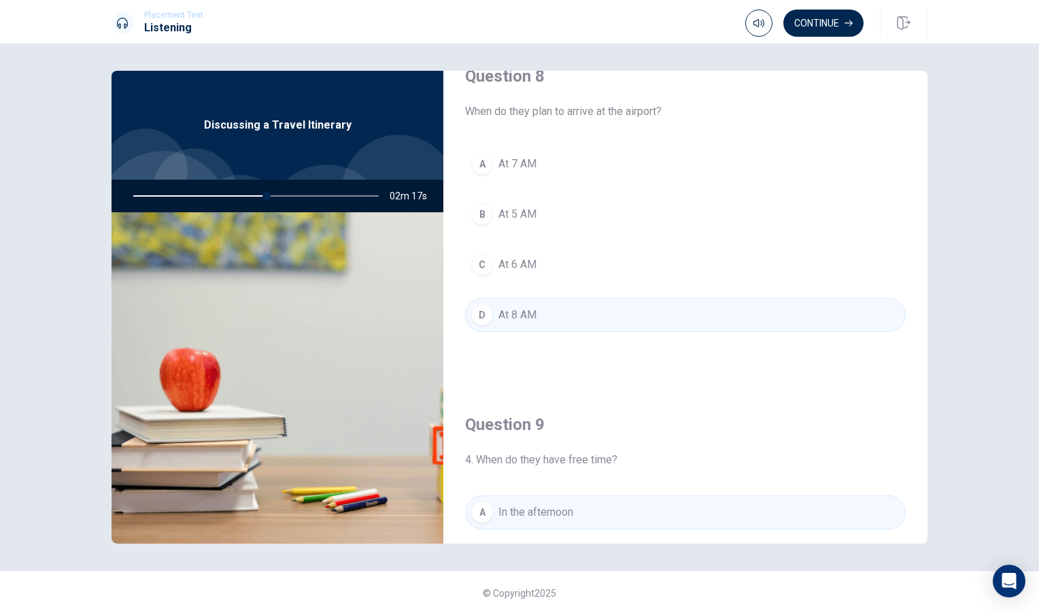
scroll to position [720, 0]
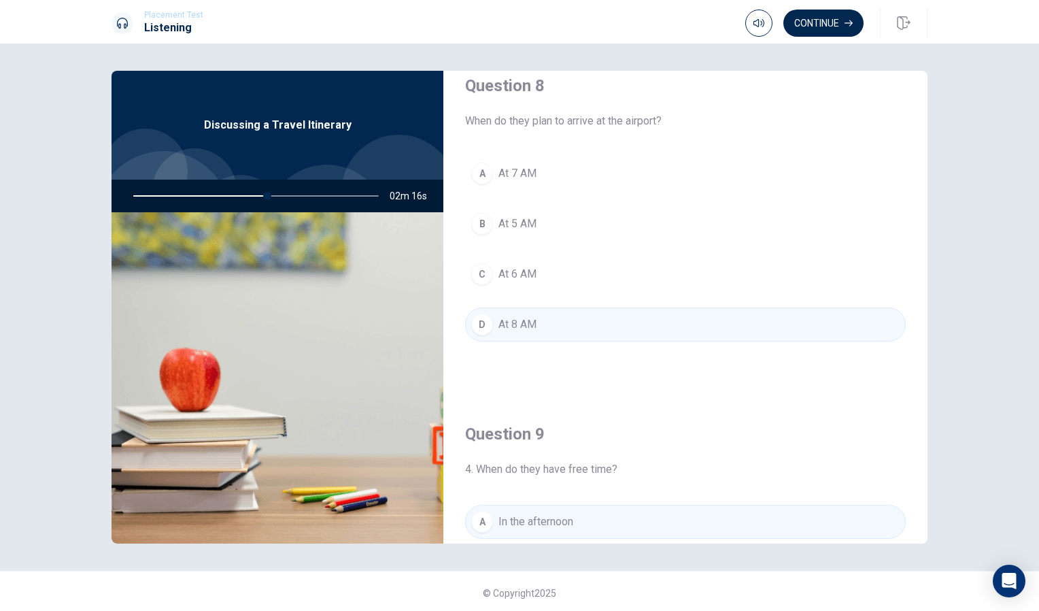
click at [565, 282] on button "C At 6 AM" at bounding box center [685, 274] width 441 height 34
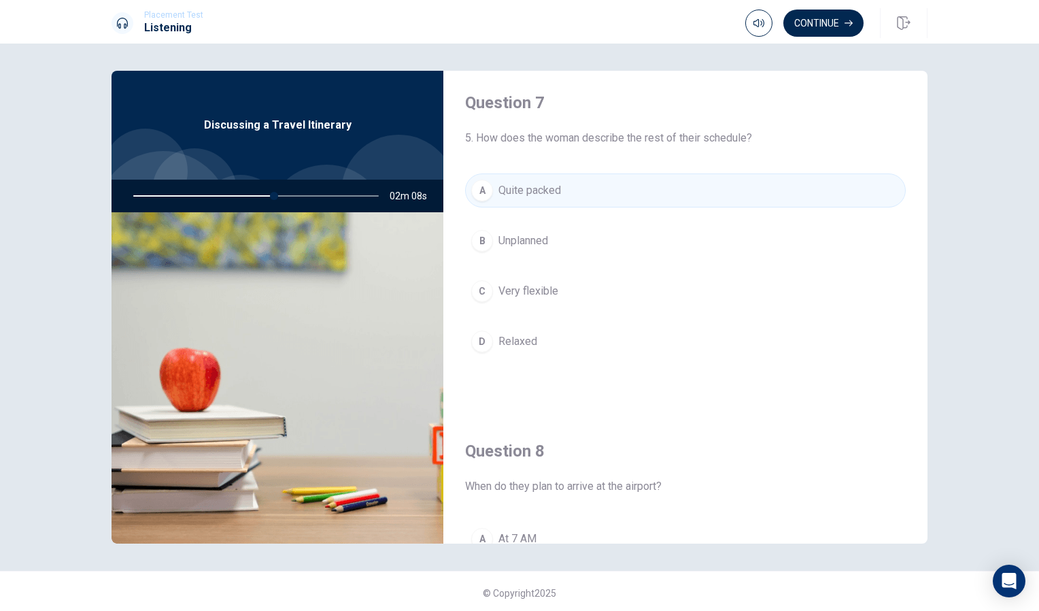
scroll to position [362, 0]
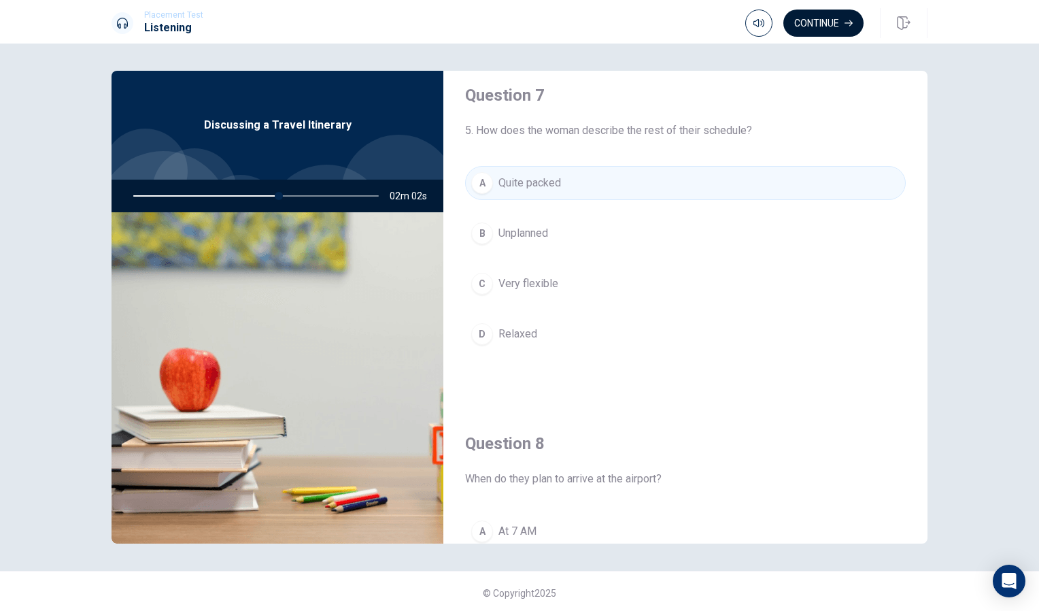
click at [814, 33] on button "Continue" at bounding box center [824, 23] width 80 height 27
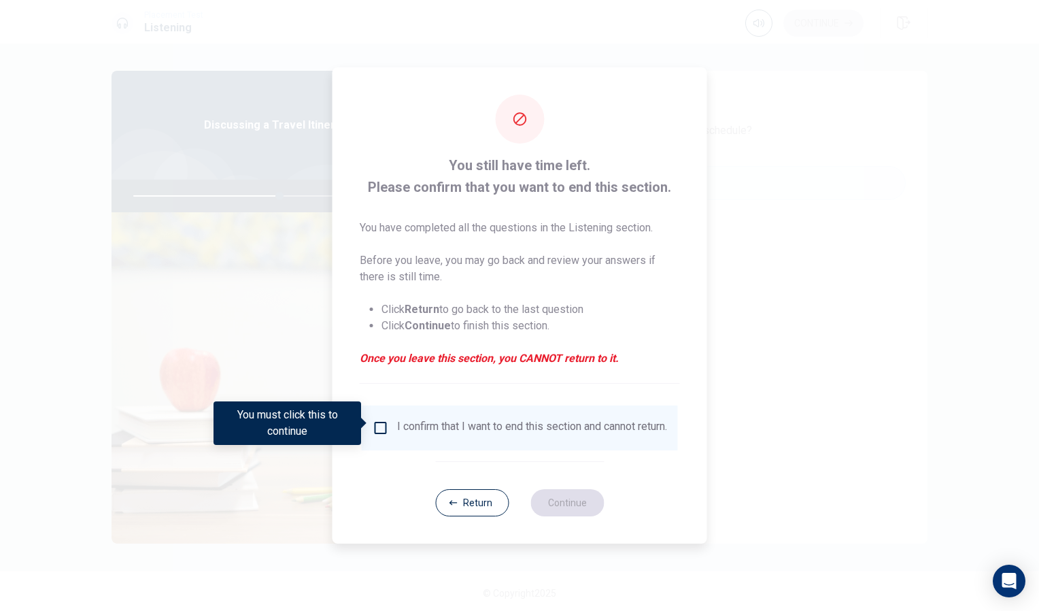
click at [437, 409] on div "I confirm that I want to end this section and cannot return." at bounding box center [520, 427] width 316 height 45
click at [373, 420] on input "You must click this to continue" at bounding box center [381, 428] width 16 height 16
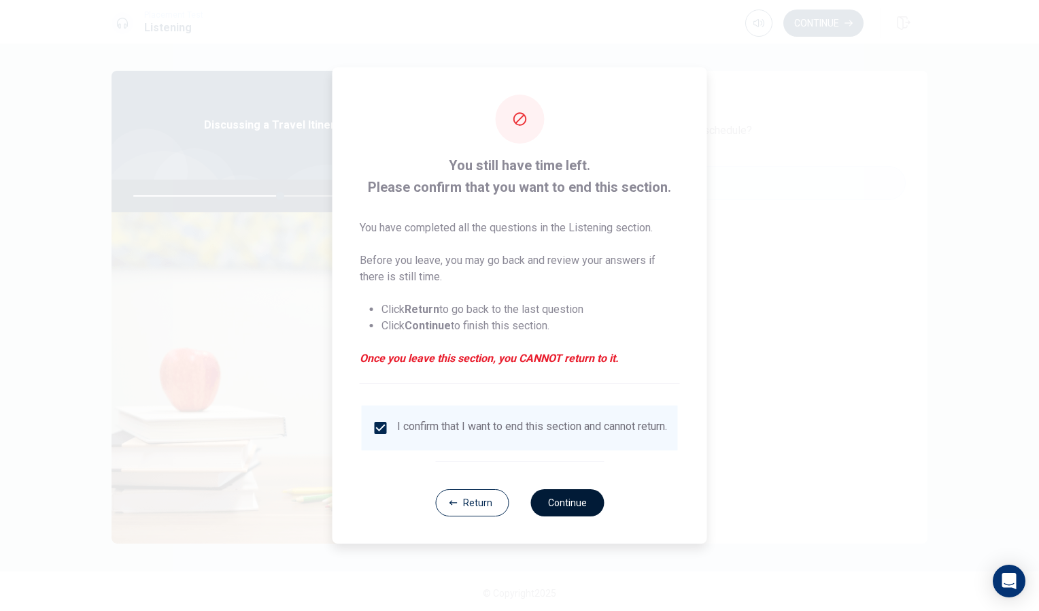
click at [582, 512] on button "Continue" at bounding box center [567, 502] width 73 height 27
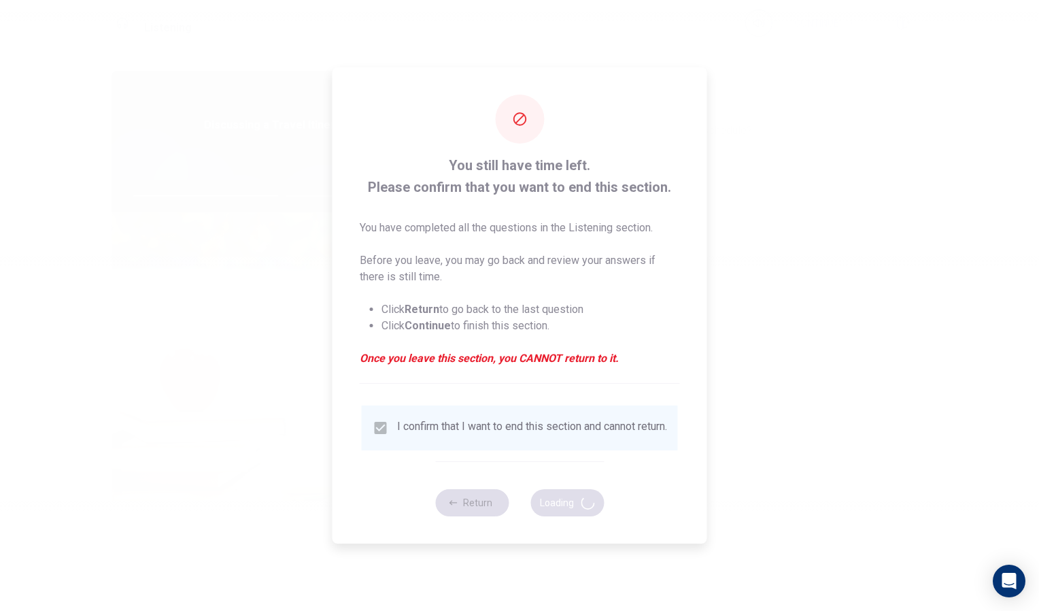
type input "61"
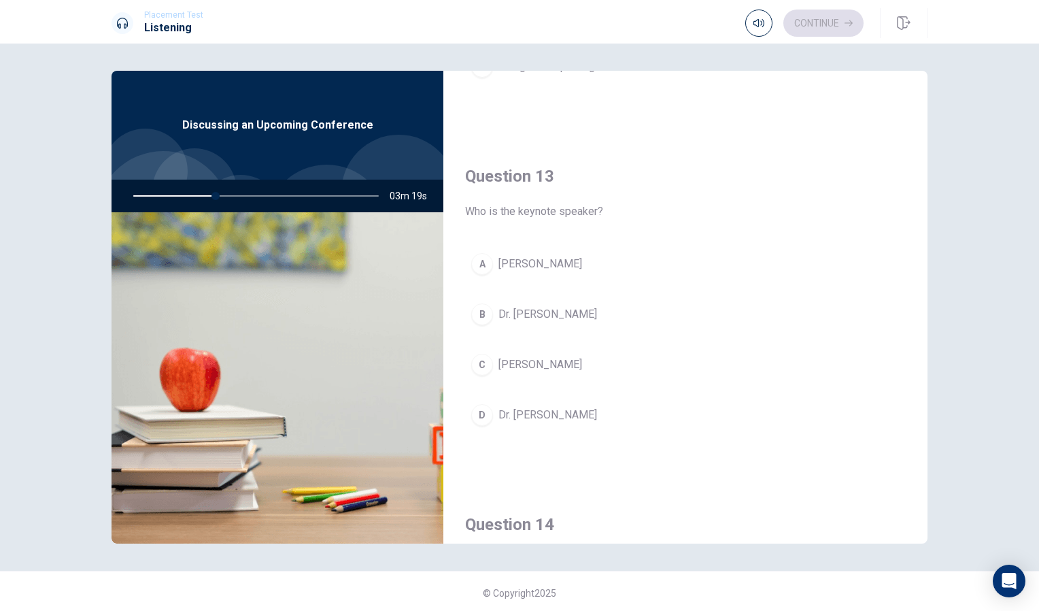
scroll to position [659, 0]
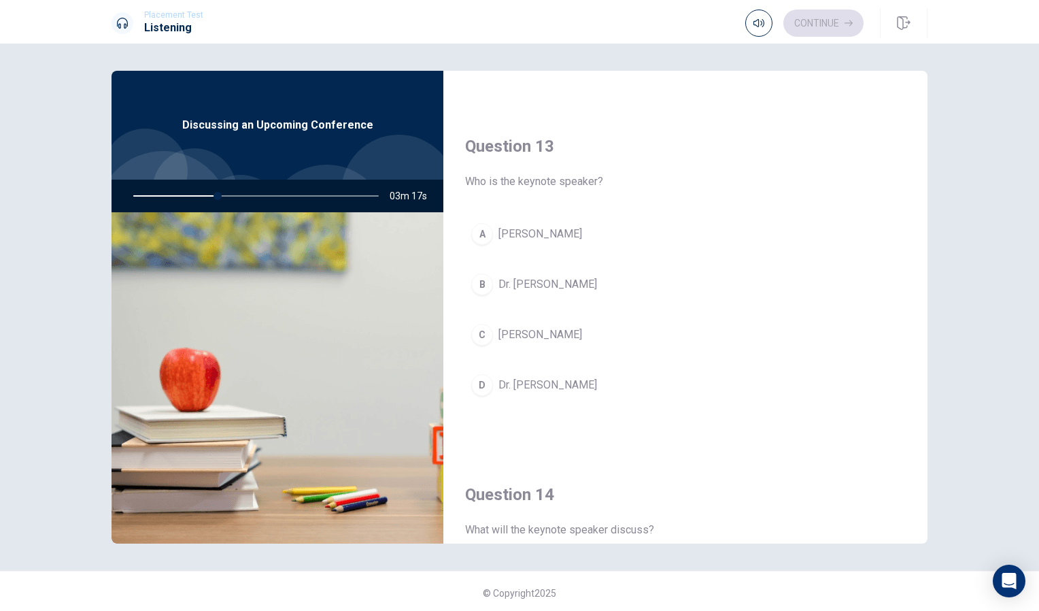
click at [514, 327] on span "[PERSON_NAME]" at bounding box center [541, 335] width 84 height 16
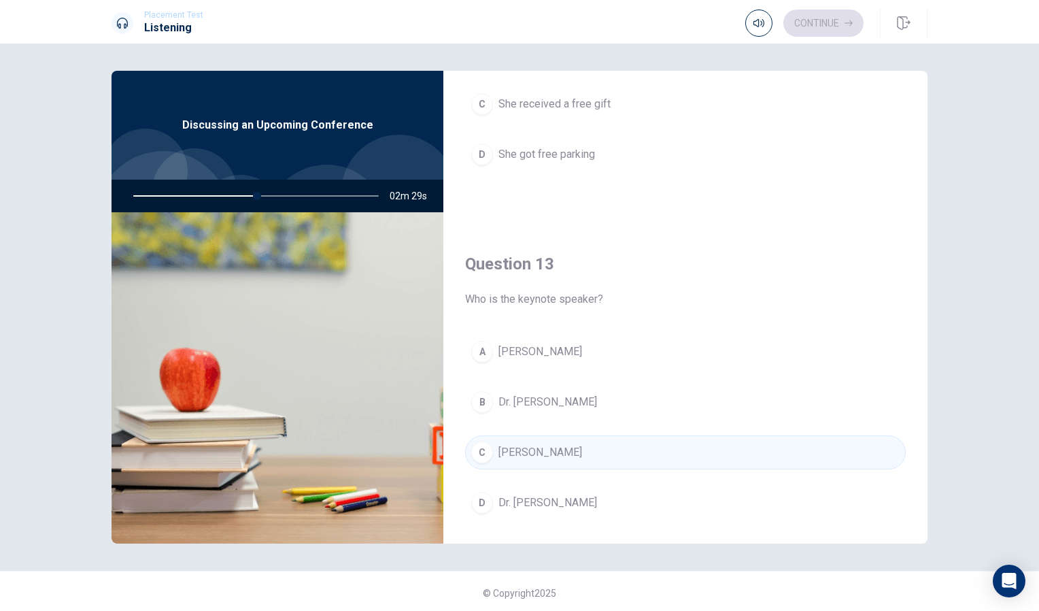
scroll to position [0, 0]
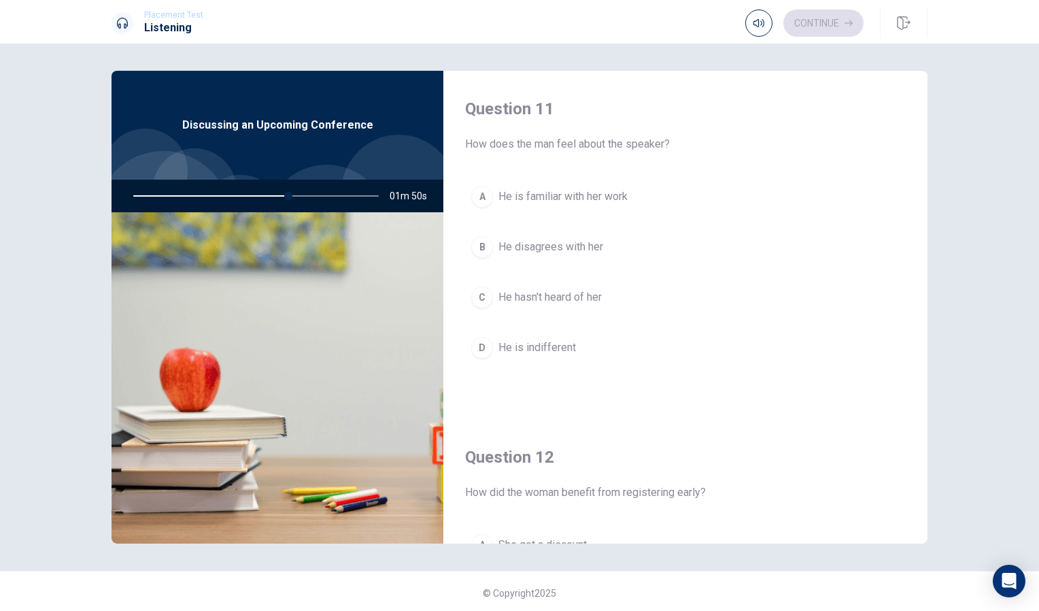
click at [586, 204] on span "He is familiar with her work" at bounding box center [563, 196] width 129 height 16
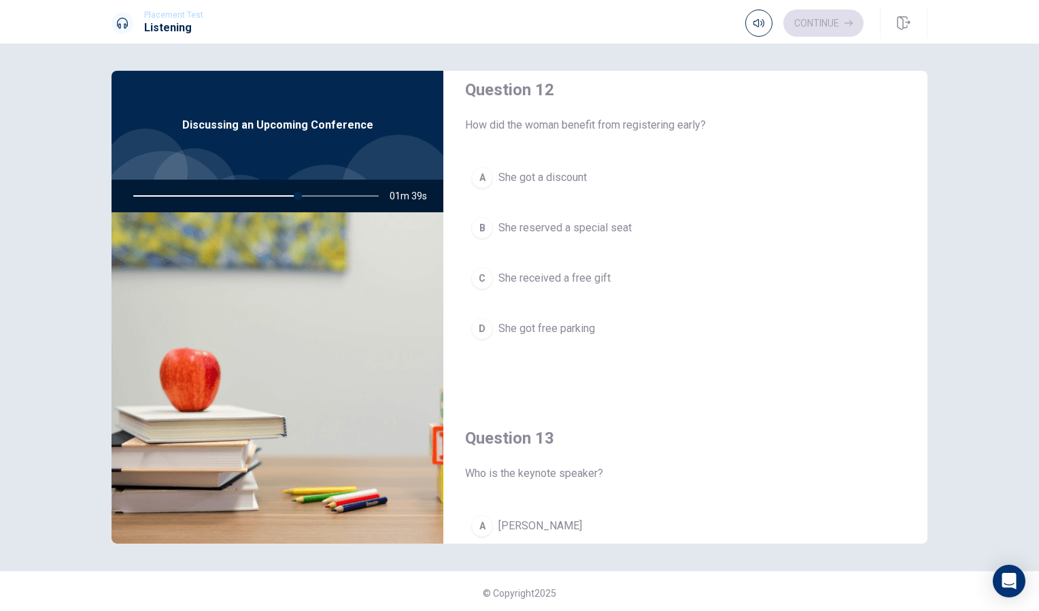
scroll to position [377, 0]
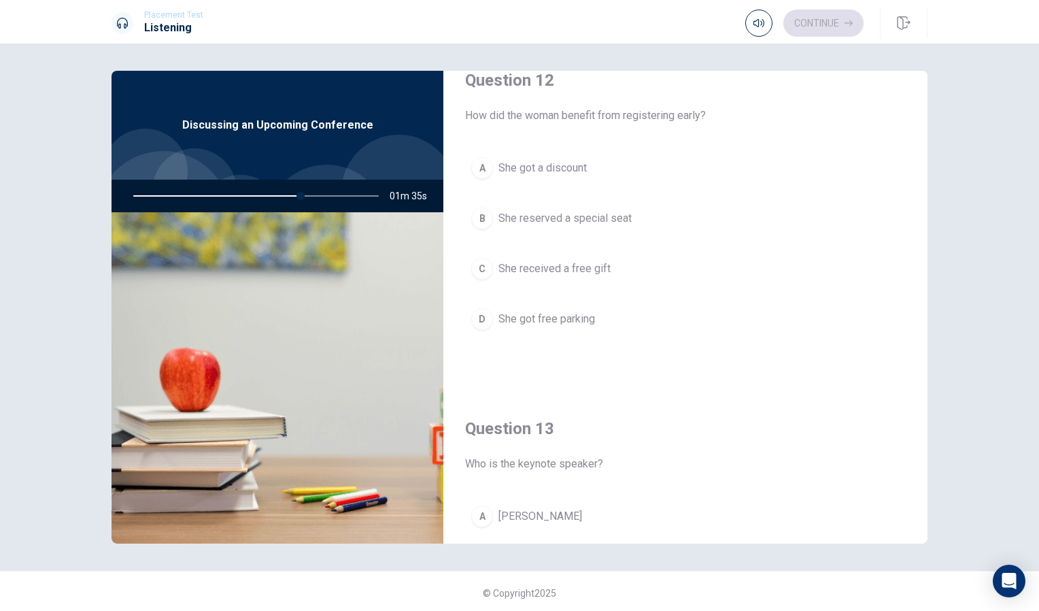
click at [549, 165] on span "She got a discount" at bounding box center [543, 168] width 88 height 16
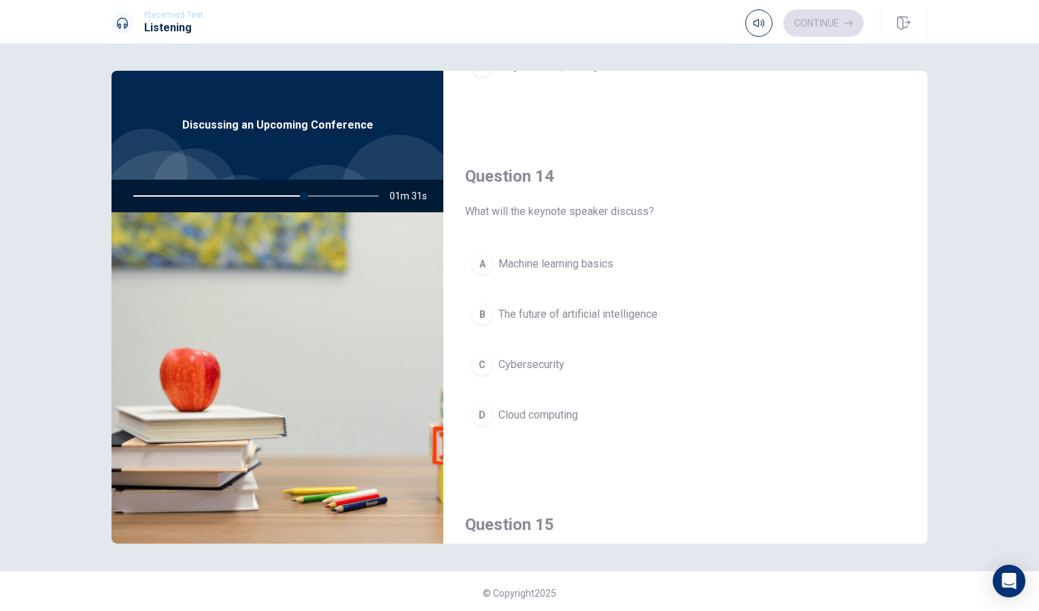
scroll to position [978, 0]
click at [616, 304] on button "B The future of artificial intelligence" at bounding box center [685, 314] width 441 height 34
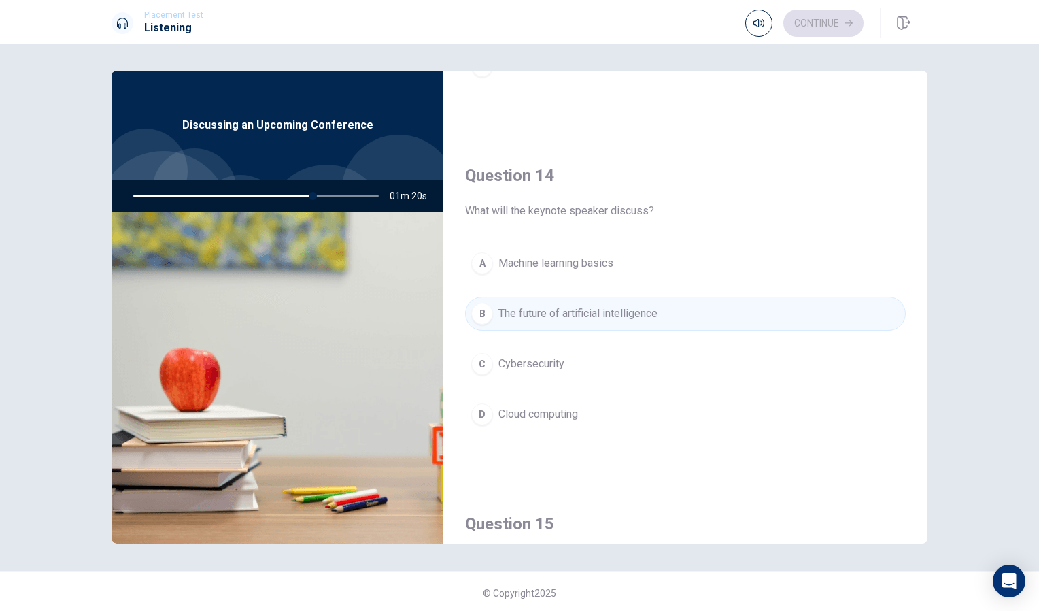
click at [677, 273] on button "A Machine learning basics" at bounding box center [685, 263] width 441 height 34
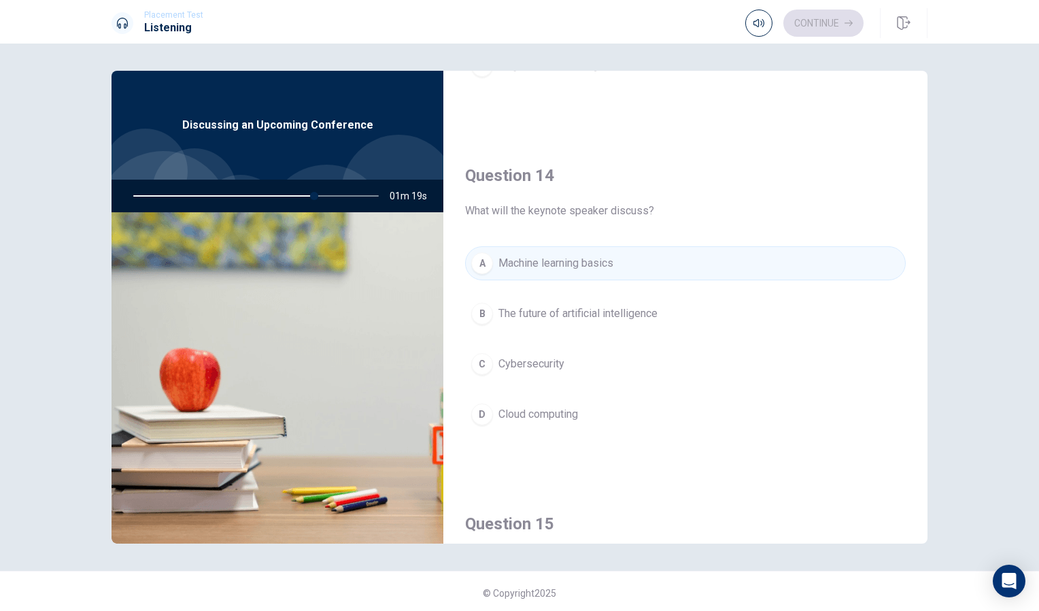
click at [659, 314] on button "B The future of artificial intelligence" at bounding box center [685, 314] width 441 height 34
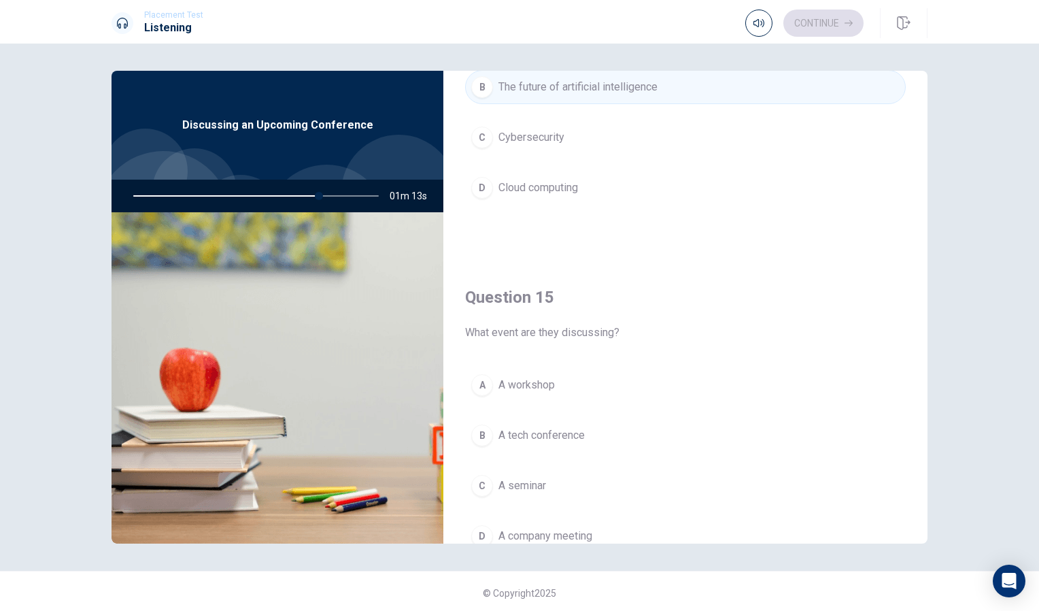
scroll to position [1269, 0]
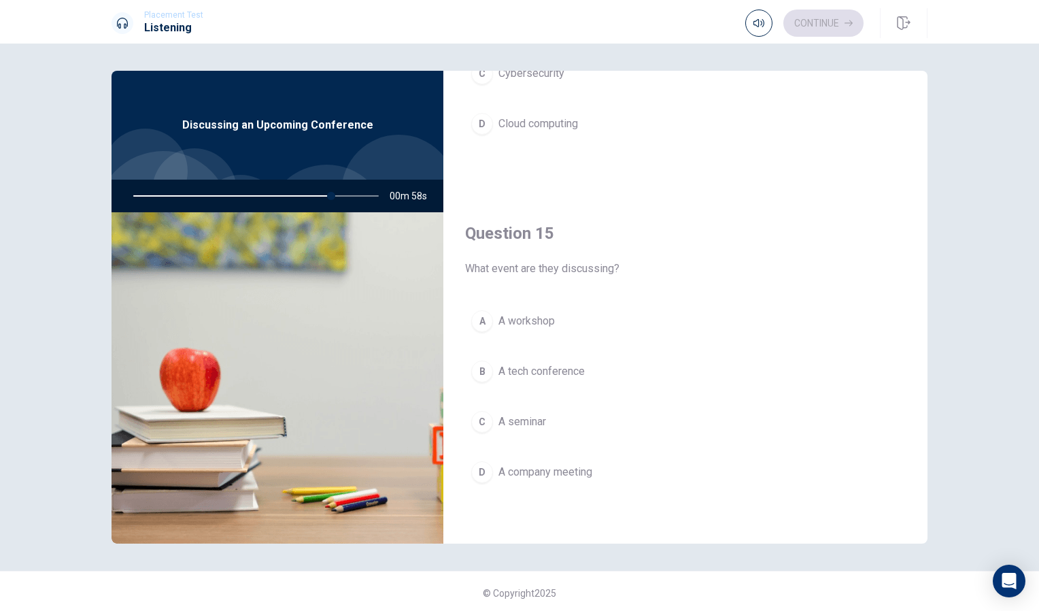
click at [586, 382] on button "B A tech conference" at bounding box center [685, 371] width 441 height 34
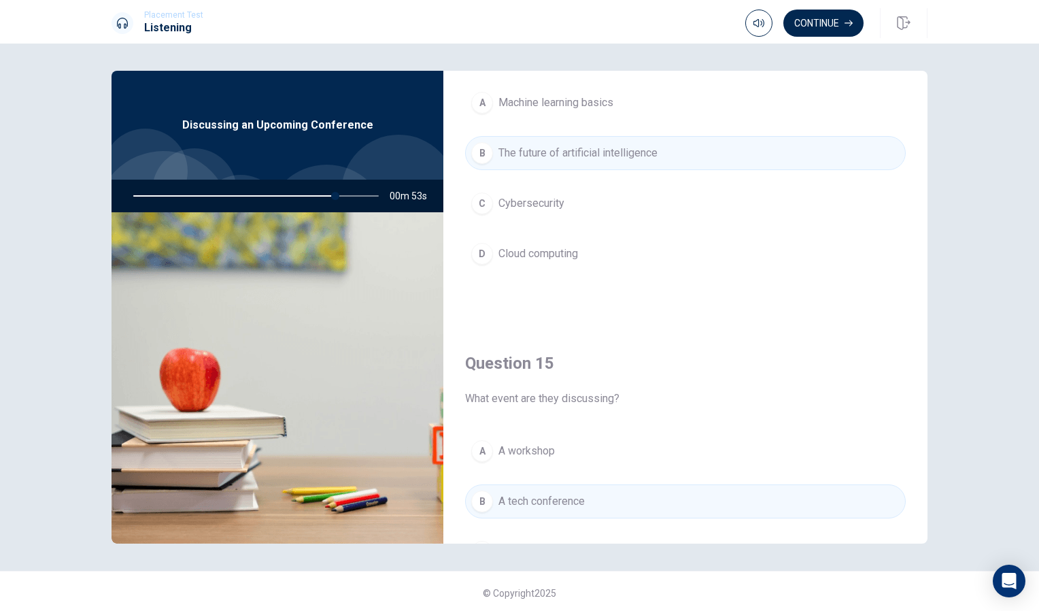
scroll to position [1086, 0]
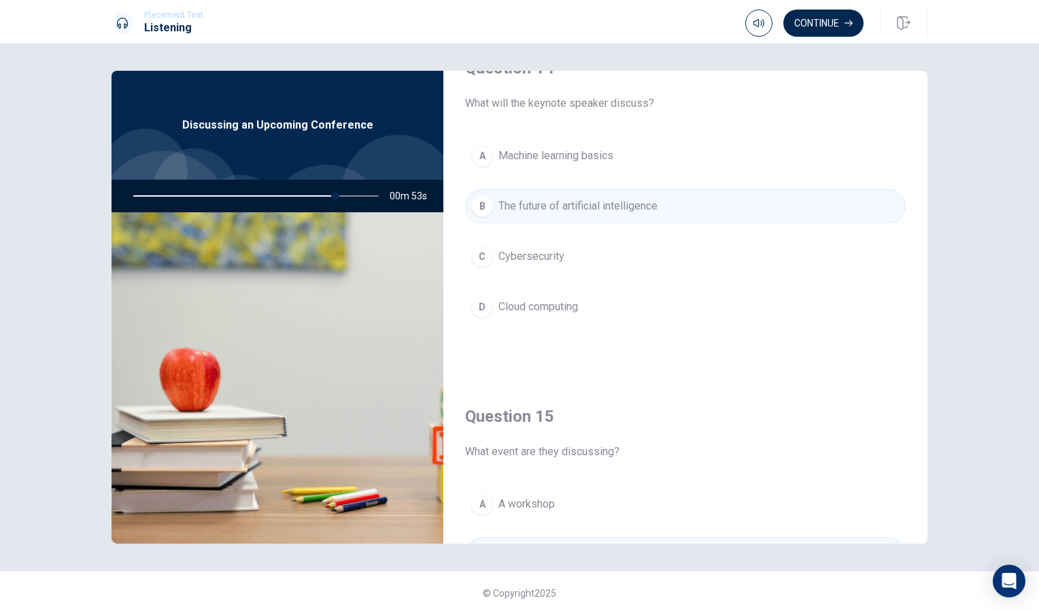
click at [670, 469] on div "Question 15 What event are they discussing? A A workshop B A tech conference C …" at bounding box center [686, 552] width 484 height 348
click at [850, 26] on icon "button" at bounding box center [849, 23] width 8 height 6
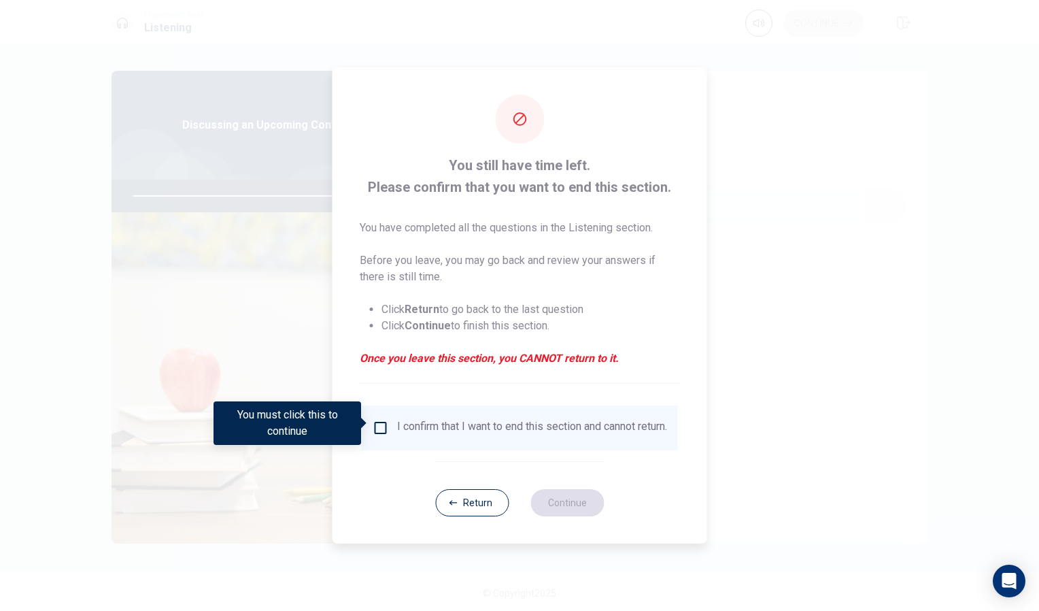
click at [448, 425] on div "I confirm that I want to end this section and cannot return." at bounding box center [532, 428] width 270 height 16
click at [380, 420] on input "You must click this to continue" at bounding box center [381, 428] width 16 height 16
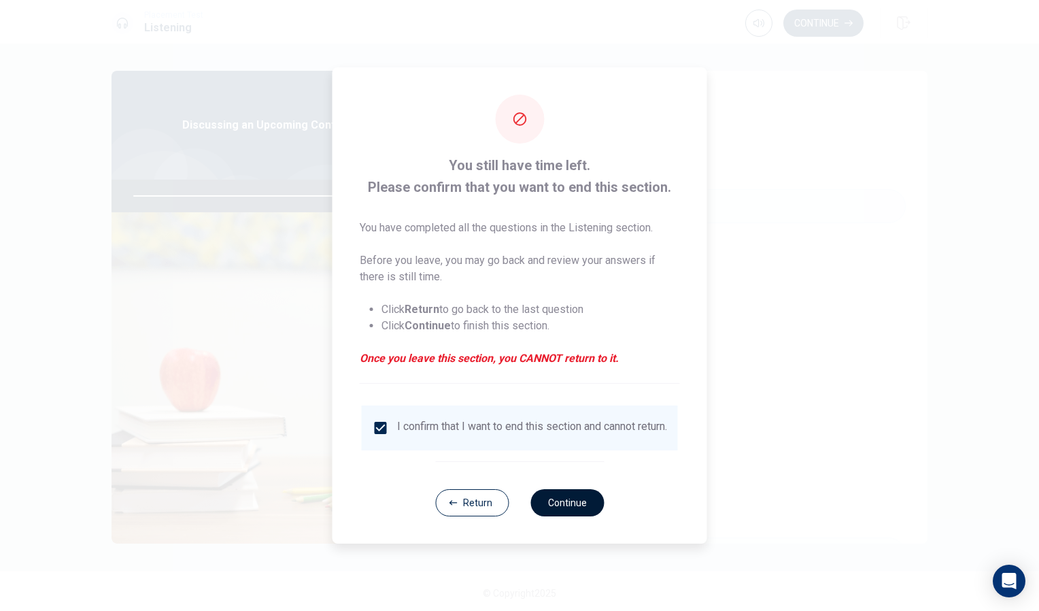
click at [563, 505] on button "Continue" at bounding box center [567, 502] width 73 height 27
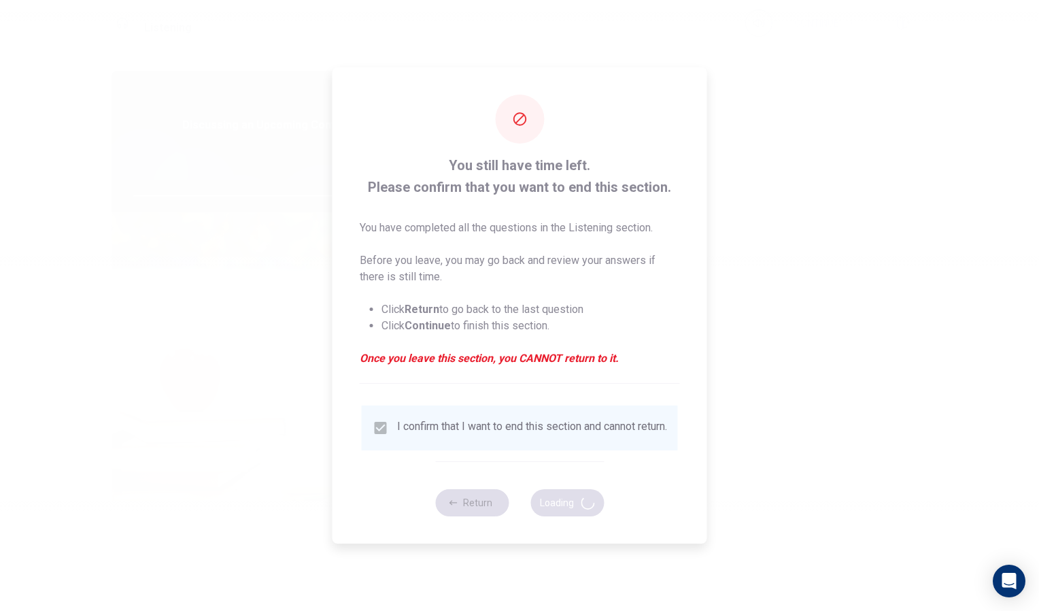
type input "84"
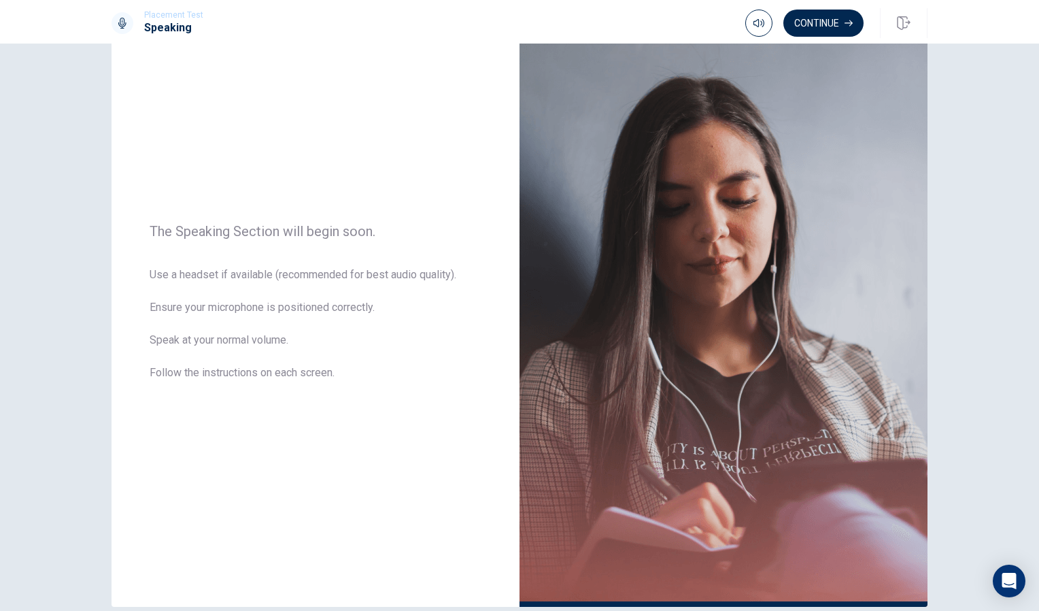
scroll to position [58, 0]
click at [820, 35] on button "Continue" at bounding box center [824, 23] width 80 height 27
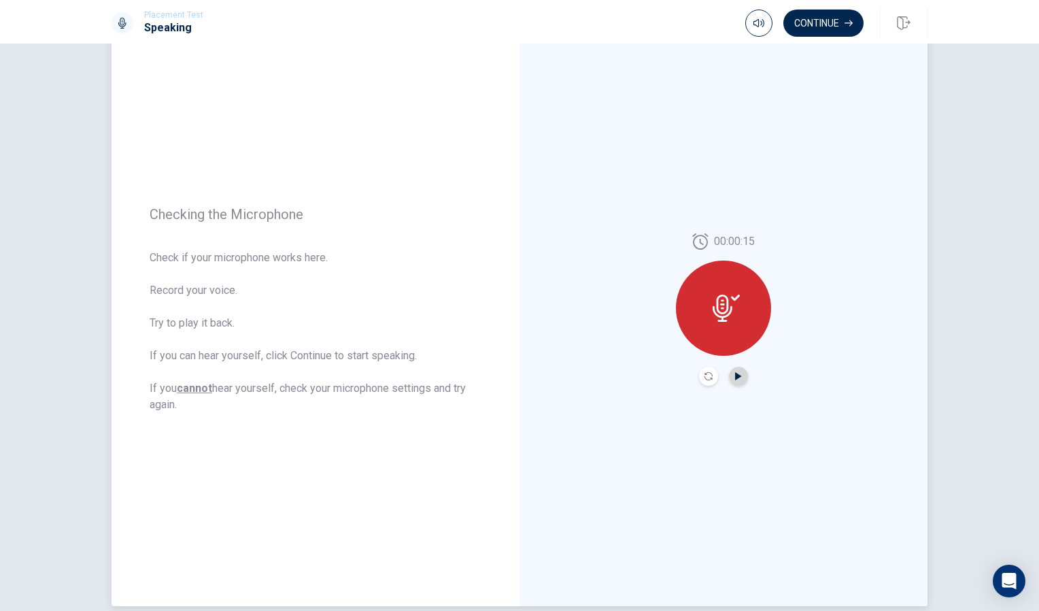
click at [735, 375] on icon "Play Audio" at bounding box center [738, 376] width 6 height 8
click at [820, 15] on button "Continue" at bounding box center [824, 23] width 80 height 27
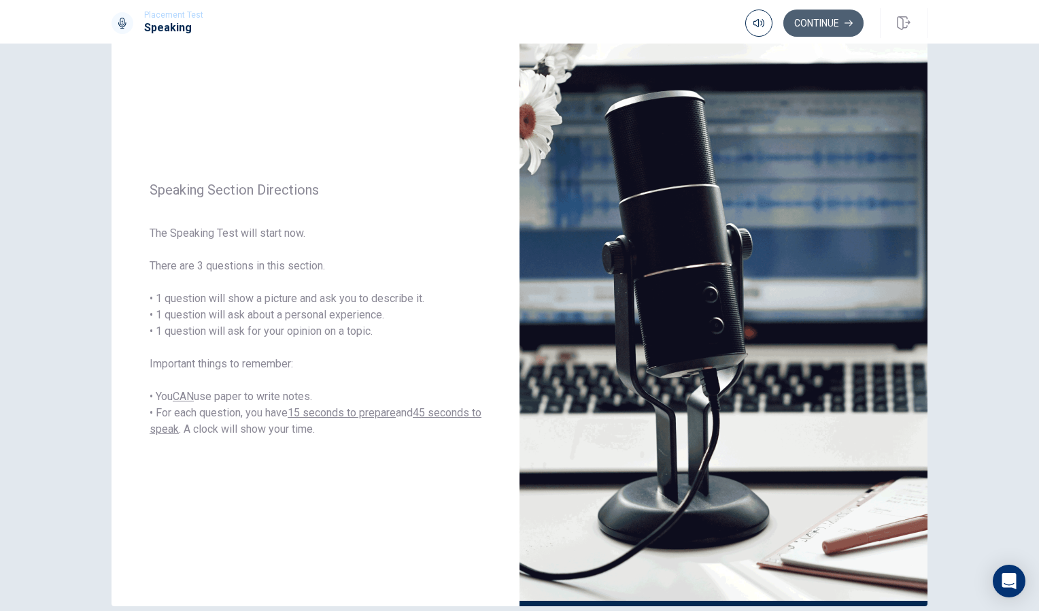
click at [816, 27] on button "Continue" at bounding box center [824, 23] width 80 height 27
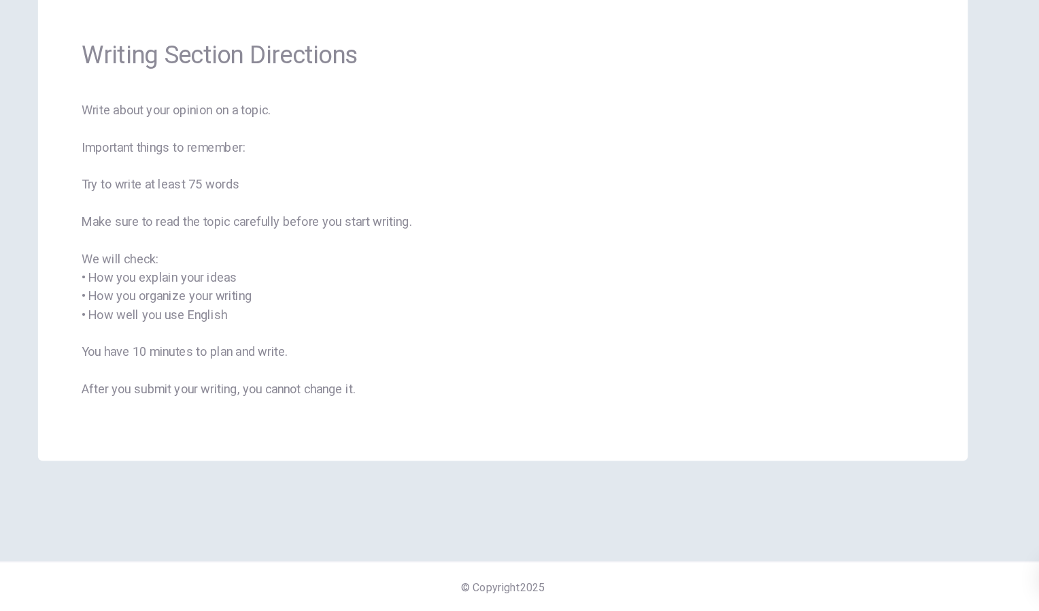
scroll to position [0, 0]
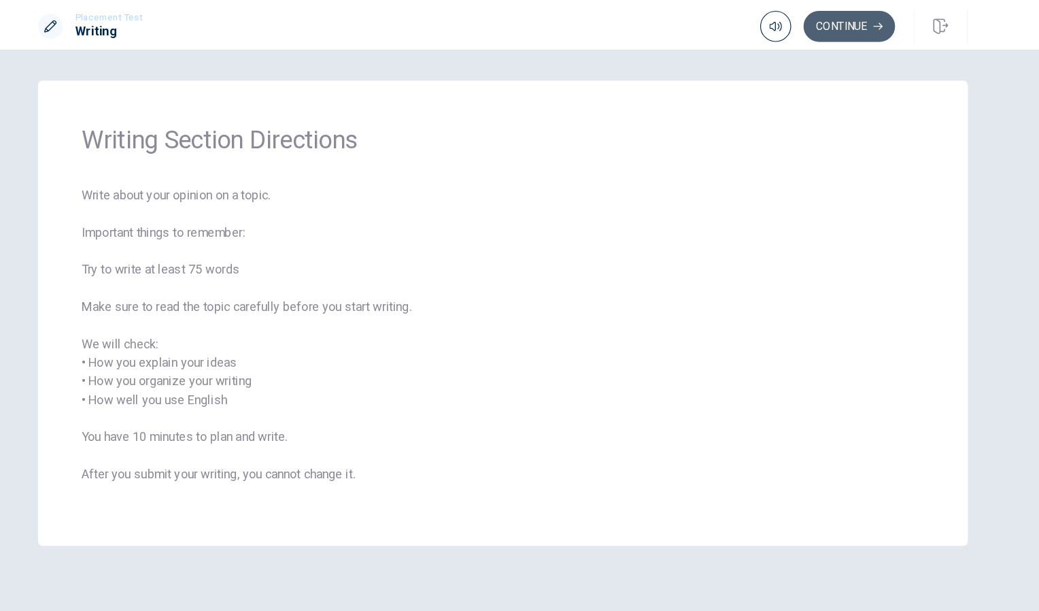
click at [828, 24] on button "Continue" at bounding box center [824, 23] width 80 height 27
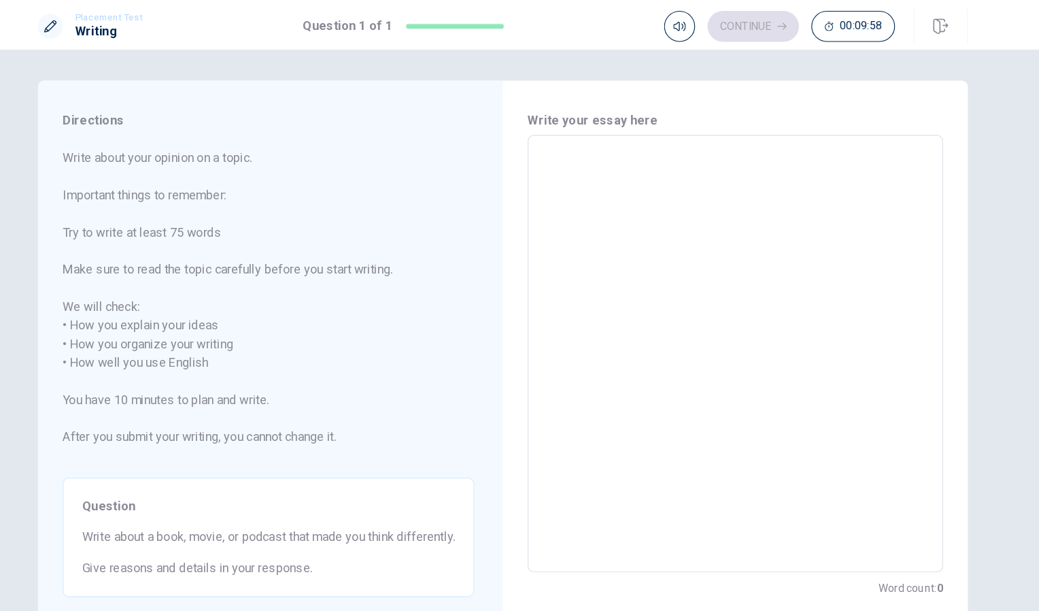
click at [551, 159] on textarea at bounding box center [724, 310] width 346 height 361
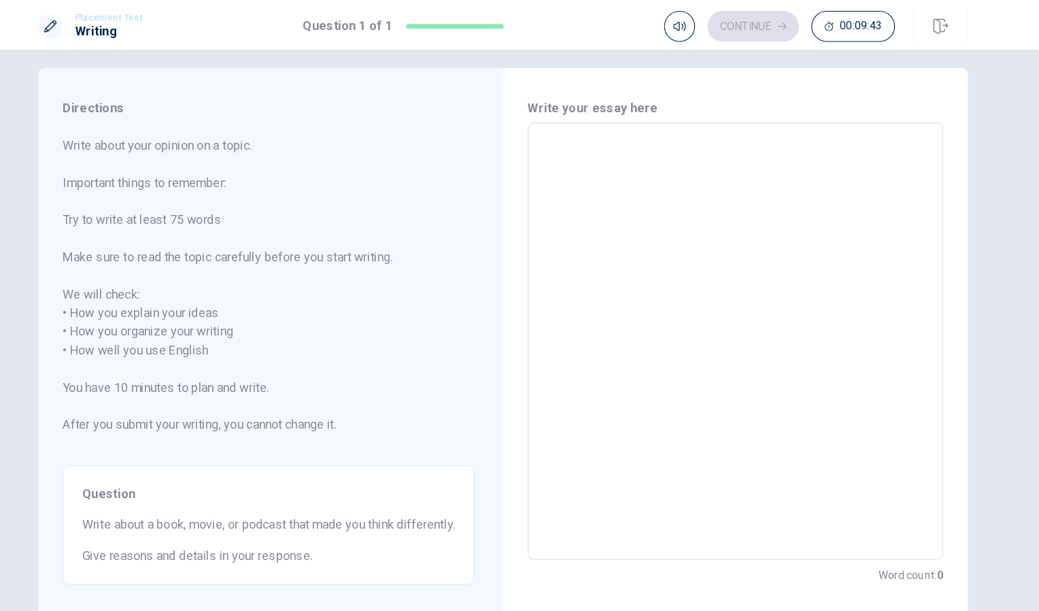
click at [617, 144] on textarea at bounding box center [724, 299] width 346 height 361
click at [611, 119] on textarea at bounding box center [724, 299] width 346 height 361
type textarea "I"
type textarea "x"
type textarea "I"
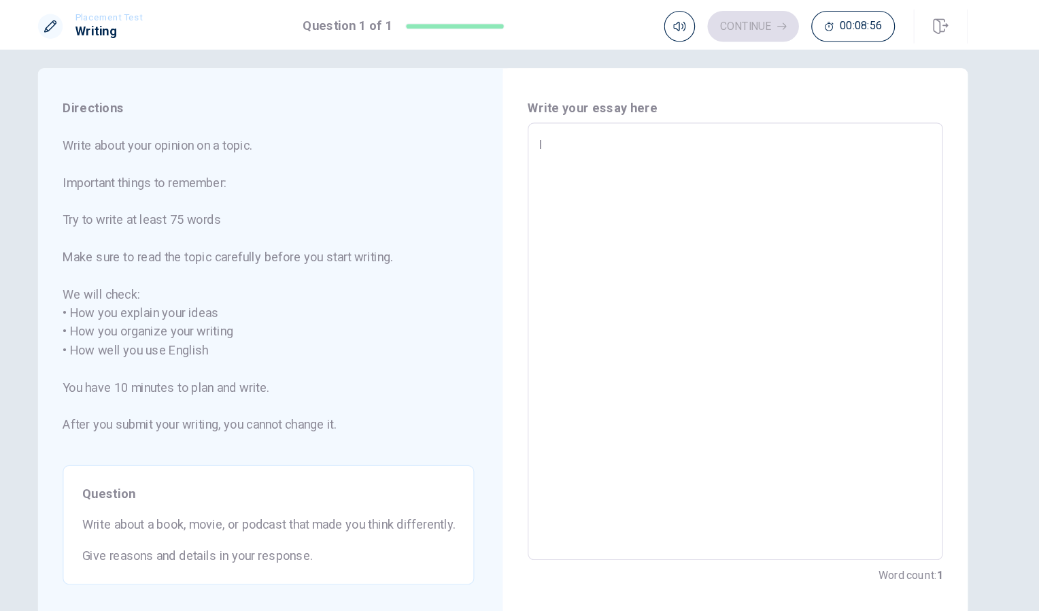
type textarea "x"
type textarea "I l"
type textarea "x"
type textarea "I lo"
type textarea "x"
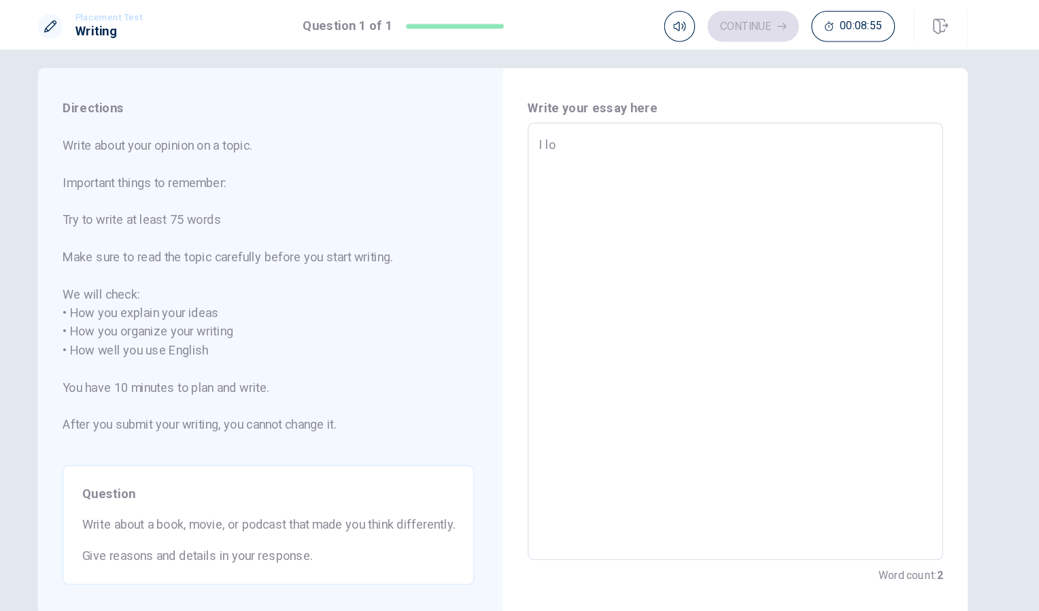
type textarea "I lov"
type textarea "x"
type textarea "I love"
type textarea "x"
type textarea "I love"
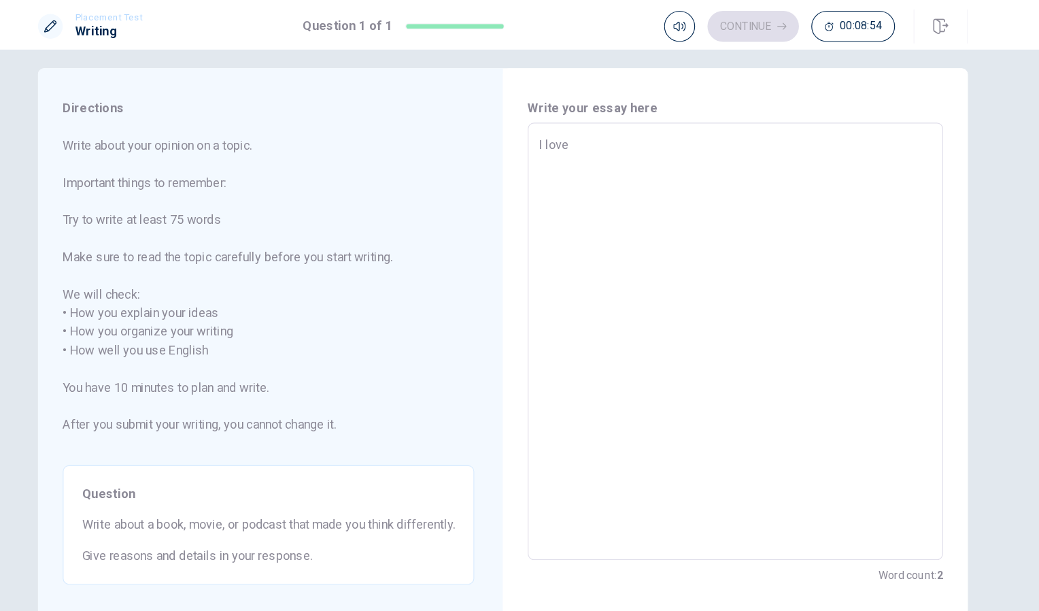
type textarea "x"
type textarea "I love a"
type textarea "x"
type textarea "I love ai"
type textarea "x"
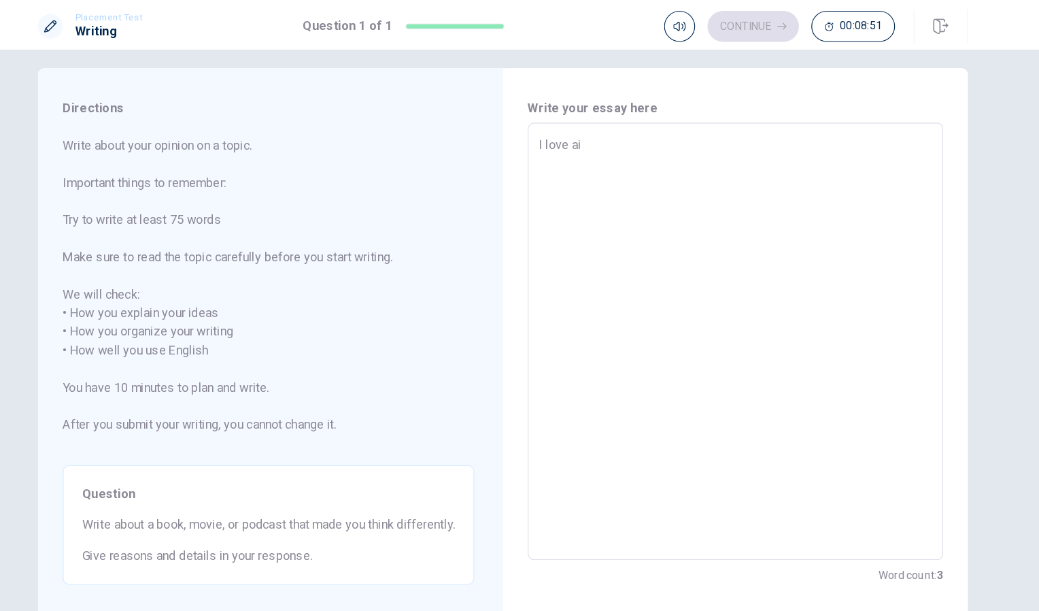
type textarea "I love aia"
type textarea "x"
type textarea "I love [PERSON_NAME]"
type textarea "x"
type textarea "I love [PERSON_NAME]"
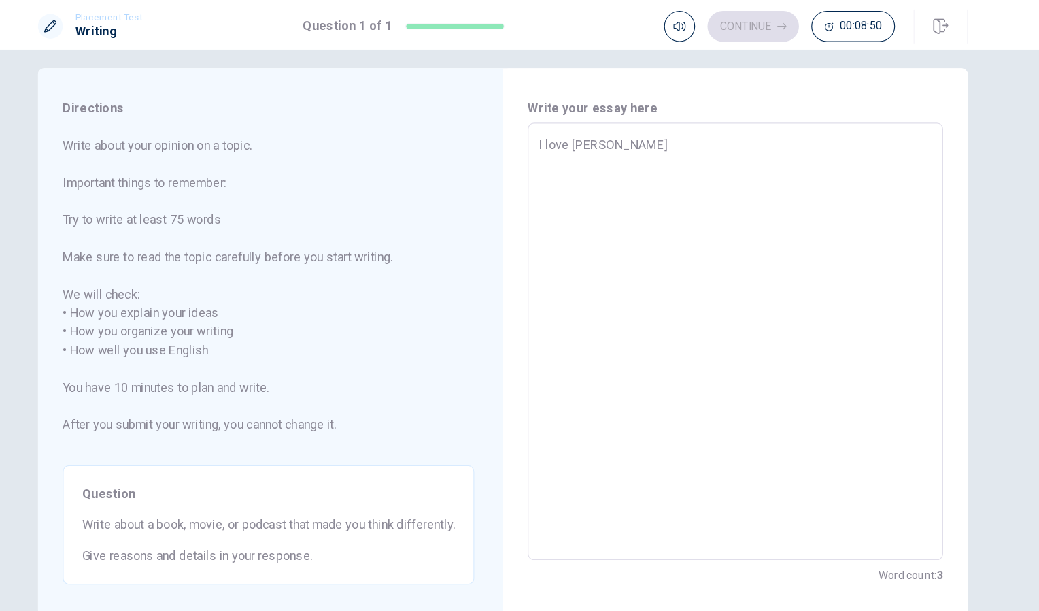
type textarea "x"
type textarea "I love [PERSON_NAME]"
type textarea "x"
type textarea "I love aia"
type textarea "x"
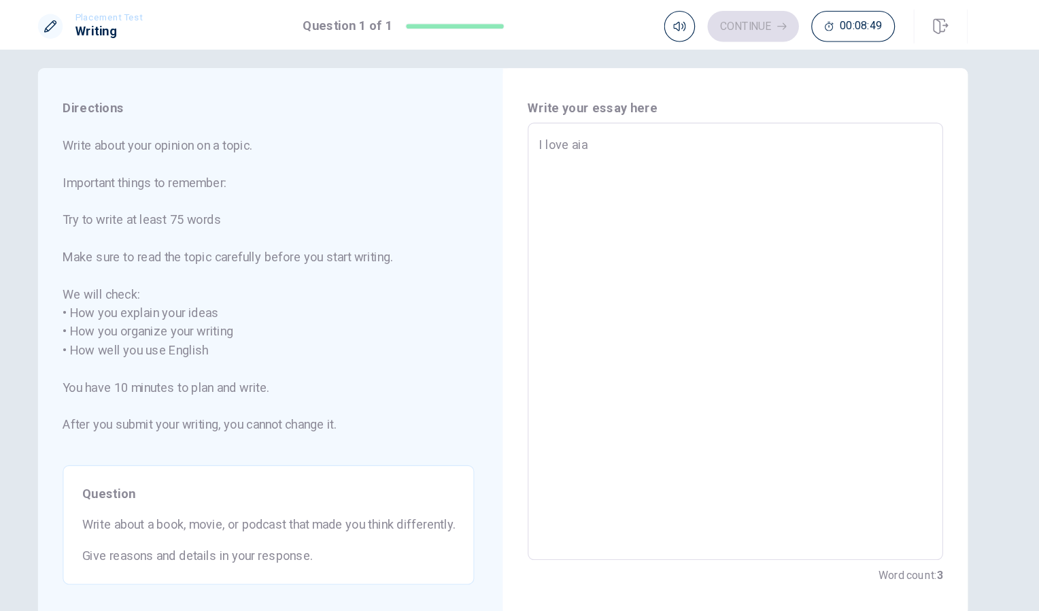
type textarea "I love ai"
type textarea "x"
type textarea "I love a"
type textarea "x"
type textarea "I love"
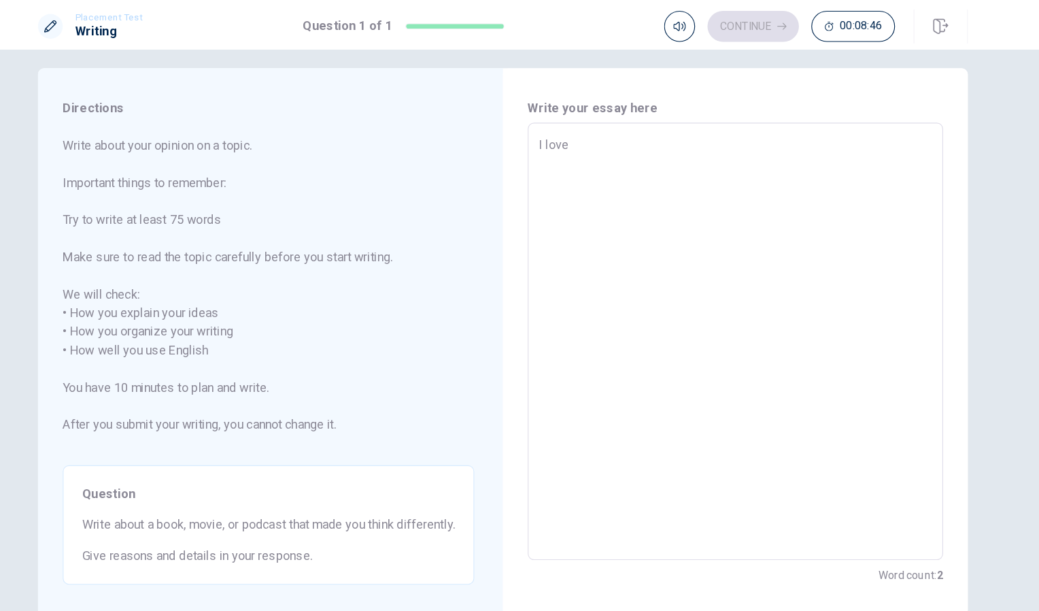
type textarea "x"
type textarea "I love s"
type textarea "x"
type textarea "I love sp"
type textarea "x"
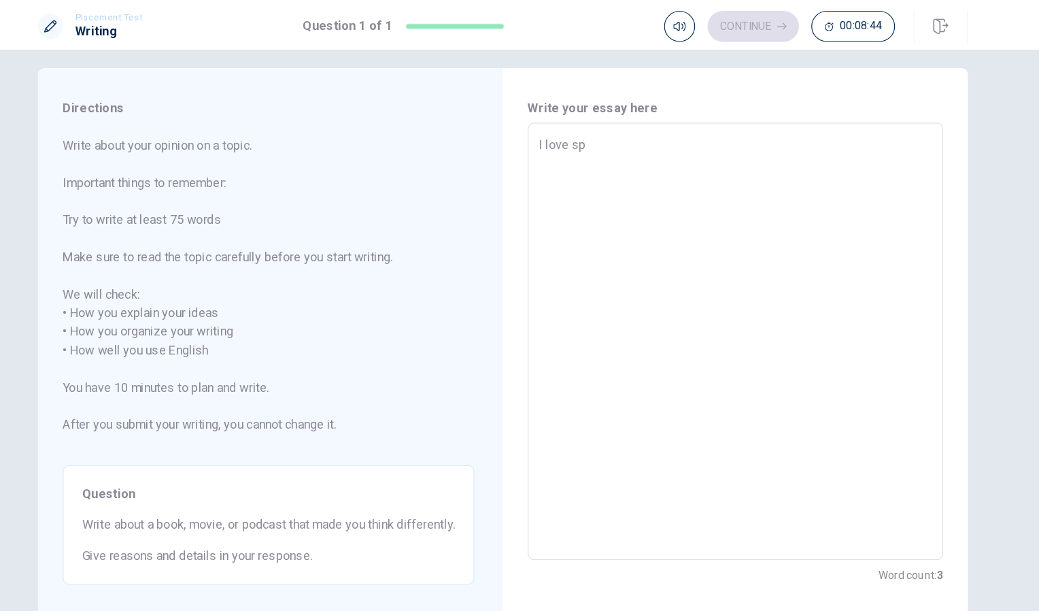
type textarea "I love spi"
type textarea "x"
type textarea "I love spid"
type textarea "x"
type textarea "I love spide"
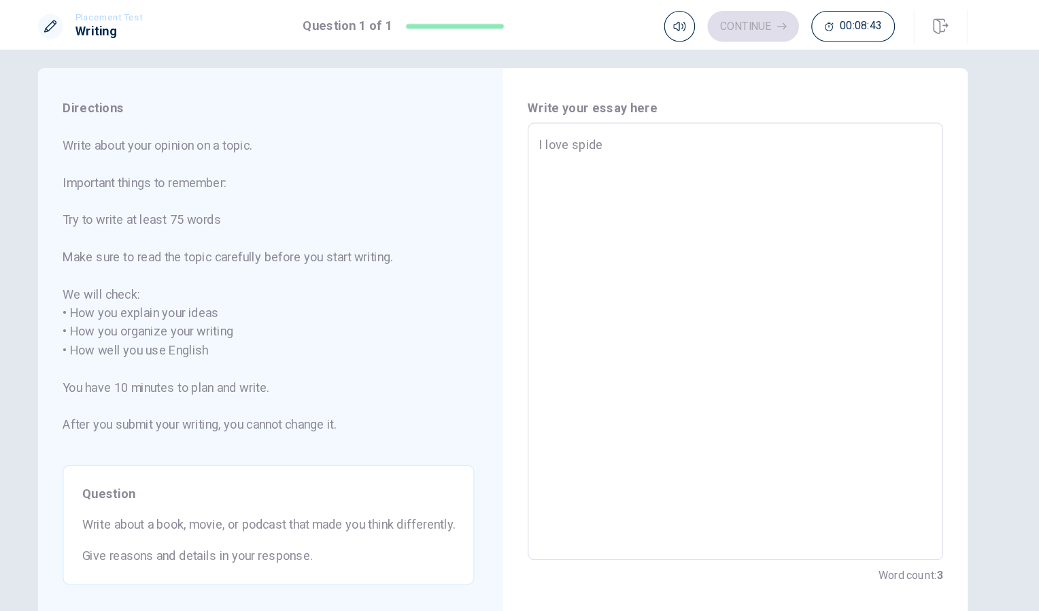
type textarea "x"
type textarea "I love spider"
type textarea "x"
type textarea "I love spider"
type textarea "x"
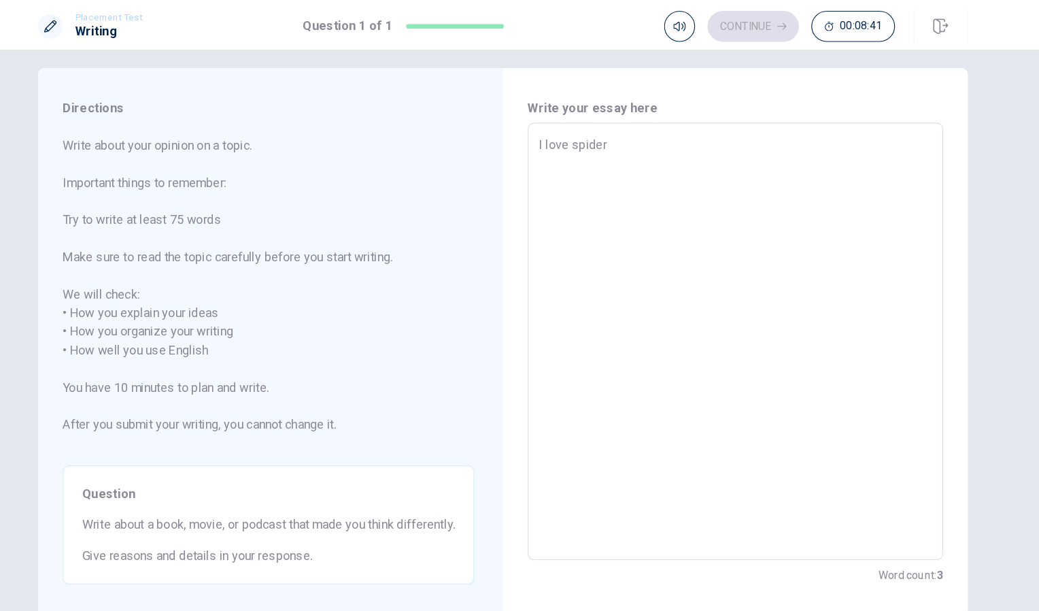
type textarea "I love spider m"
type textarea "x"
type textarea "I love spider ma"
type textarea "x"
type textarea "I love spider man"
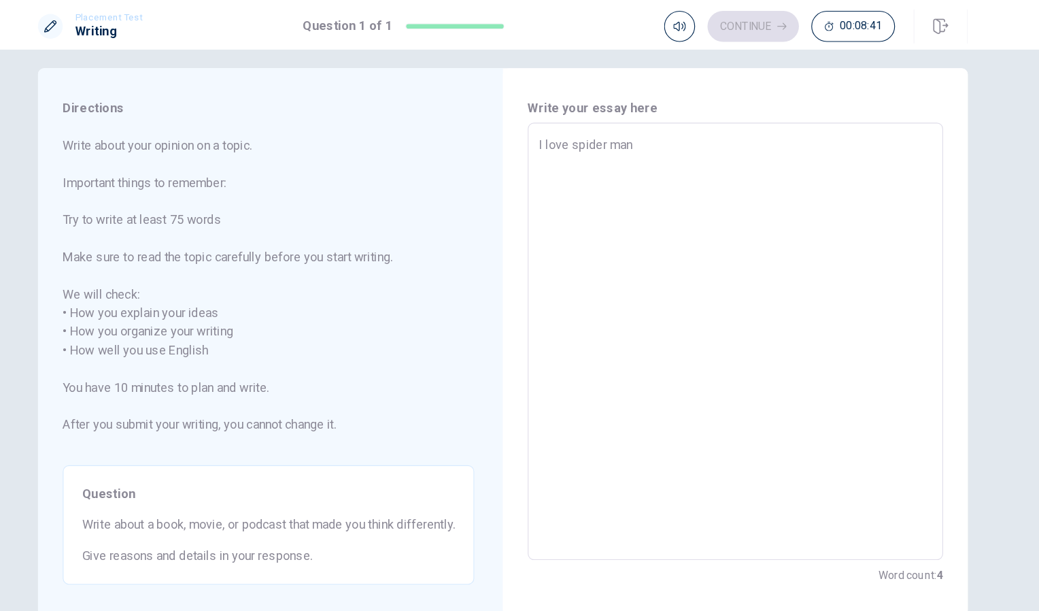
type textarea "x"
type textarea "I love spider man"
click at [573, 119] on textarea "I love spider man" at bounding box center [724, 299] width 346 height 361
type textarea "x"
type textarea "I love spider man"
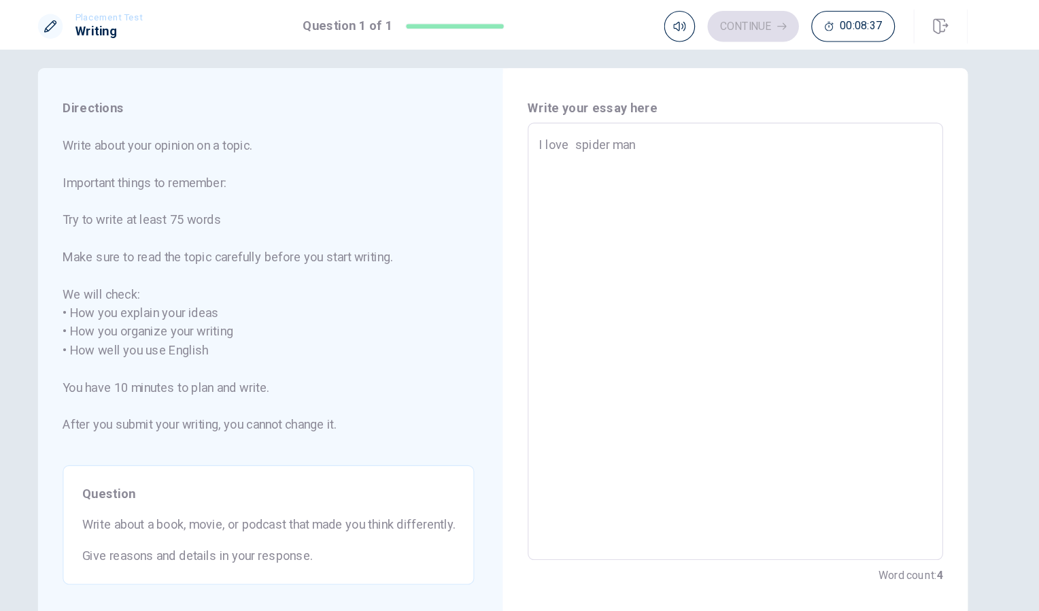
type textarea "x"
type textarea "I love t spider man"
type textarea "x"
type textarea "I love th spider man"
type textarea "x"
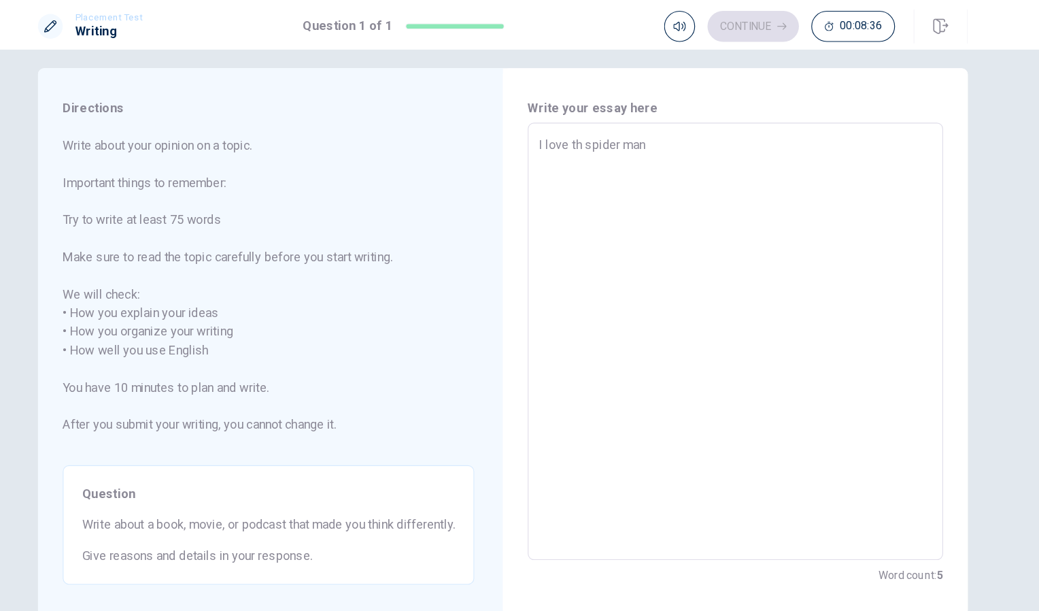
type textarea "I love the spider man"
type textarea "x"
type textarea "I love the spider man"
type textarea "x"
type textarea "I love the spider man"
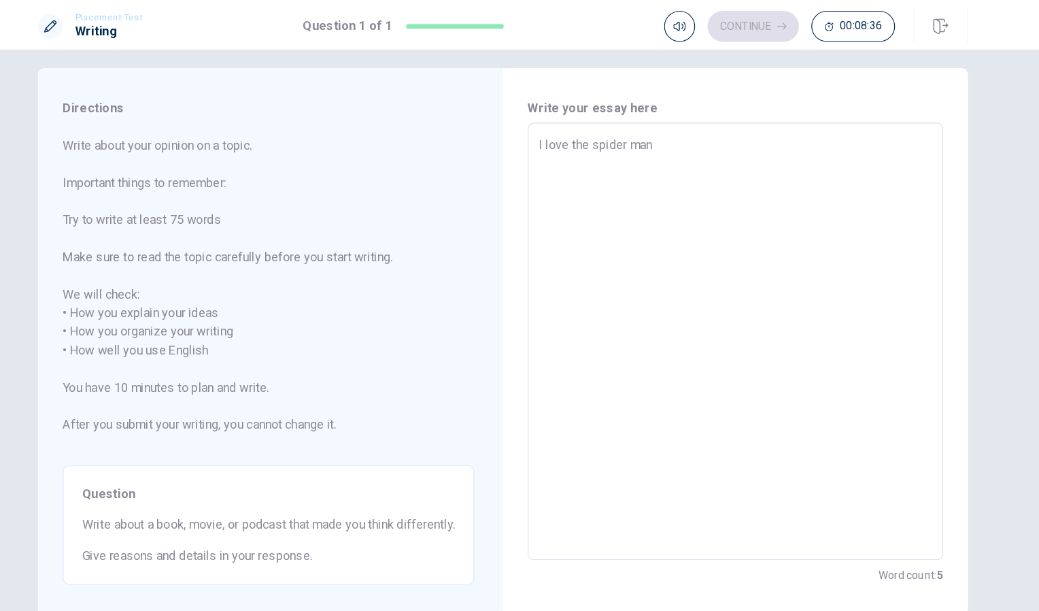
type textarea "x"
type textarea "I love th spider man"
type textarea "x"
type textarea "I love t spider man"
type textarea "x"
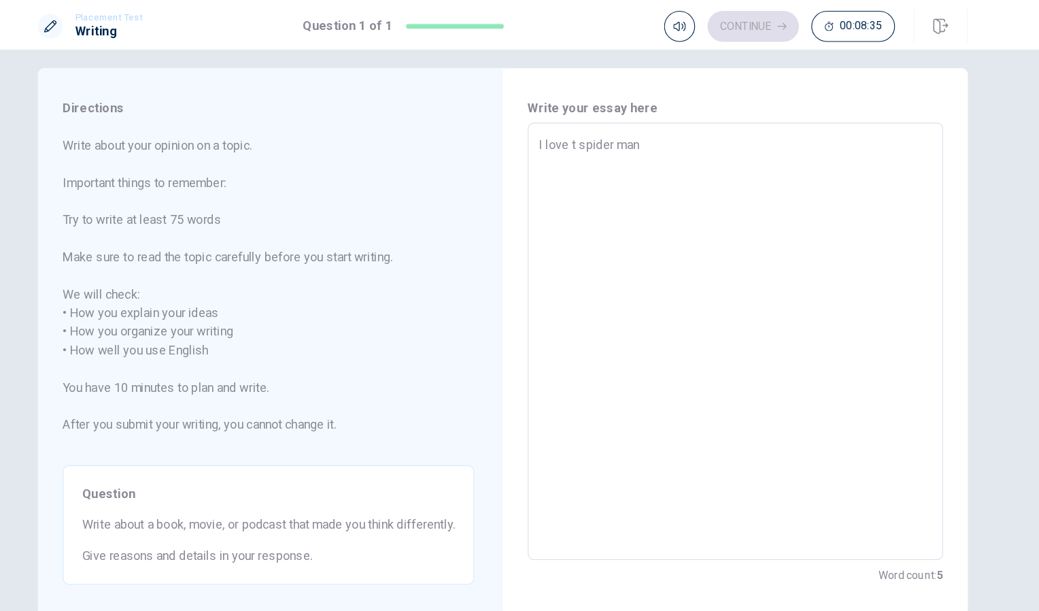
type textarea "I love spider man"
type textarea "x"
type textarea "I love spider man"
type textarea "x"
type textarea "I lov spider man"
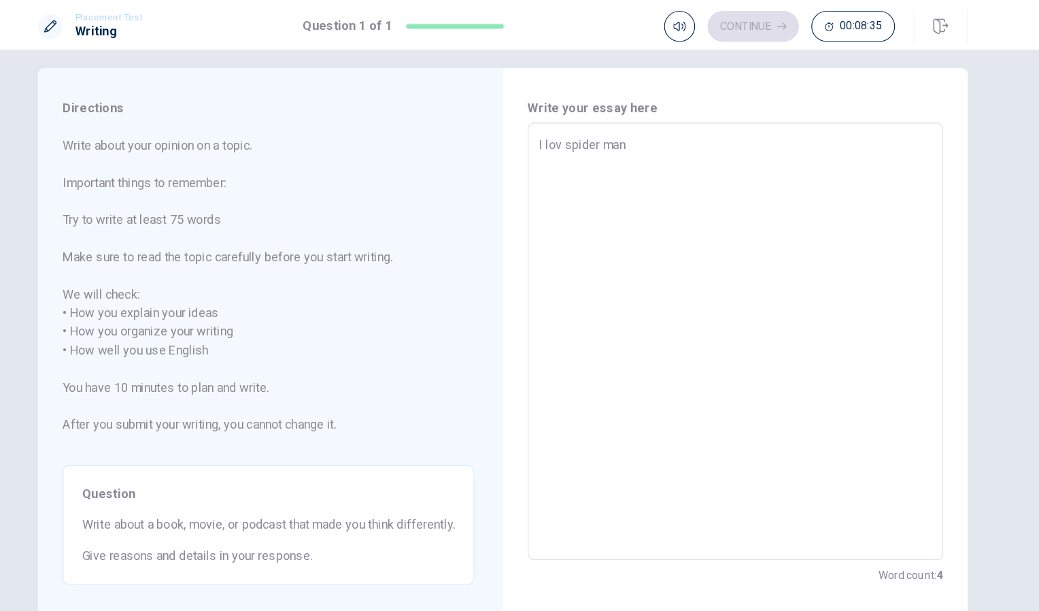
type textarea "x"
type textarea "I lo spider man"
type textarea "x"
type textarea "I l spider man"
type textarea "x"
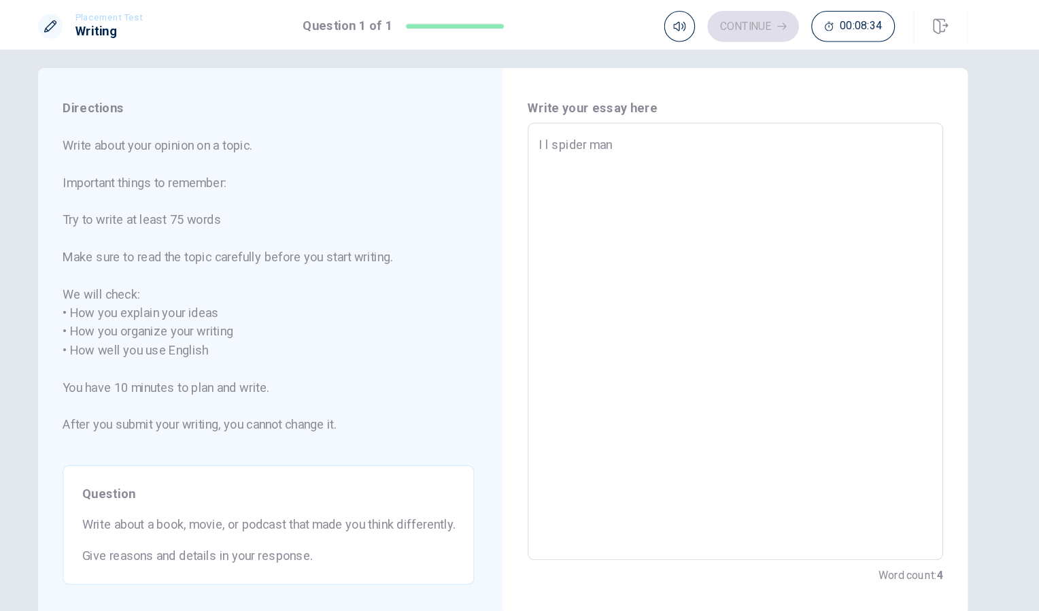
type textarea "I spider man"
type textarea "x"
type textarea "I spider man"
type textarea "x"
type textarea "spider man"
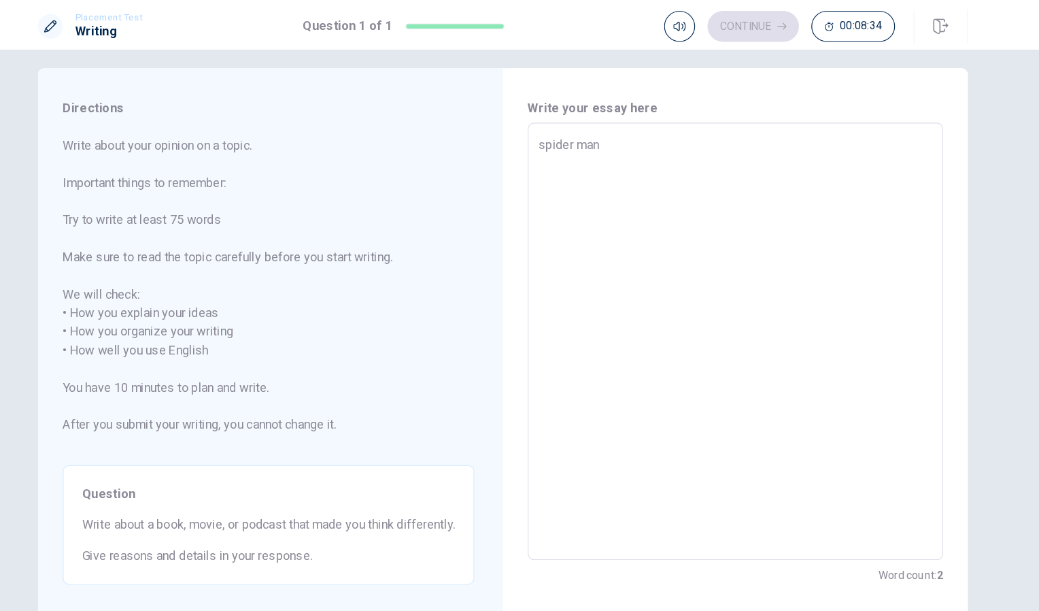
type textarea "x"
type textarea "M spider man"
type textarea "x"
type textarea "My spider man"
type textarea "x"
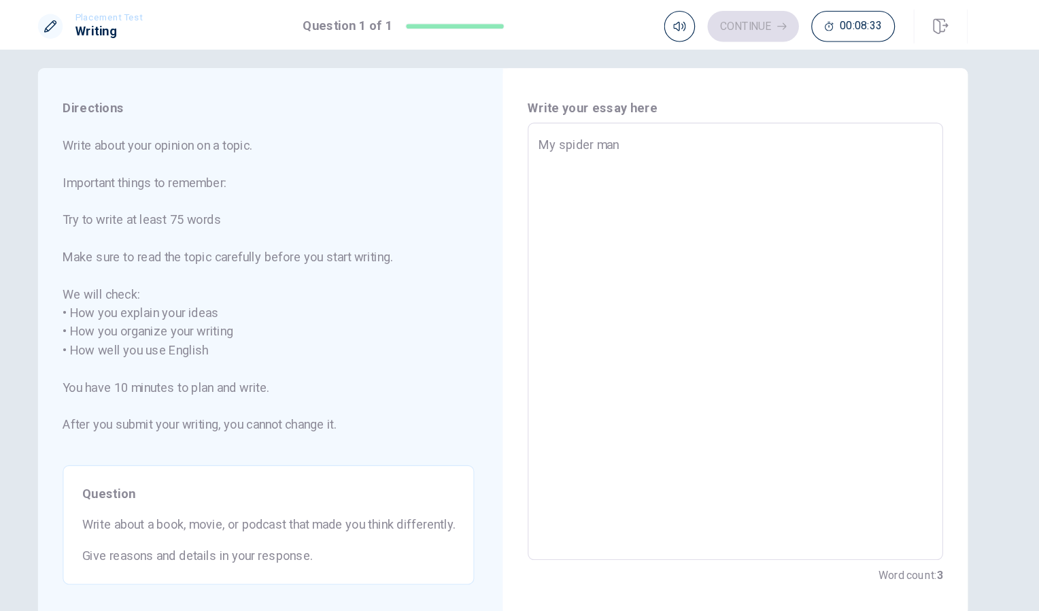
type textarea "My spider man"
type textarea "x"
type textarea "My f spider man"
type textarea "x"
type textarea "My fa spider man"
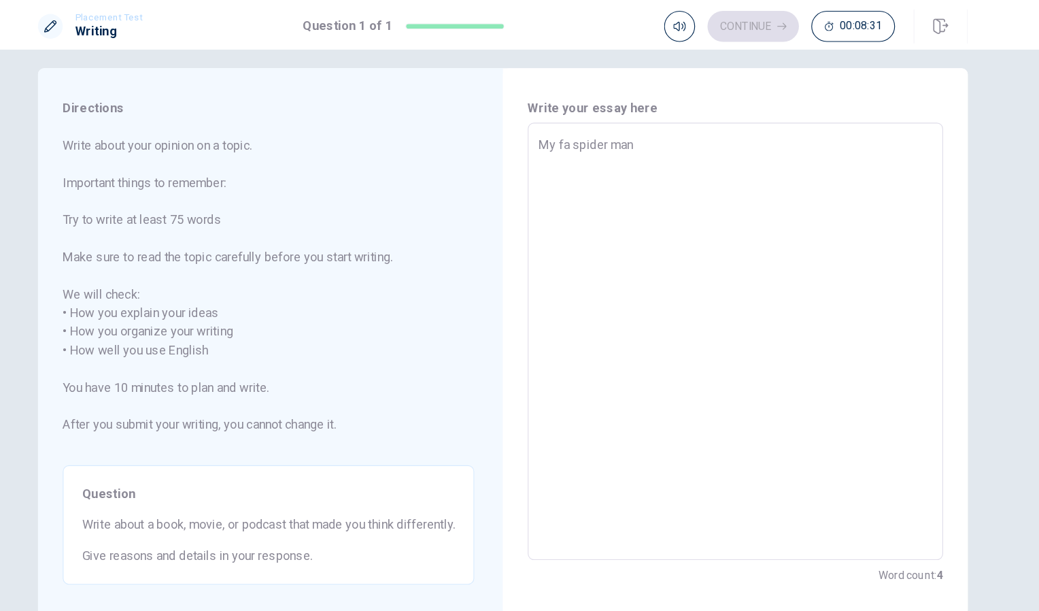
type textarea "x"
type textarea "My fav spider man"
type textarea "x"
type textarea "My favo spider man"
type textarea "x"
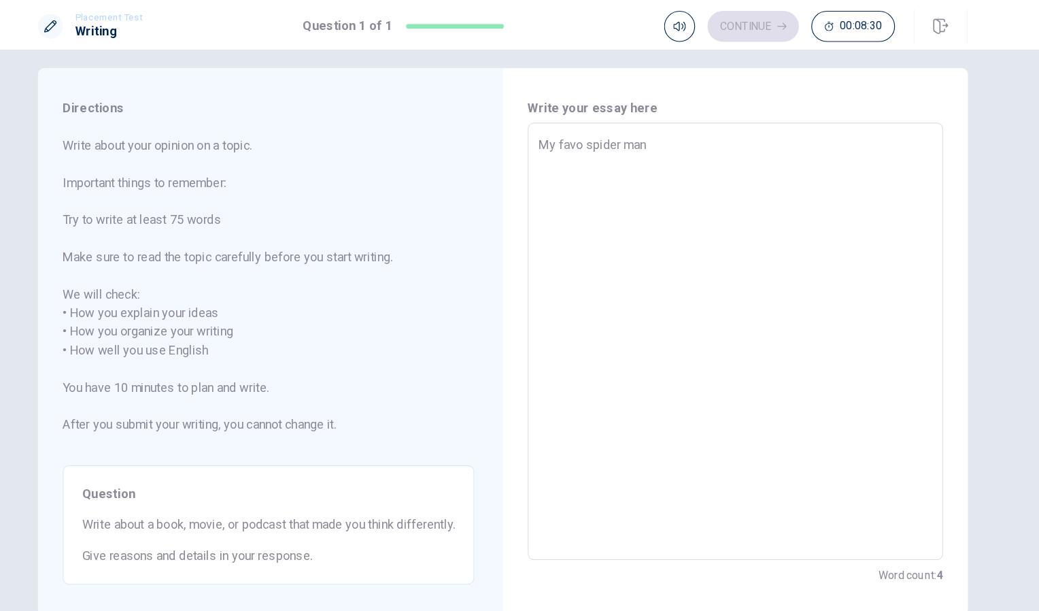
type textarea "My favor spider man"
type textarea "x"
type textarea "My favori spider man"
type textarea "x"
type textarea "My favorit spider man"
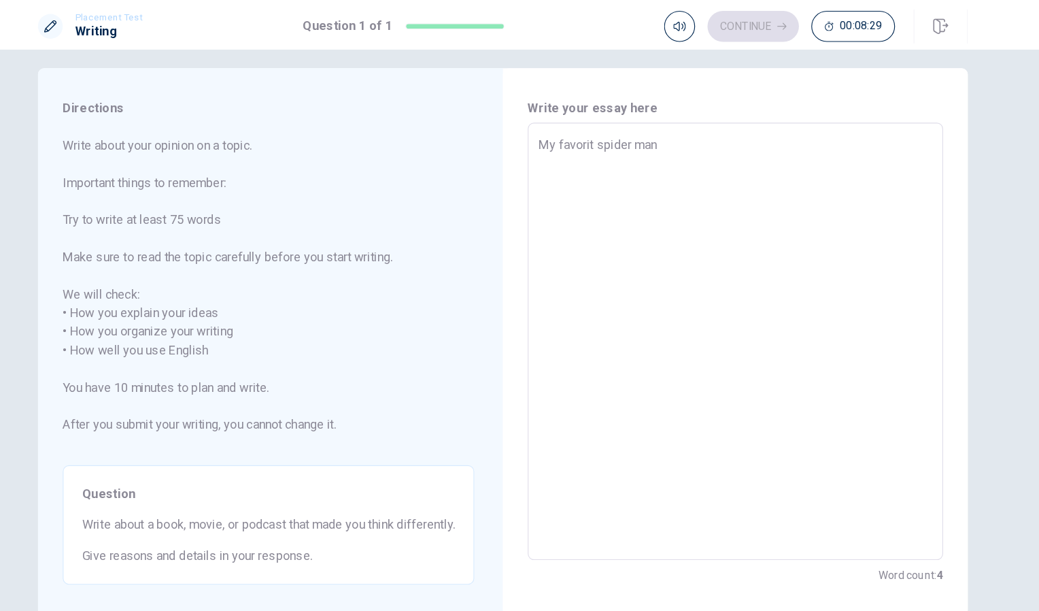
type textarea "x"
type textarea "My favorite spider man"
type textarea "x"
type textarea "My favorite spider man"
type textarea "x"
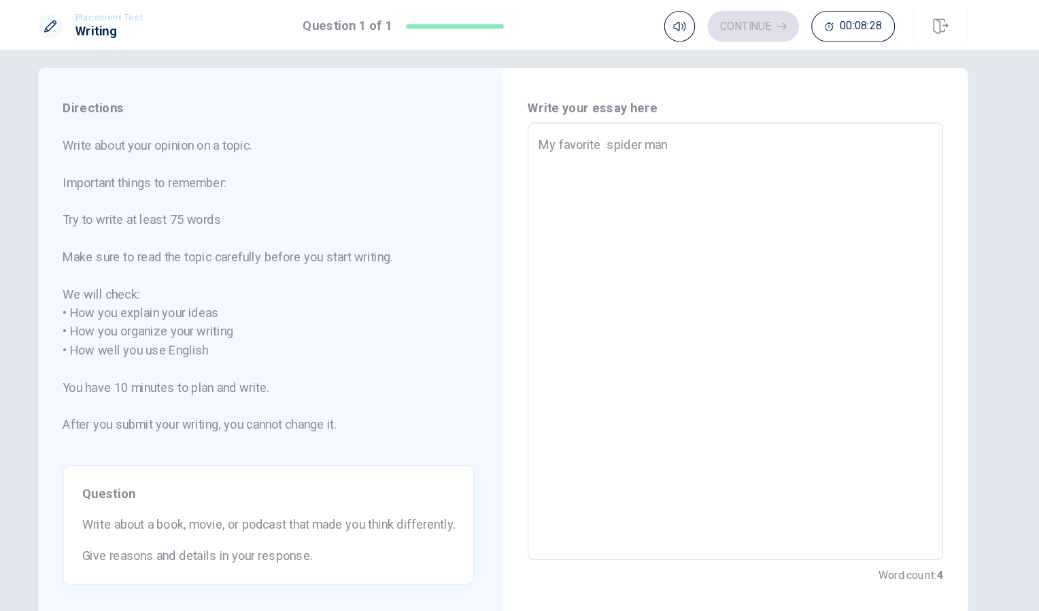
type textarea "My favorite m spider man"
type textarea "x"
type textarea "My favorite mo spider man"
type textarea "x"
type textarea "My favorite mov spider man"
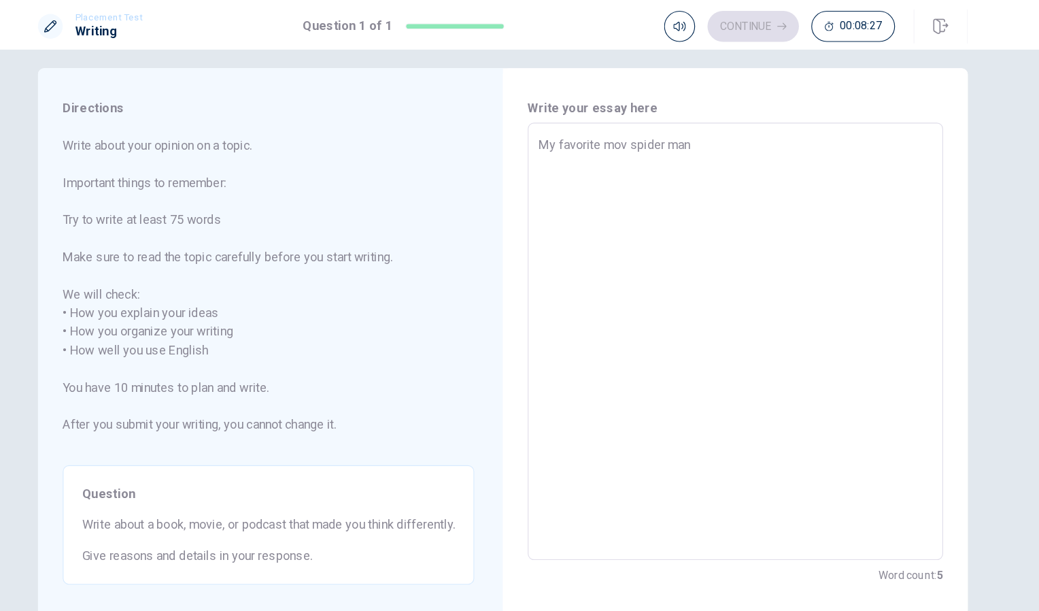
type textarea "x"
type textarea "My favorite move spider man"
type textarea "x"
type textarea "My favorite mov spider man"
type textarea "x"
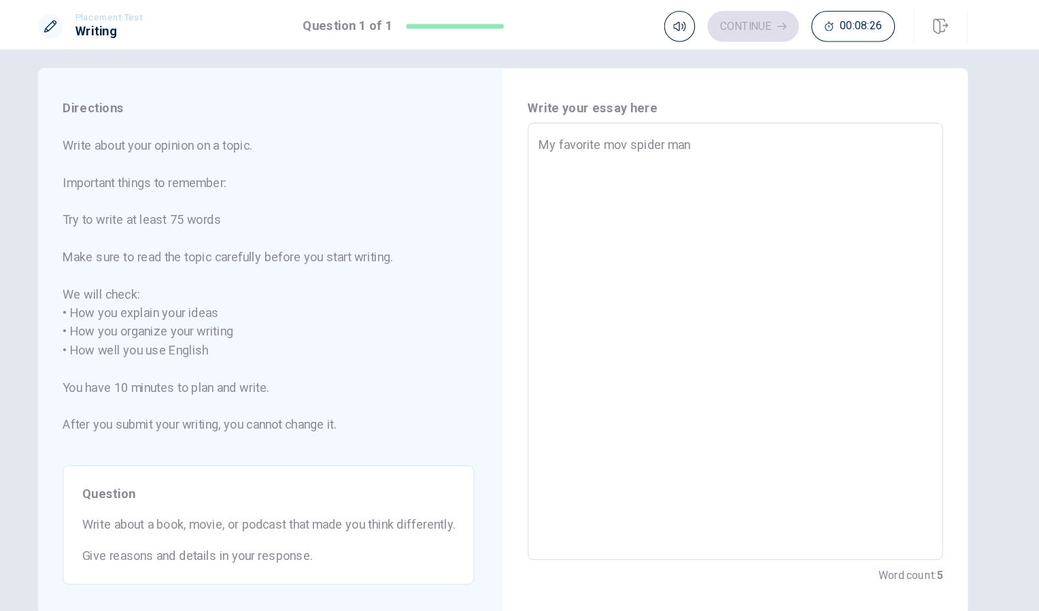
type textarea "My favorite movu spider man"
type textarea "x"
type textarea "My favorite movue spider man"
type textarea "x"
type textarea "My favorite movu spider man"
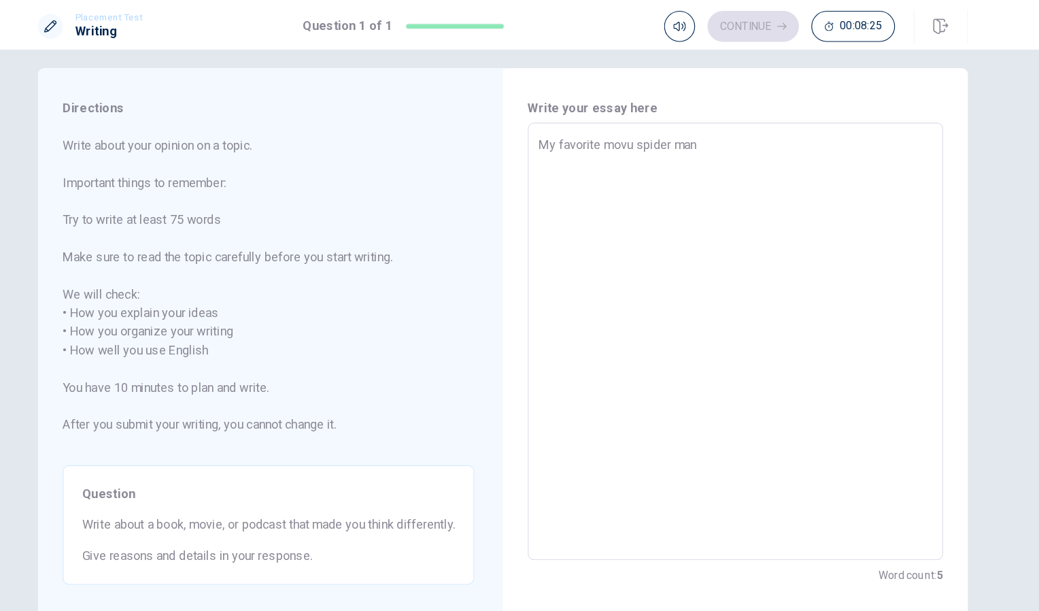
type textarea "x"
type textarea "My favorite mov spider man"
type textarea "x"
type textarea "My favorite movi spider man"
type textarea "x"
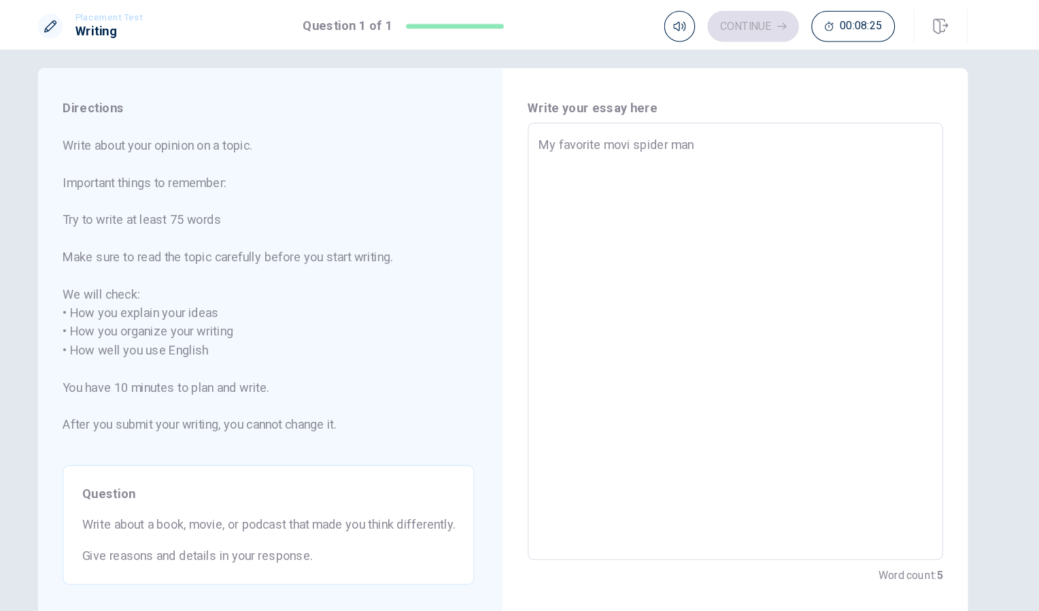
type textarea "My favorite movie spider man"
type textarea "x"
type textarea "My favorite movie spider man"
type textarea "x"
type textarea "My favorite movie i spider man"
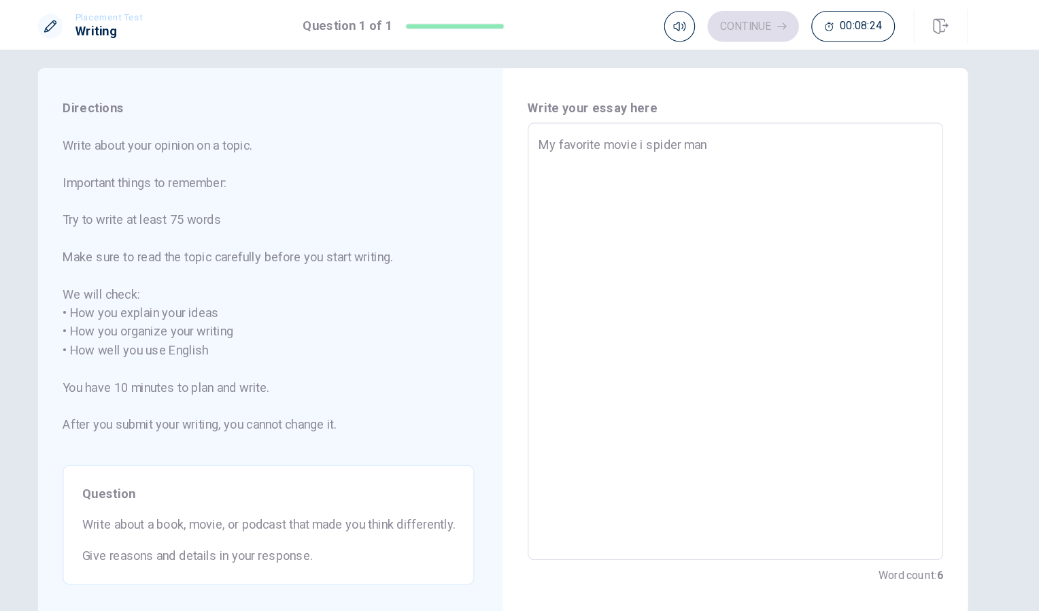
type textarea "x"
type textarea "My favorite movie is spider man"
type textarea "x"
type textarea "My favorite movie is spider man"
type textarea "x"
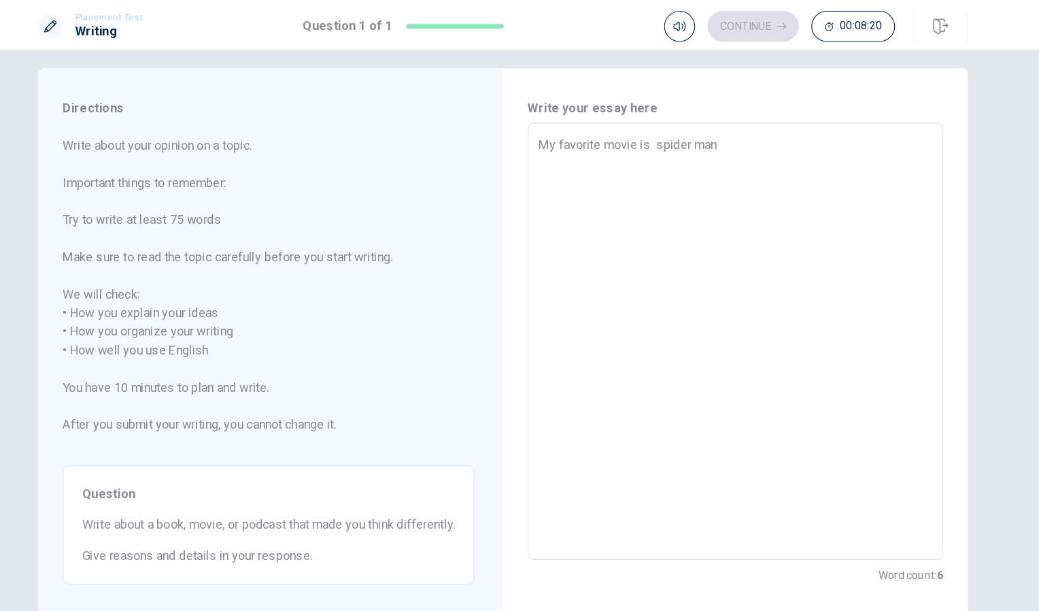
type textarea "My favorite movie is spider man"
type textarea "x"
type textarea "My favorite movie is spider man."
type textarea "x"
type textarea "My favorite movie is spider man."
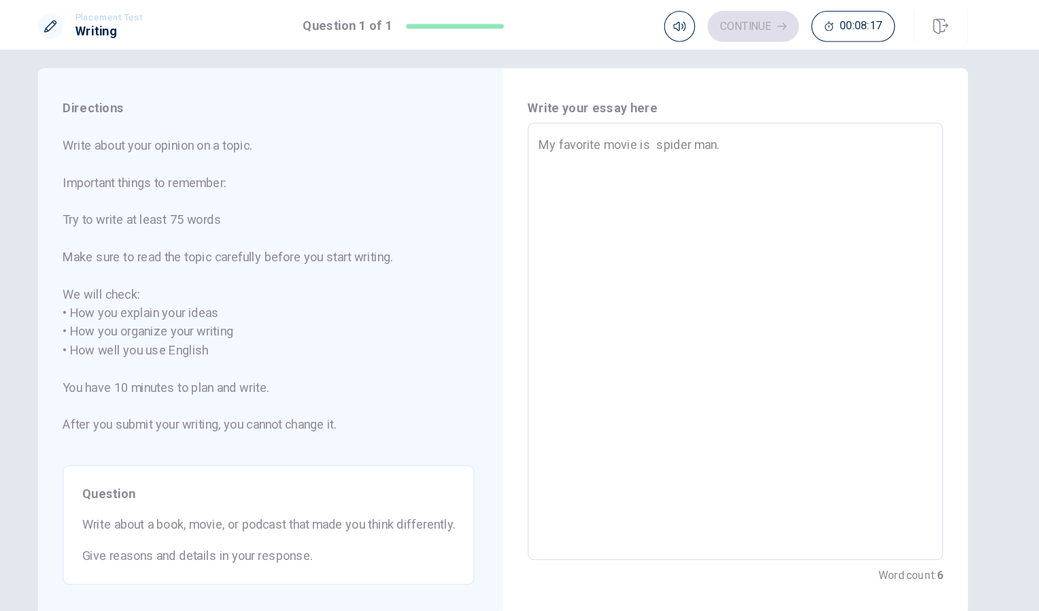
click at [647, 119] on textarea "My favorite movie is spider man." at bounding box center [724, 299] width 346 height 361
click at [720, 119] on textarea "My favorite movie is spider man." at bounding box center [724, 299] width 346 height 361
type textarea "x"
type textarea "My favorite movie is spider man. B"
type textarea "x"
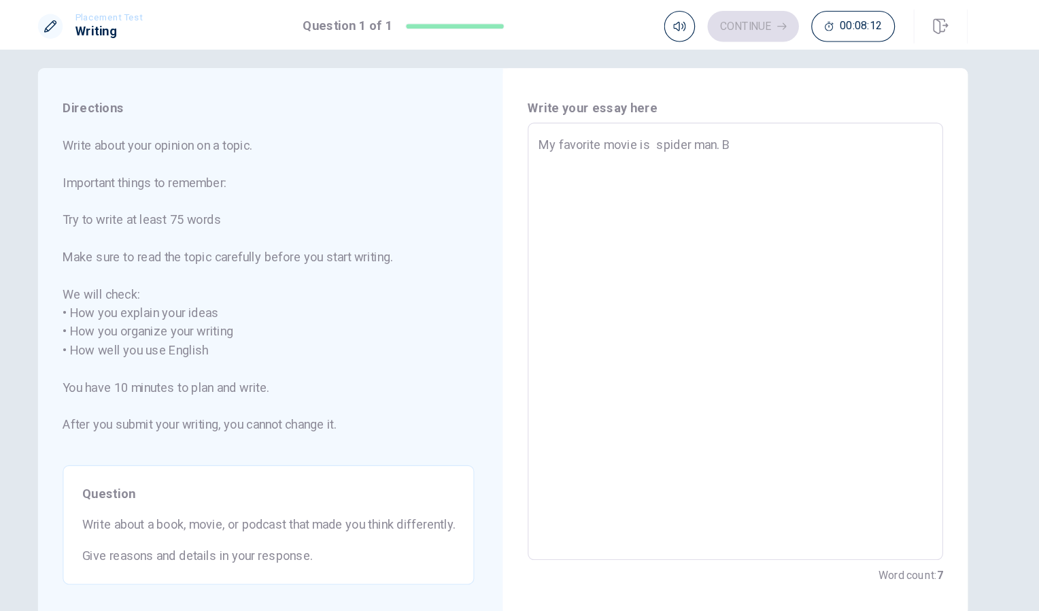
type textarea "My favorite movie is spider man. Be"
type textarea "x"
type textarea "My favorite movie is spider man. Bec"
type textarea "x"
type textarea "My favorite movie is spider man. [GEOGRAPHIC_DATA]"
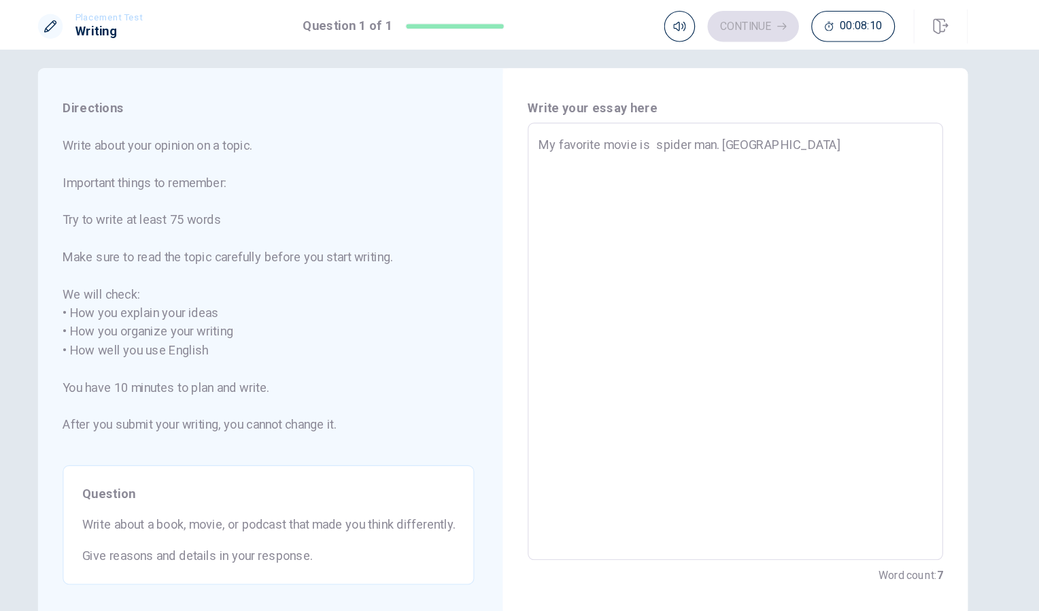
type textarea "x"
type textarea "My favorite movie is spider man. [GEOGRAPHIC_DATA]"
type textarea "x"
type textarea "My favorite movie is spider man. Becaus"
type textarea "x"
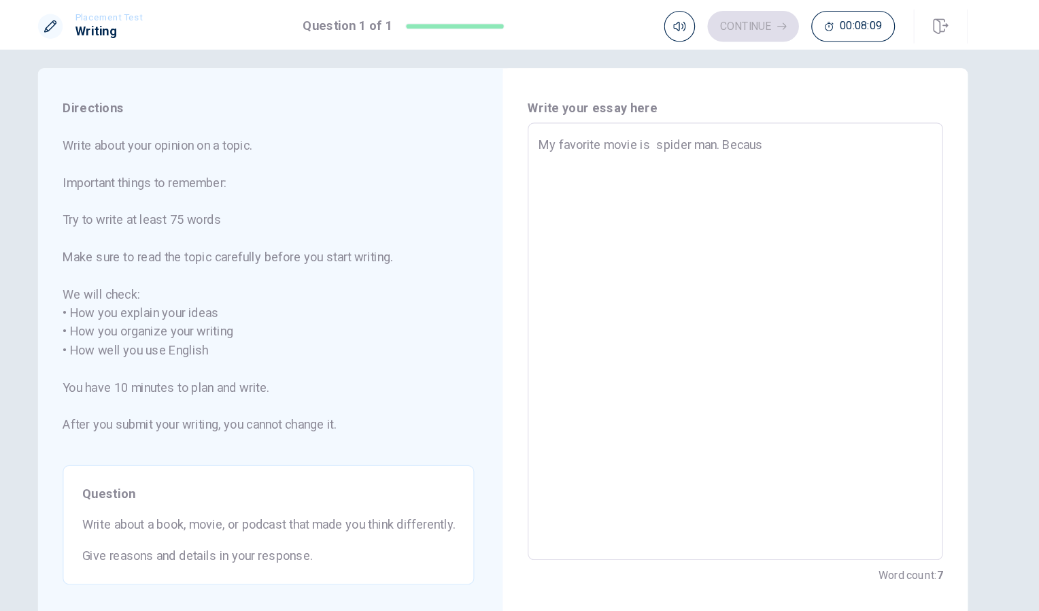
type textarea "My favorite movie is spider man. Because"
type textarea "x"
type textarea "My favorite movie is spider man. Because,"
type textarea "x"
type textarea "My favorite movie is spider man. Because,"
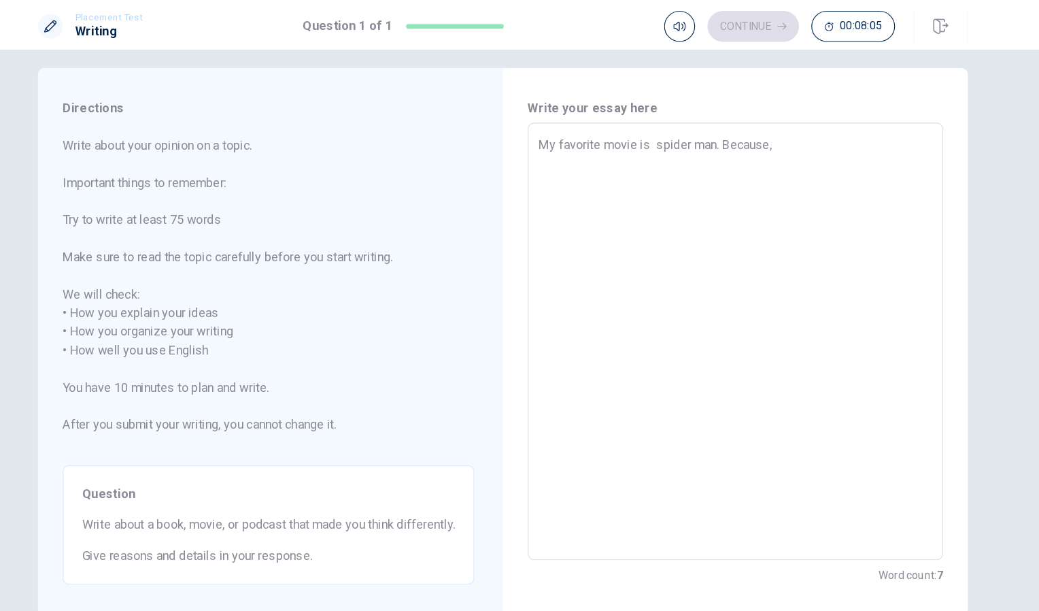
type textarea "x"
type textarea "My favorite movie is spider man. Because,"
type textarea "x"
type textarea "My favorite movie is spider man. Because"
type textarea "x"
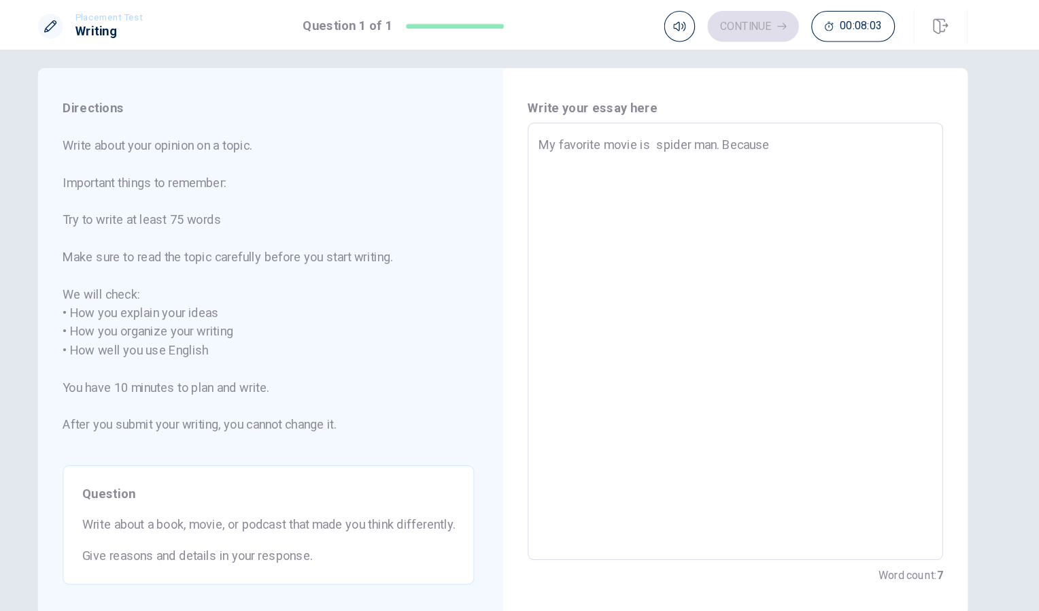
type textarea "My favorite movie is spider man. Becaus"
type textarea "x"
type textarea "My favorite movie is spider man. [GEOGRAPHIC_DATA]"
type textarea "x"
type textarea "My favorite movie is spider man. [GEOGRAPHIC_DATA]"
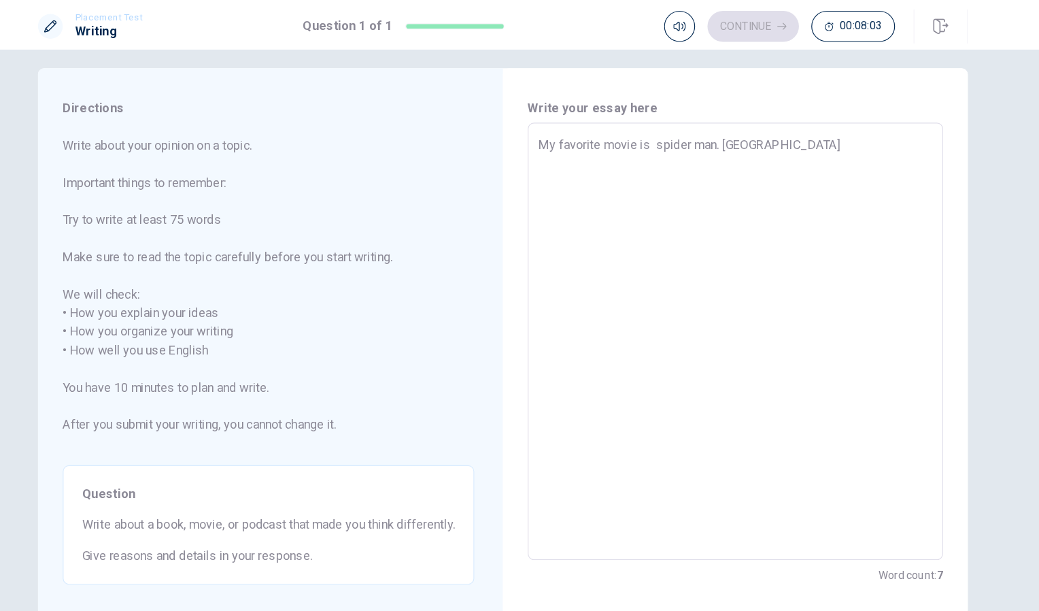
type textarea "x"
type textarea "My favorite movie is spider man. Bec"
type textarea "x"
type textarea "My favorite movie is spider man. Be"
type textarea "x"
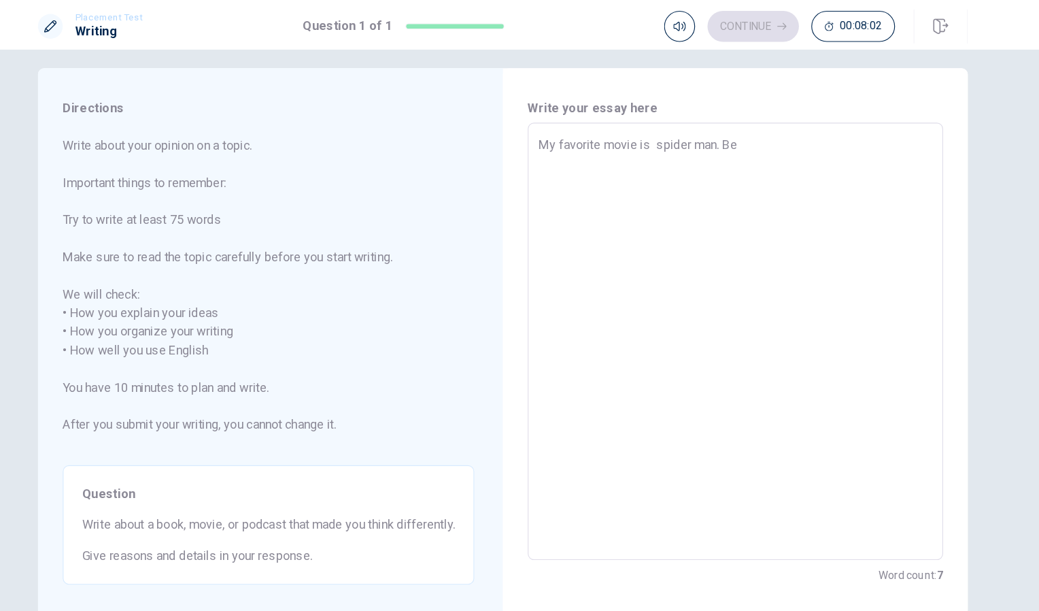
type textarea "My favorite movie is spider man. B"
type textarea "x"
type textarea "My favorite movie is spider man."
type textarea "x"
type textarea "My favorite movie is spider man. W"
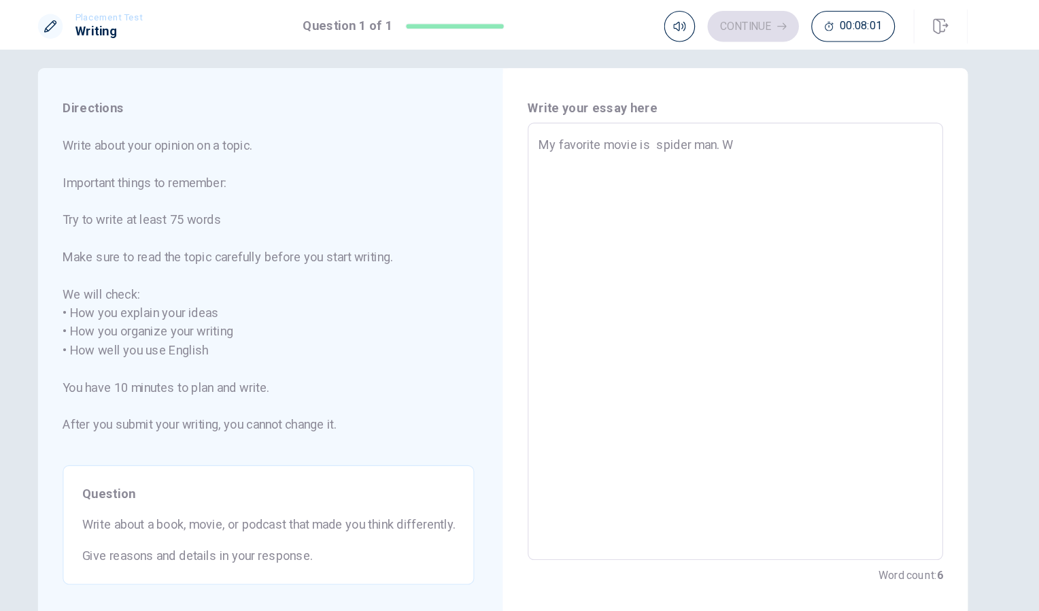
type textarea "x"
type textarea "My favorite movie is spider man. Wh"
type textarea "x"
type textarea "My favorite movie is spider man. Whe"
type textarea "x"
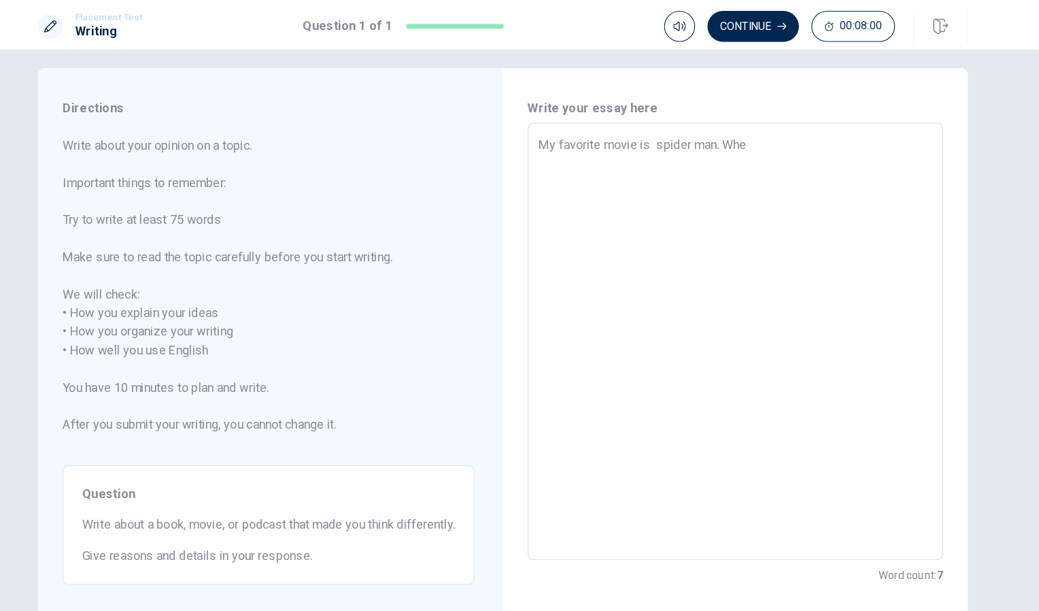
type textarea "My favorite movie is spider man. When"
type textarea "x"
type textarea "My favorite movie is spider man. When"
type textarea "x"
type textarea "My favorite movie is spider man. When I"
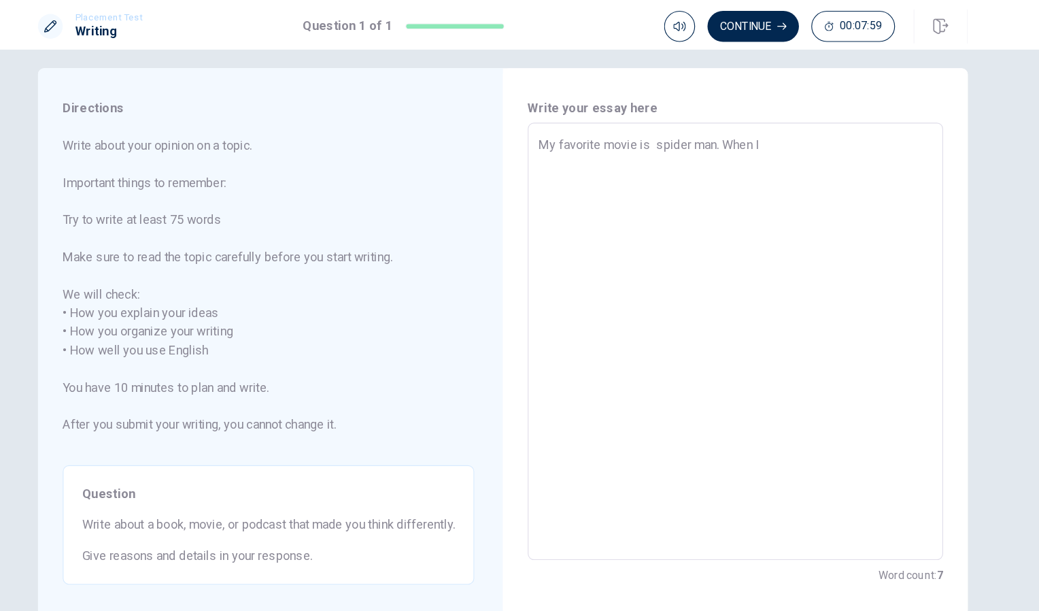
type textarea "x"
click at [663, 135] on textarea "My favorite movie is spider man. I think it is best movire. Because, This movie…" at bounding box center [724, 299] width 346 height 361
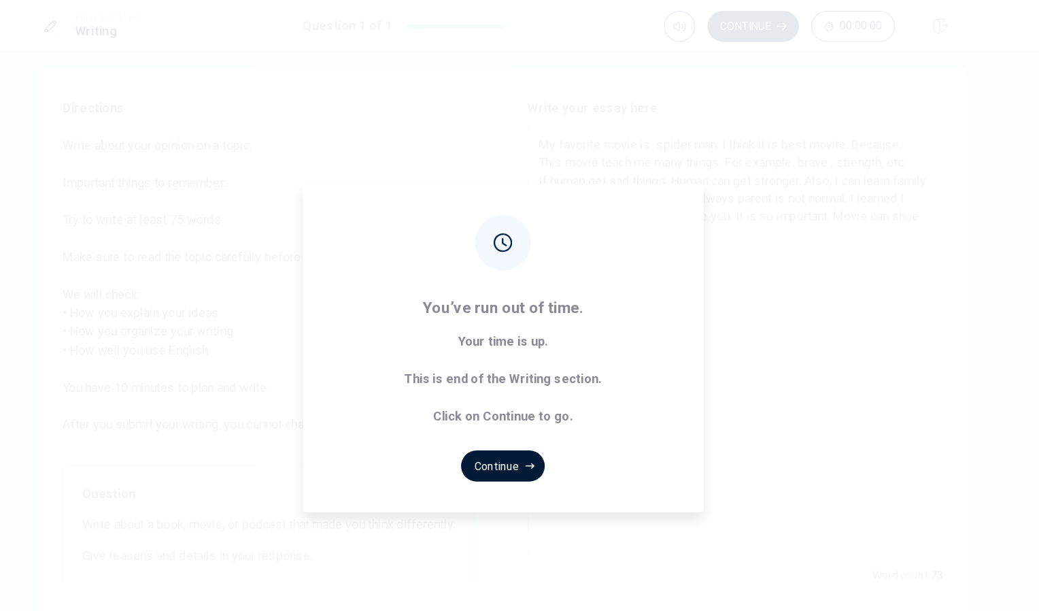
click at [516, 408] on button "Continue" at bounding box center [519, 408] width 73 height 27
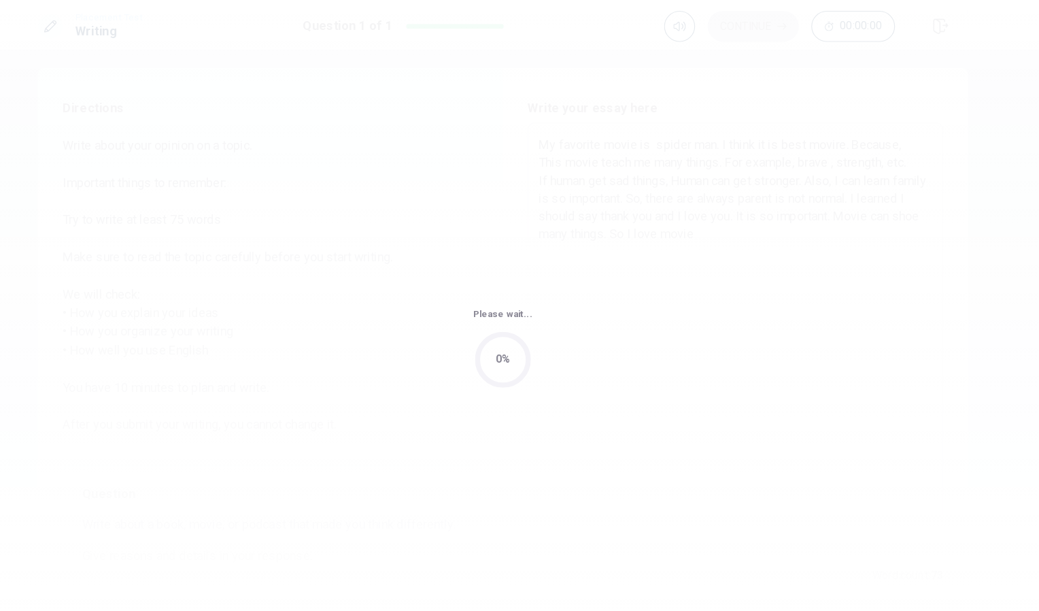
scroll to position [0, 0]
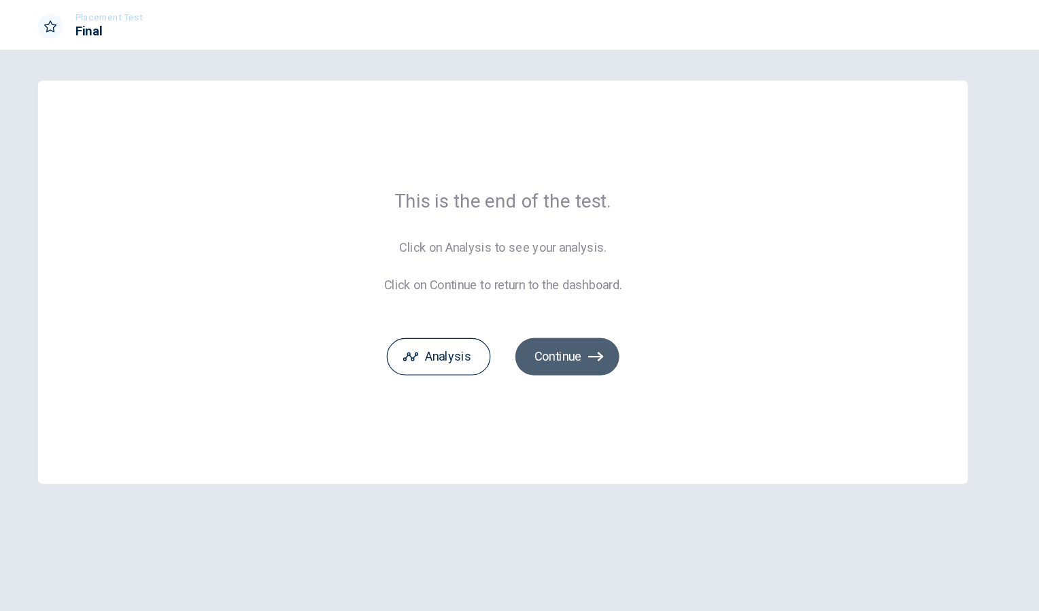
click at [565, 317] on button "Continue" at bounding box center [576, 313] width 91 height 33
